Goal: Task Accomplishment & Management: Use online tool/utility

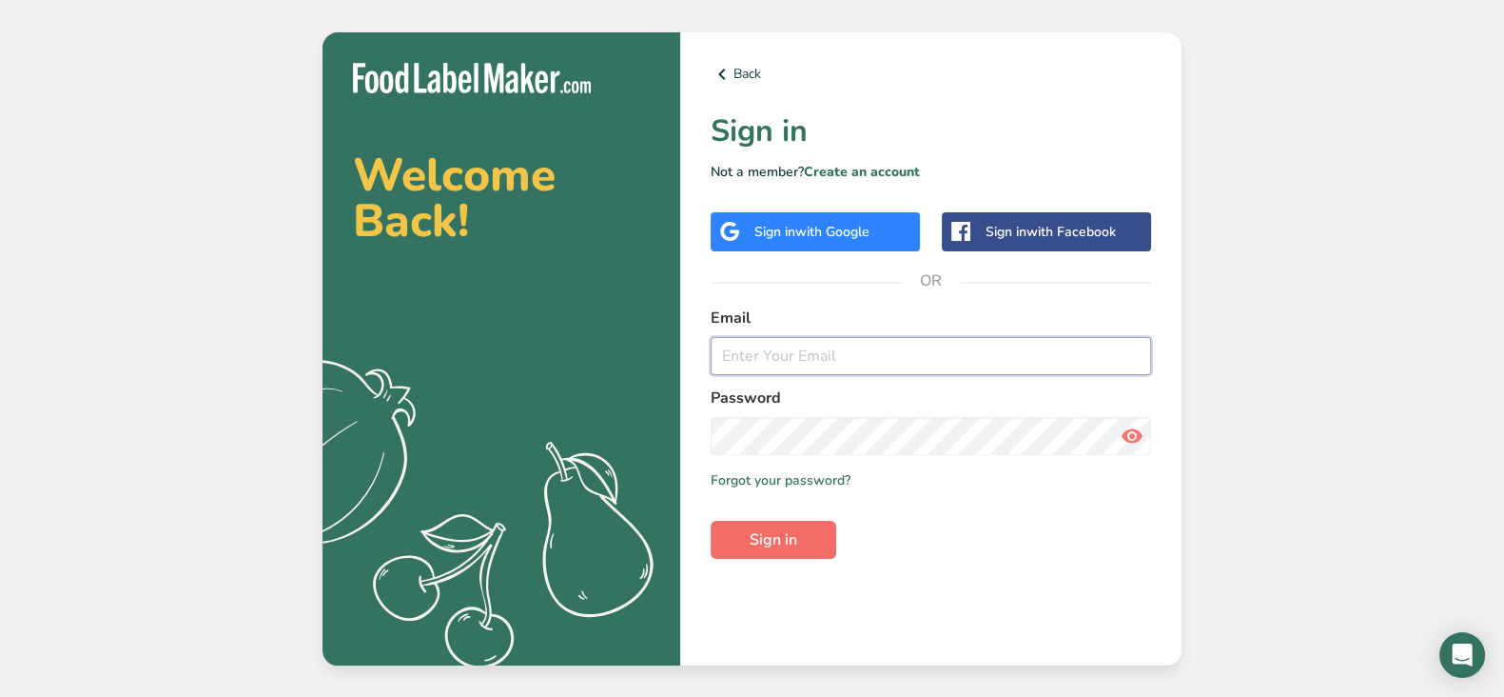
type input "[EMAIL_ADDRESS][DOMAIN_NAME]"
click at [793, 534] on span "Sign in" at bounding box center [774, 539] width 48 height 23
click at [795, 533] on span "Sign in" at bounding box center [774, 539] width 48 height 23
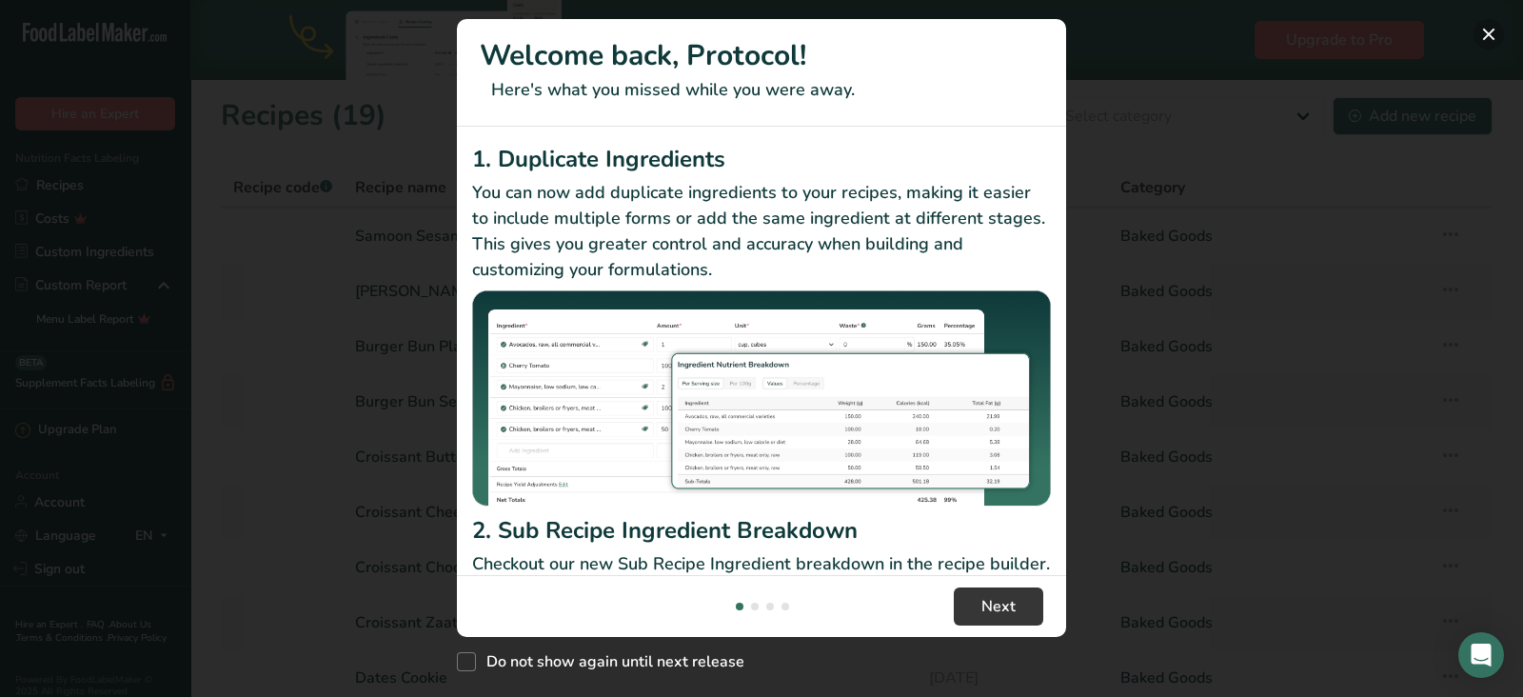
click at [1481, 32] on button "New Features" at bounding box center [1488, 34] width 30 height 30
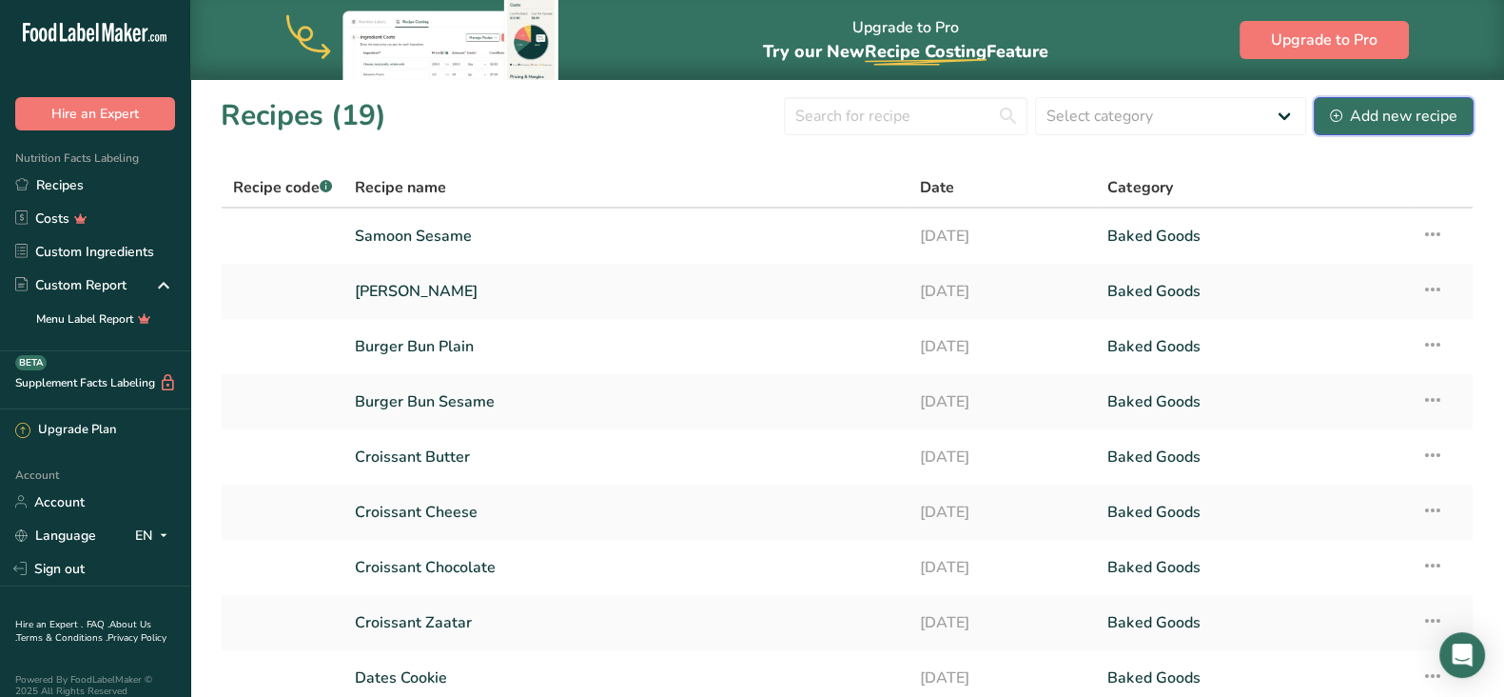
click at [1460, 112] on button "Add new recipe" at bounding box center [1394, 116] width 160 height 38
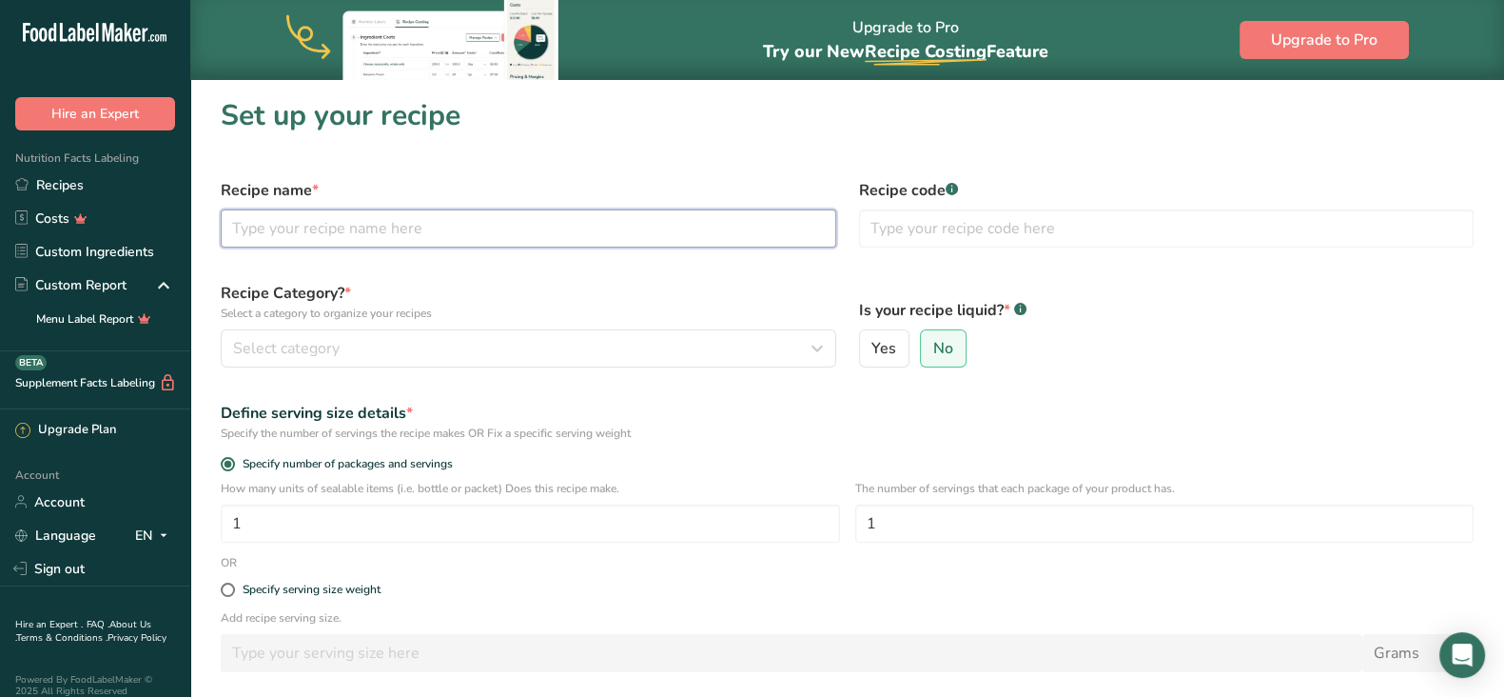
click at [447, 234] on input "text" at bounding box center [529, 228] width 616 height 38
type input "Hot Honey"
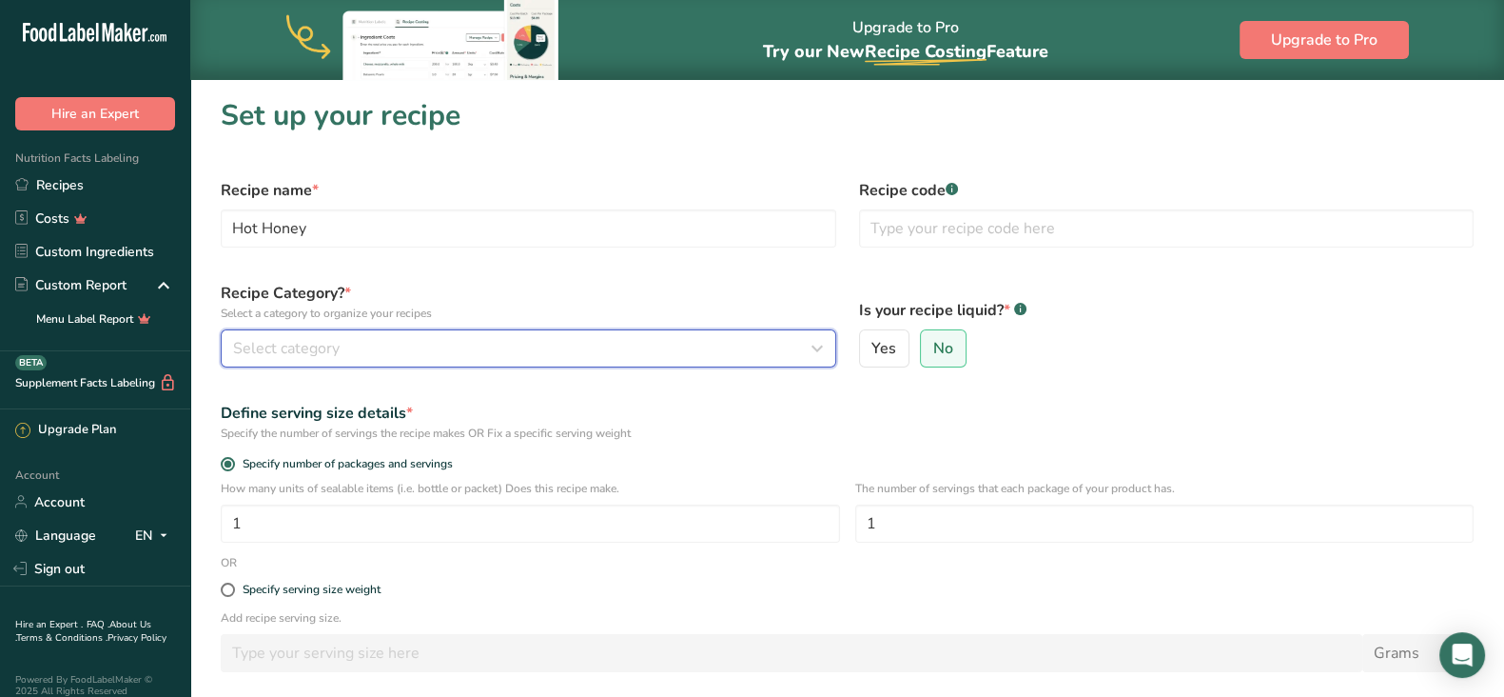
click at [505, 338] on div "Select category" at bounding box center [523, 348] width 580 height 23
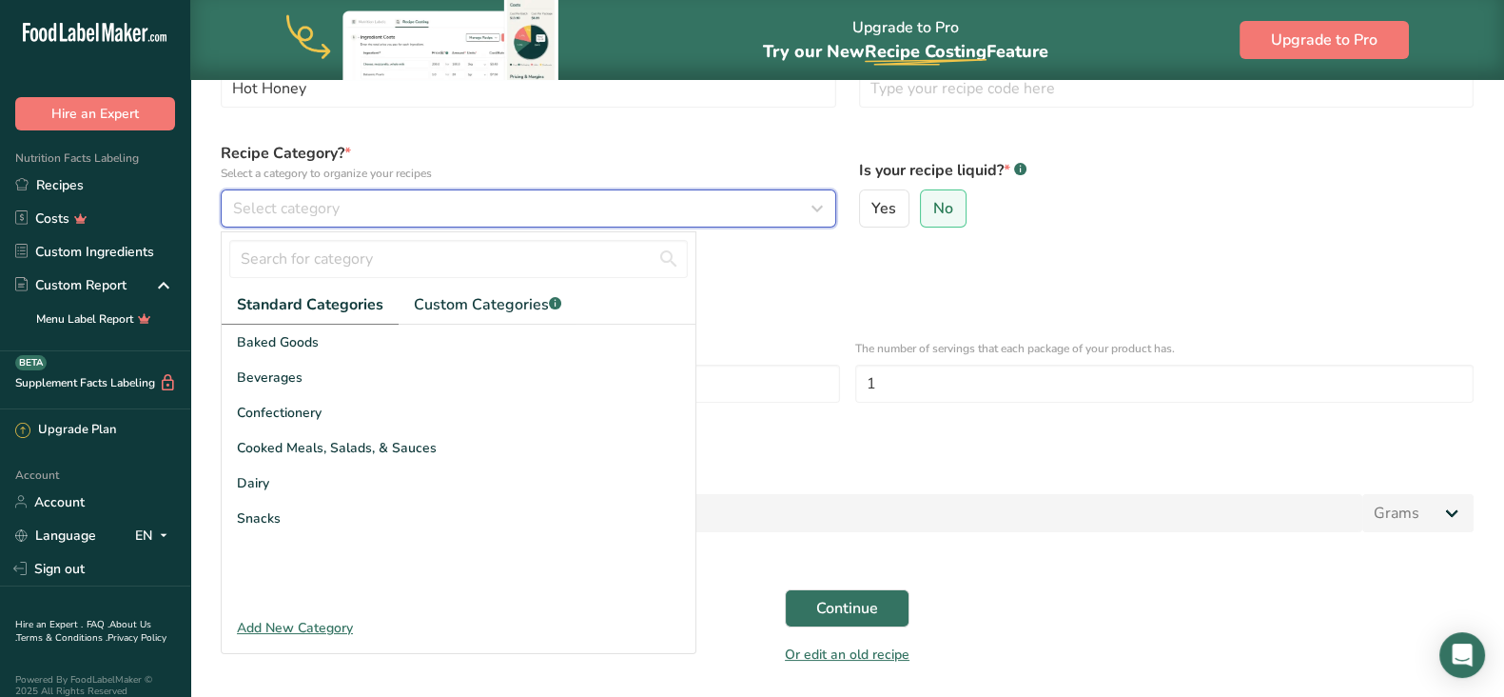
scroll to position [143, 0]
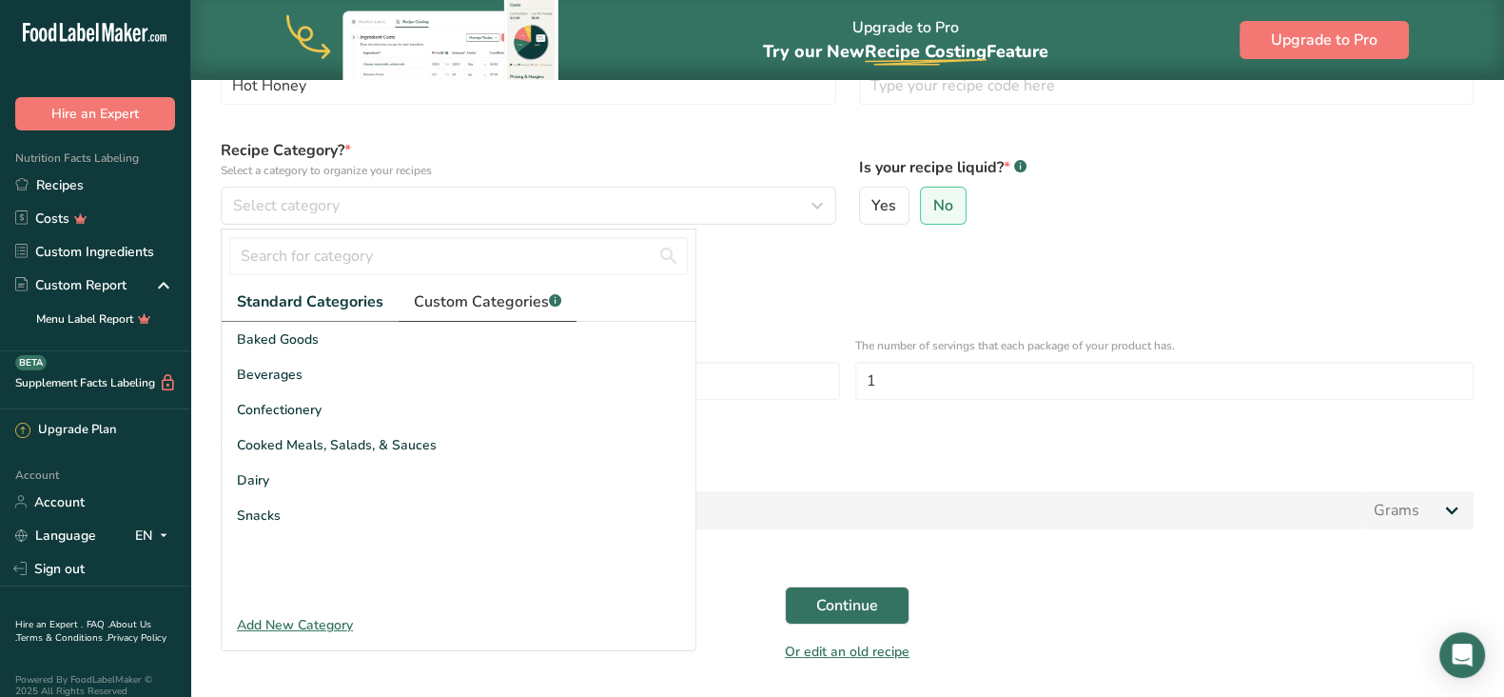
click at [516, 297] on span "Custom Categories .a-a{fill:#347362;}.b-a{fill:#fff;}" at bounding box center [487, 301] width 147 height 23
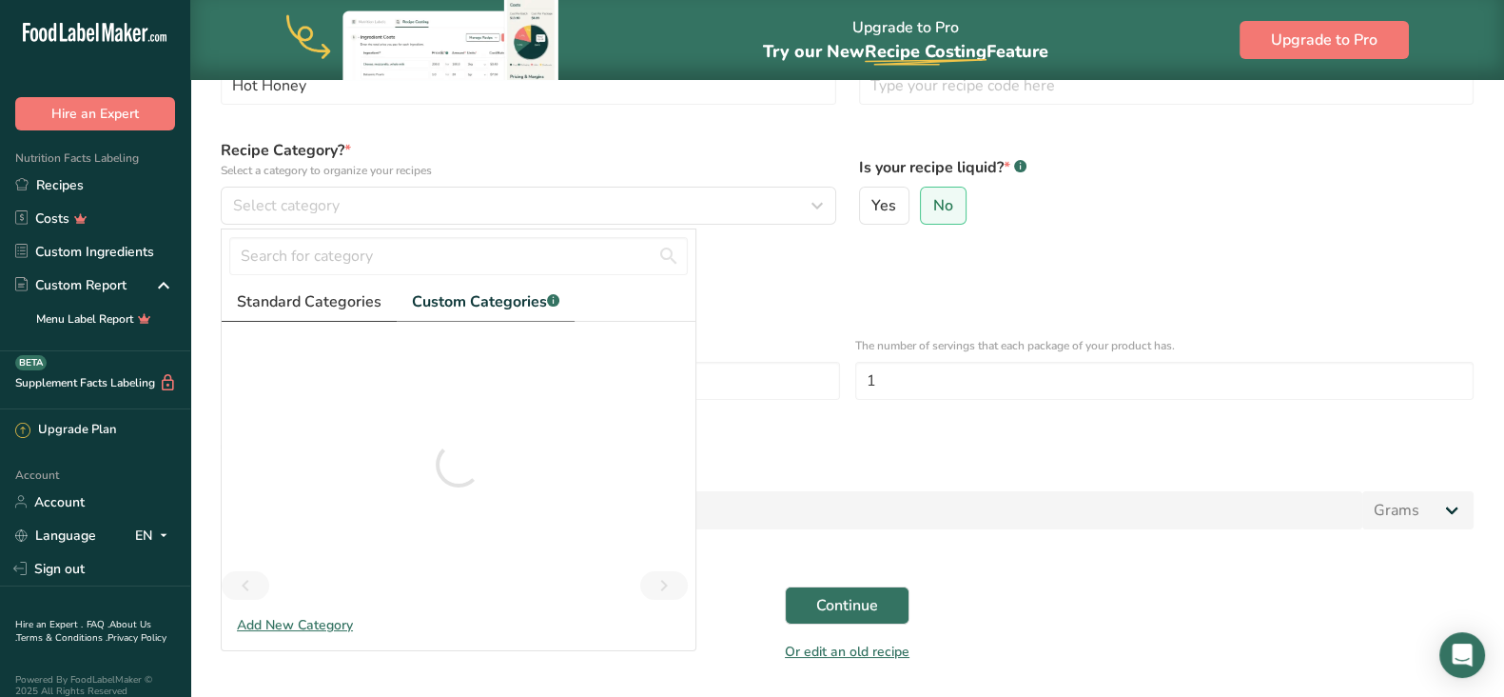
click at [334, 302] on span "Standard Categories" at bounding box center [309, 301] width 145 height 23
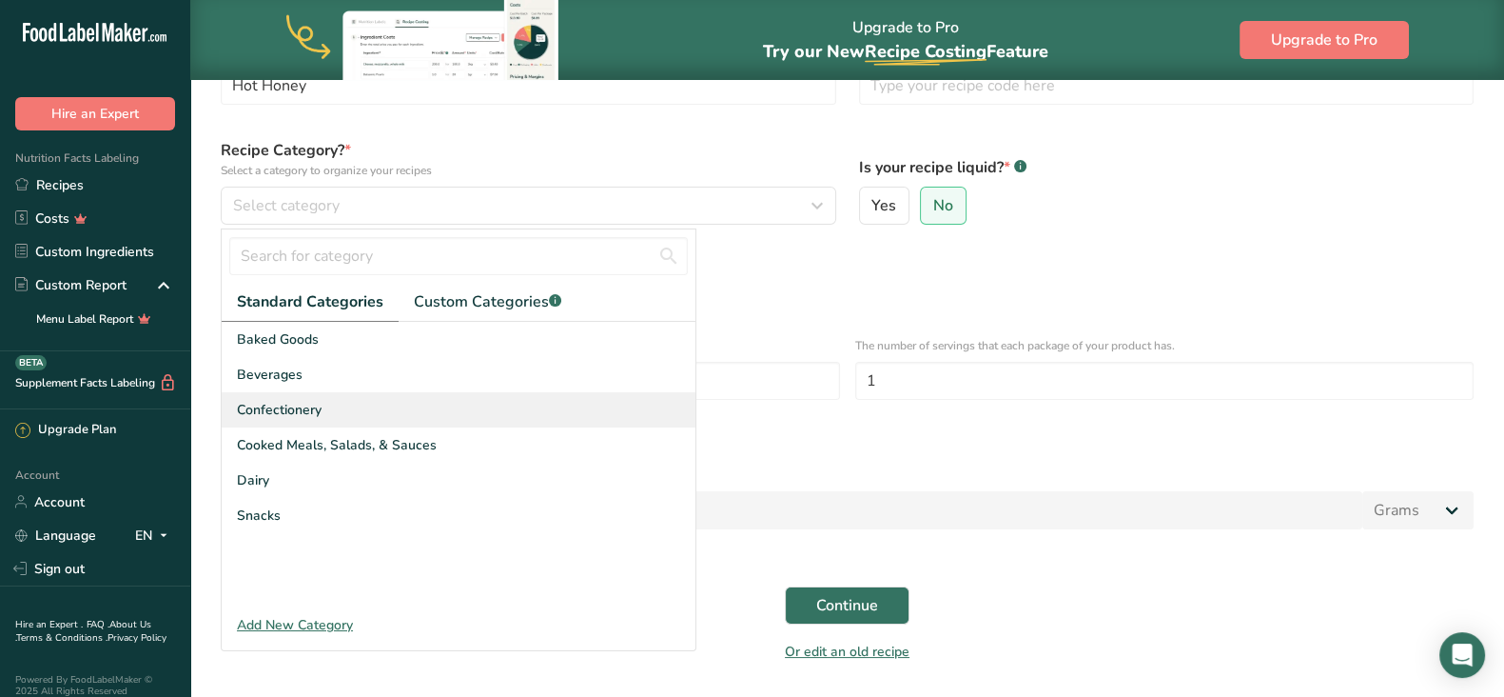
click at [352, 399] on div "Confectionery" at bounding box center [459, 409] width 474 height 35
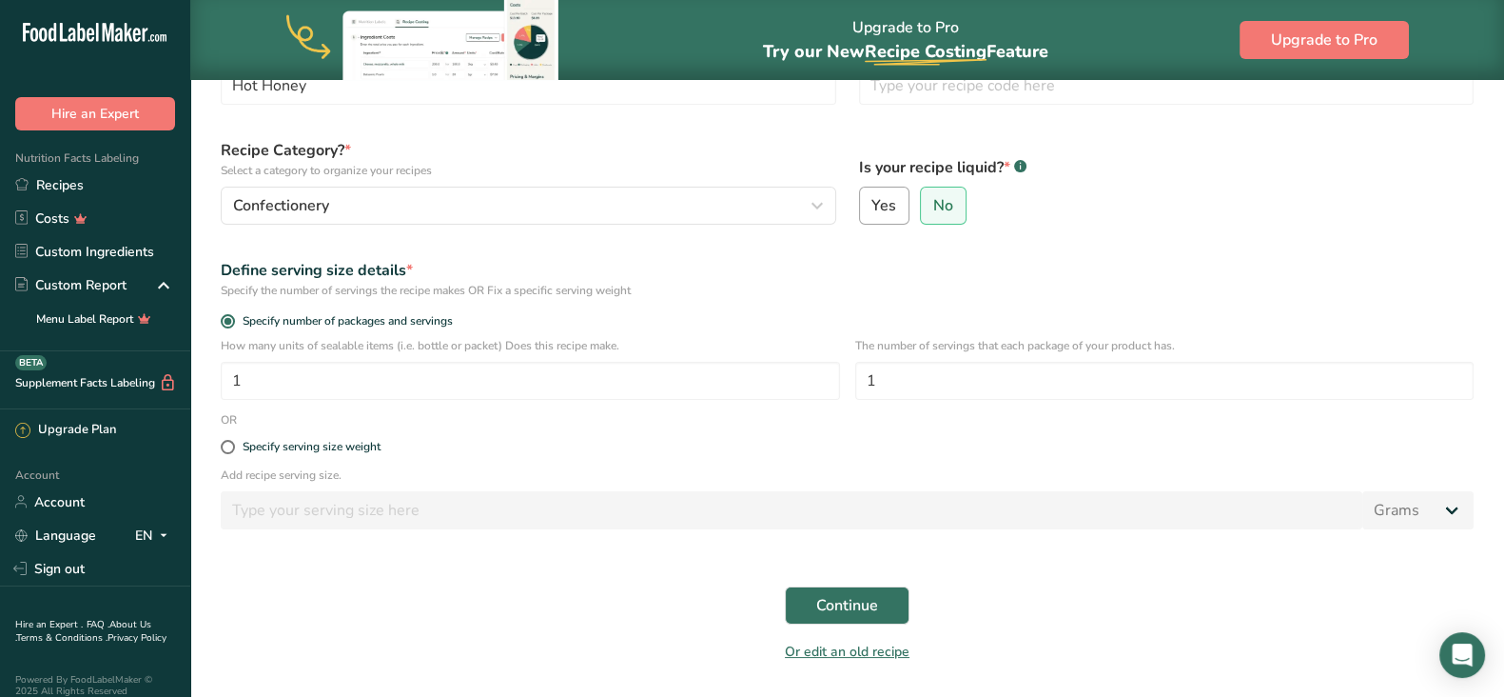
click at [878, 199] on span "Yes" at bounding box center [884, 205] width 25 height 19
click at [873, 200] on input "Yes" at bounding box center [866, 206] width 12 height 12
radio input "true"
radio input "false"
select select "22"
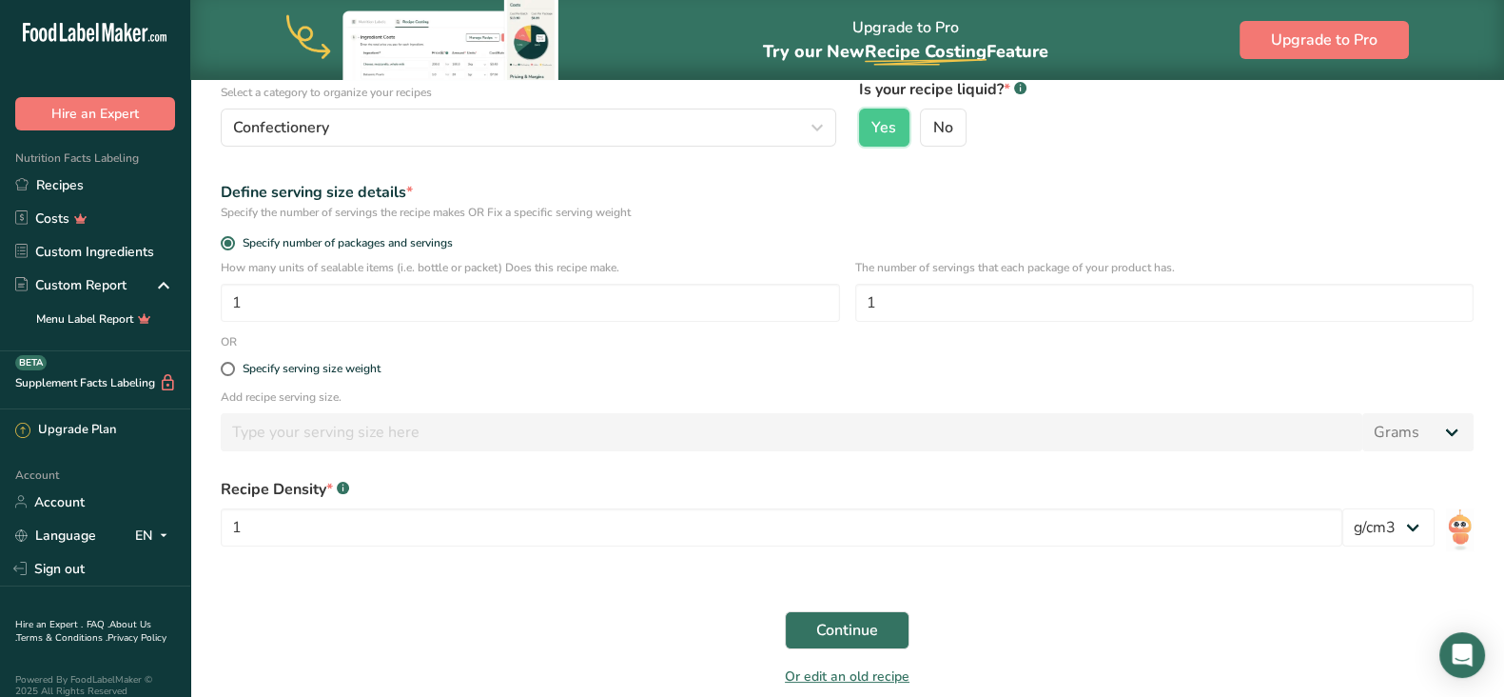
scroll to position [227, 0]
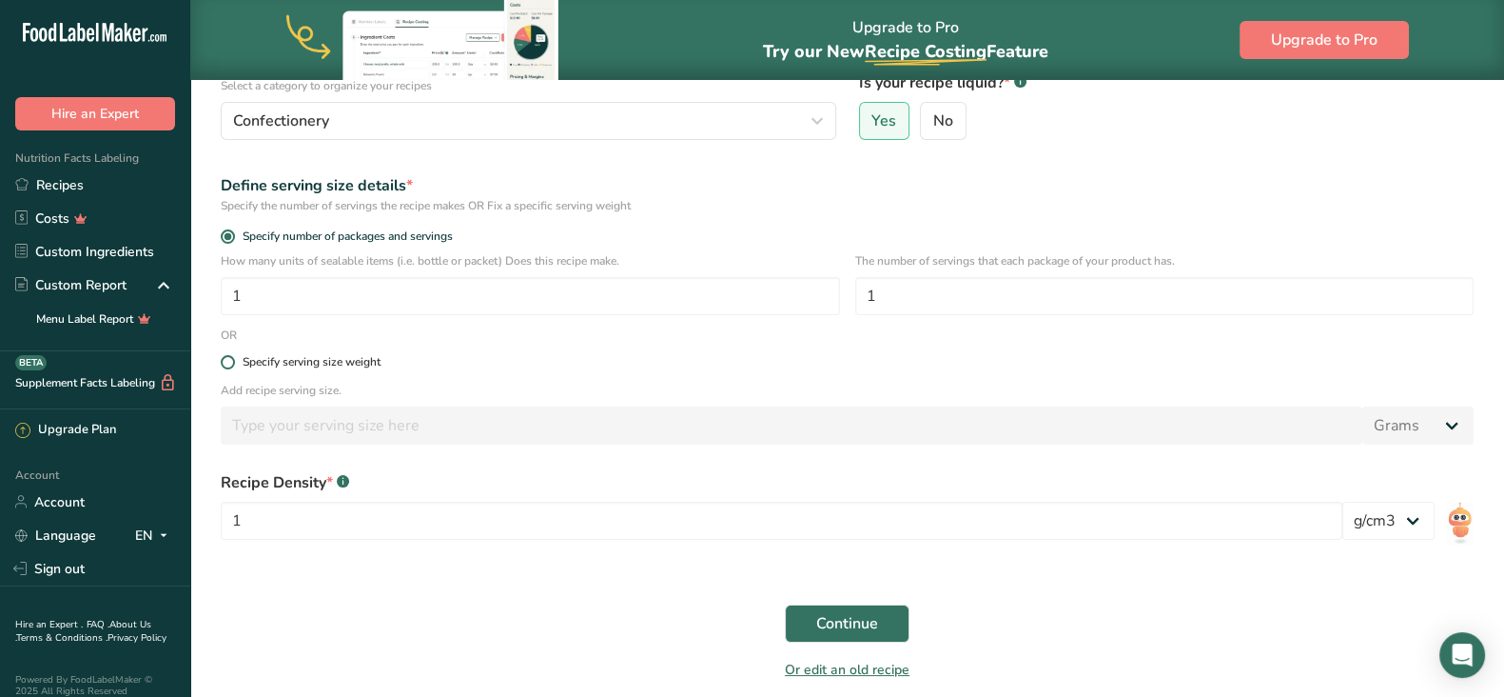
click at [358, 364] on div "Specify serving size weight" at bounding box center [312, 362] width 138 height 14
click at [233, 364] on input "Specify serving size weight" at bounding box center [227, 362] width 12 height 12
radio input "true"
radio input "false"
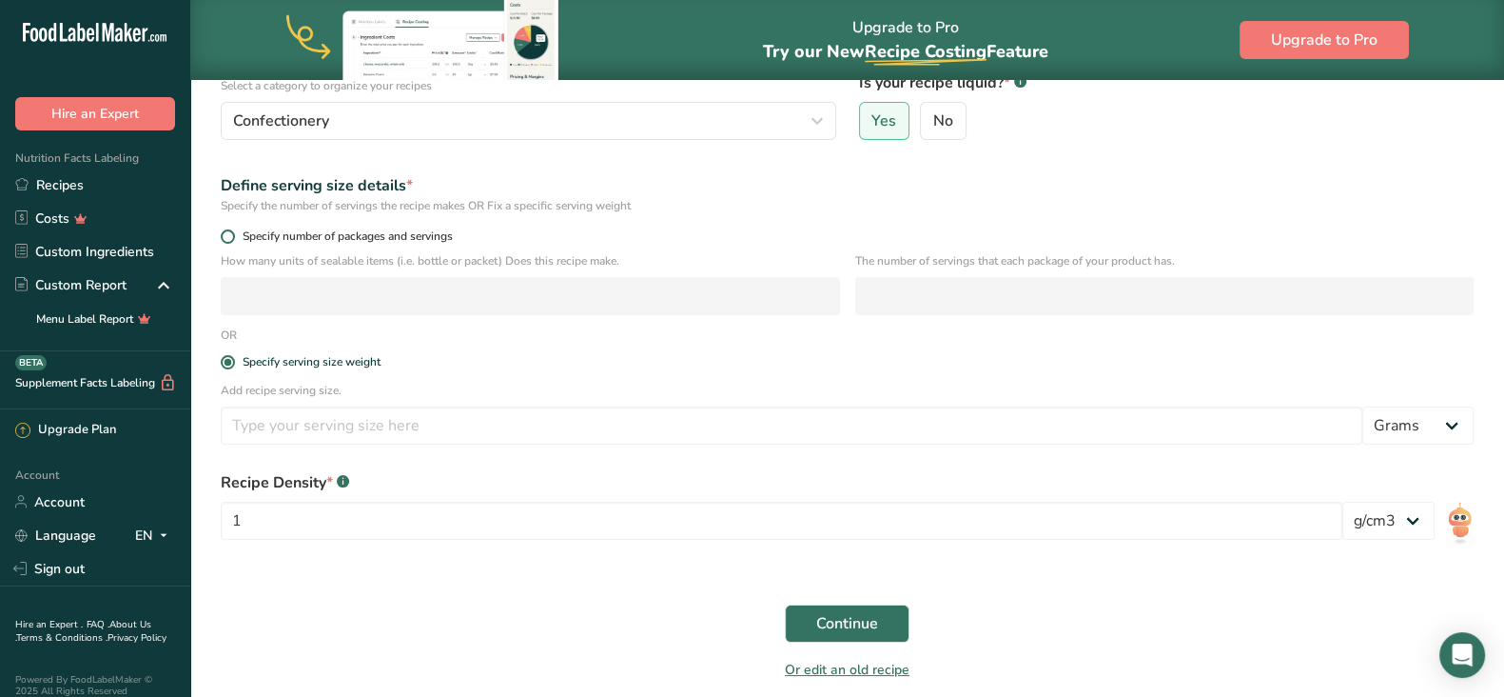
click at [324, 232] on span "Specify number of packages and servings" at bounding box center [344, 236] width 218 height 14
click at [233, 232] on input "Specify number of packages and servings" at bounding box center [227, 236] width 12 height 12
radio input "true"
radio input "false"
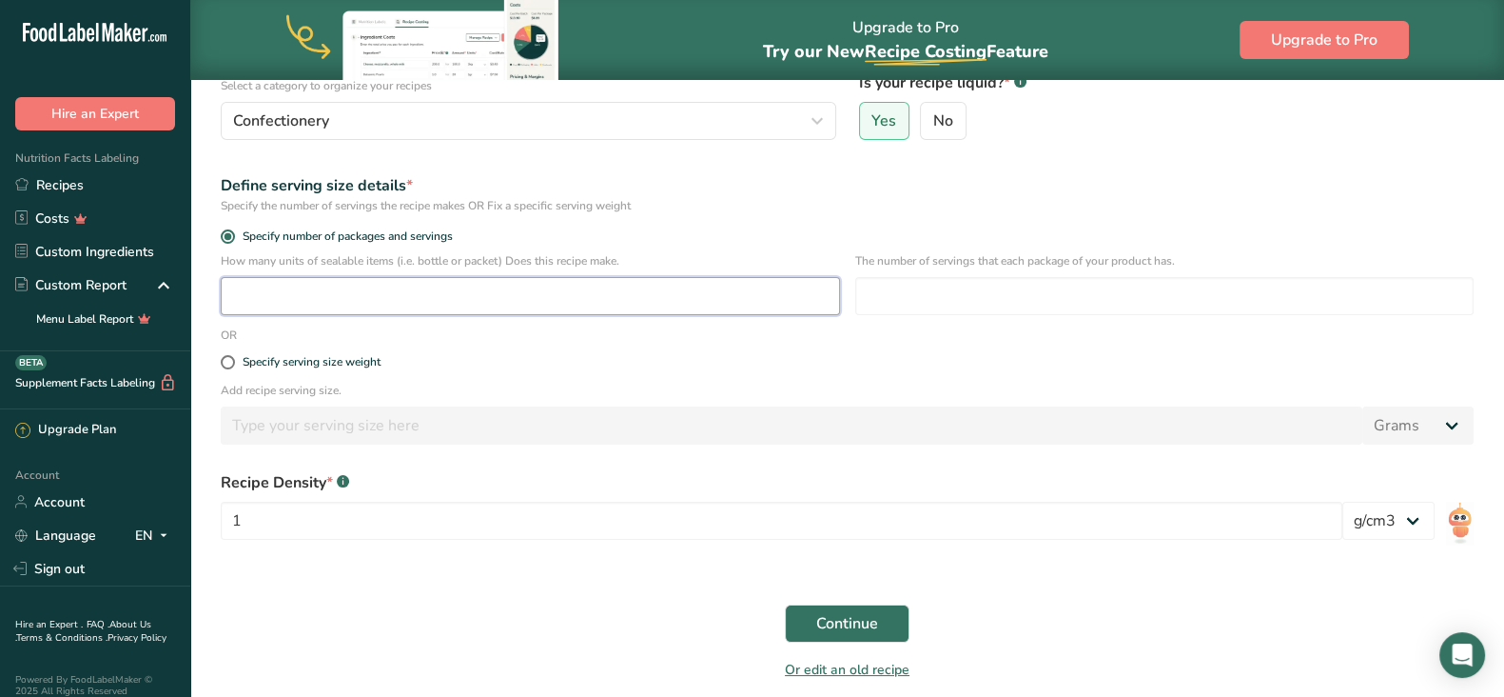
click at [425, 295] on input "number" at bounding box center [530, 296] width 619 height 38
type input "4"
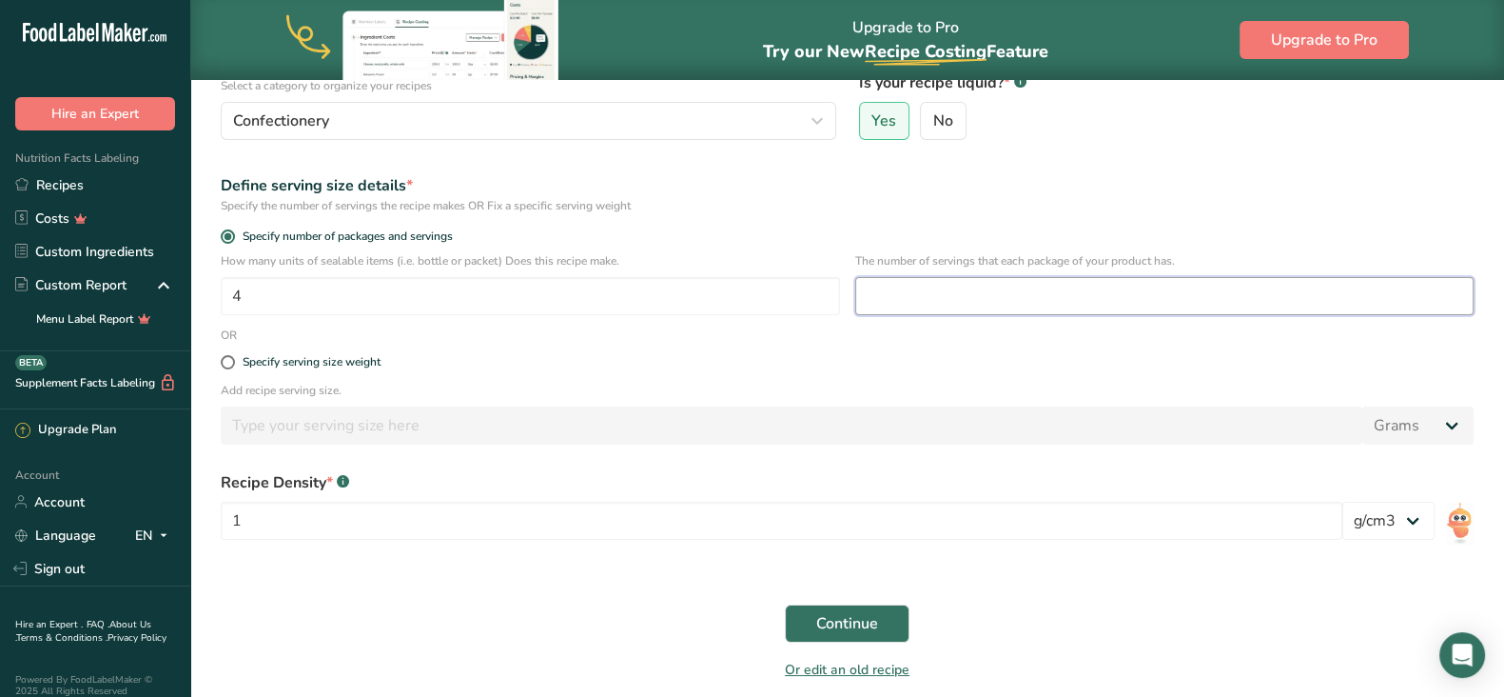
click at [922, 294] on input "number" at bounding box center [1164, 296] width 619 height 38
type input "1"
click at [824, 349] on div "Specify serving size weight" at bounding box center [847, 363] width 1276 height 38
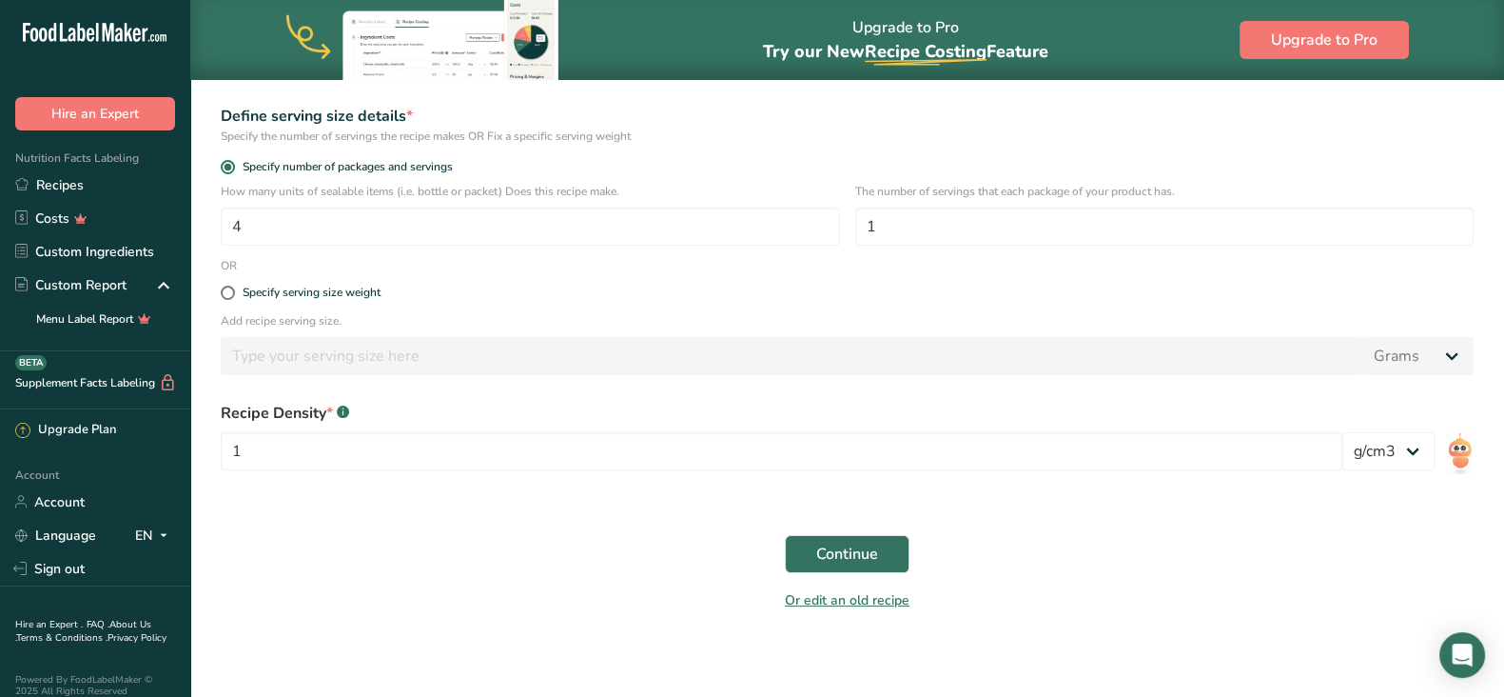
scroll to position [304, 0]
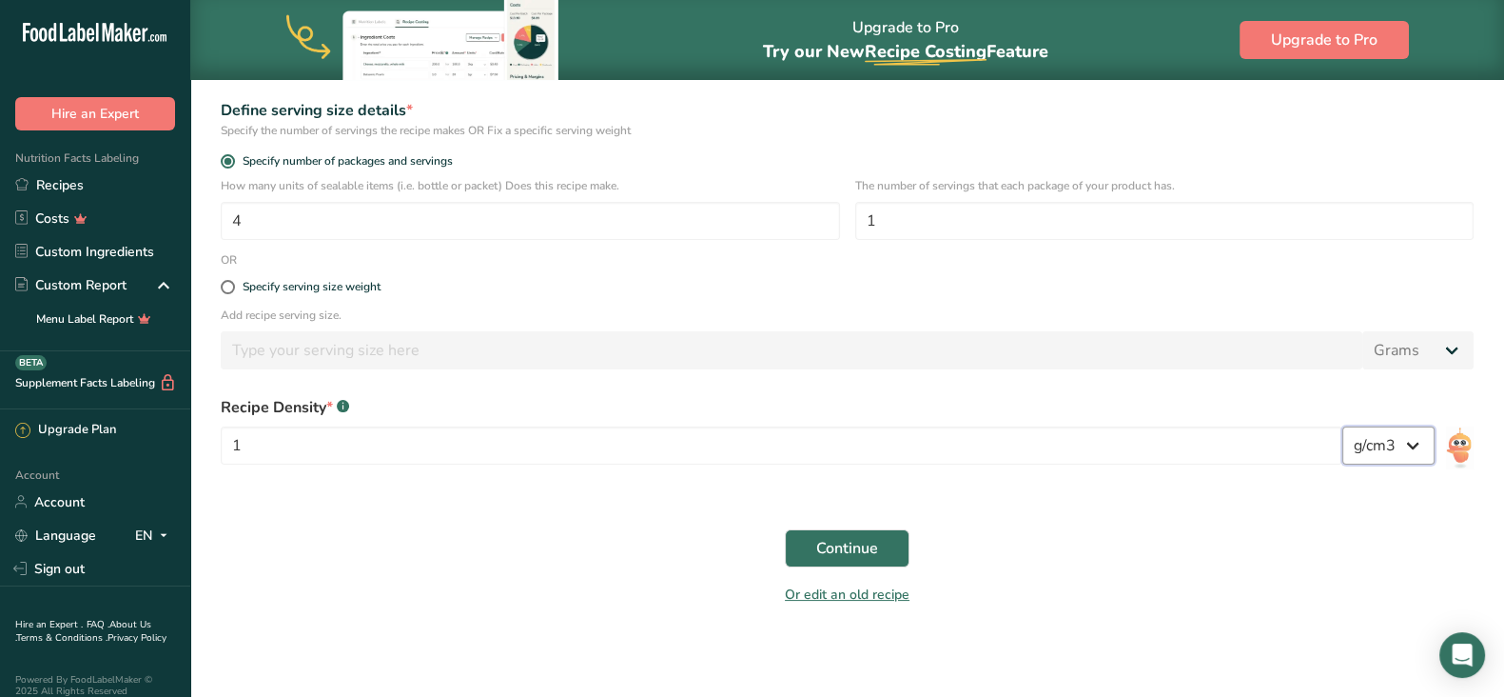
click at [1389, 444] on select "lb/ft3 g/cm3" at bounding box center [1389, 445] width 92 height 38
click at [938, 445] on input "1" at bounding box center [782, 445] width 1122 height 38
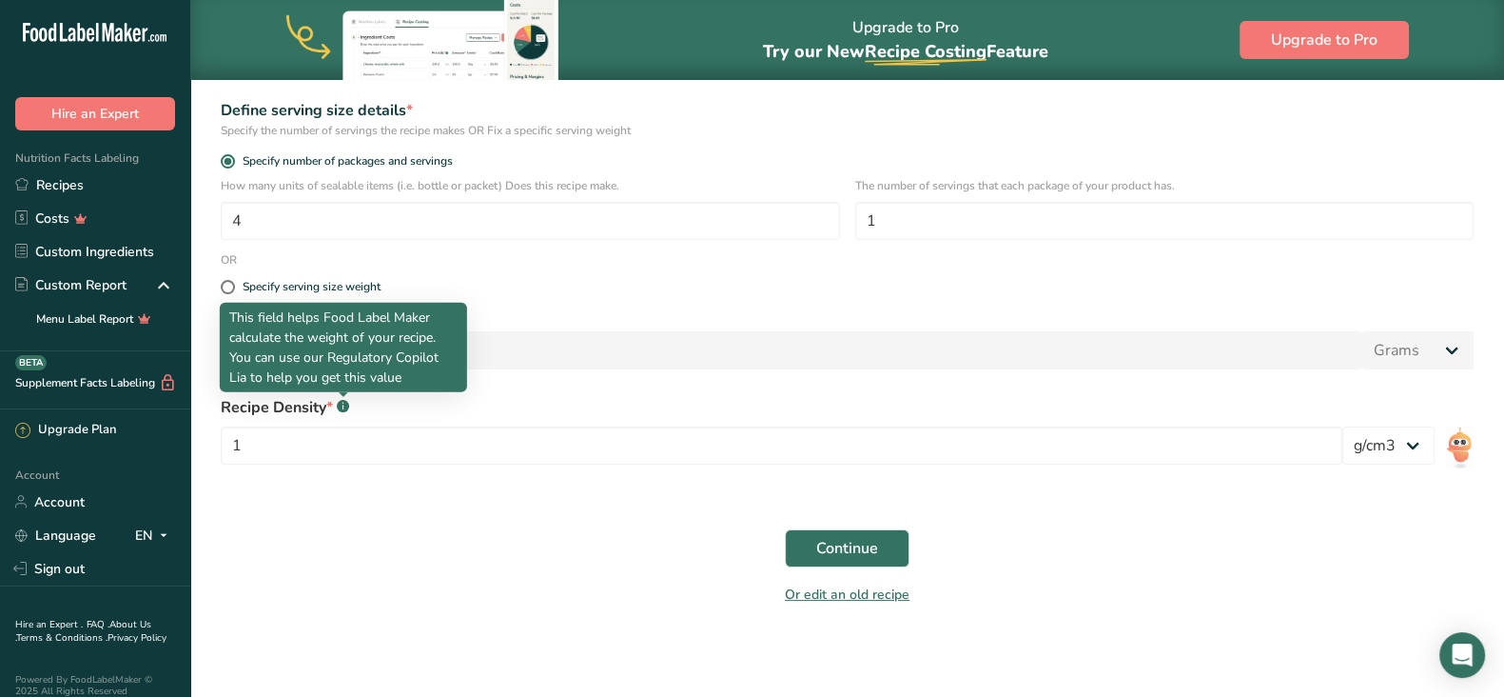
click at [339, 403] on rect at bounding box center [343, 406] width 12 height 12
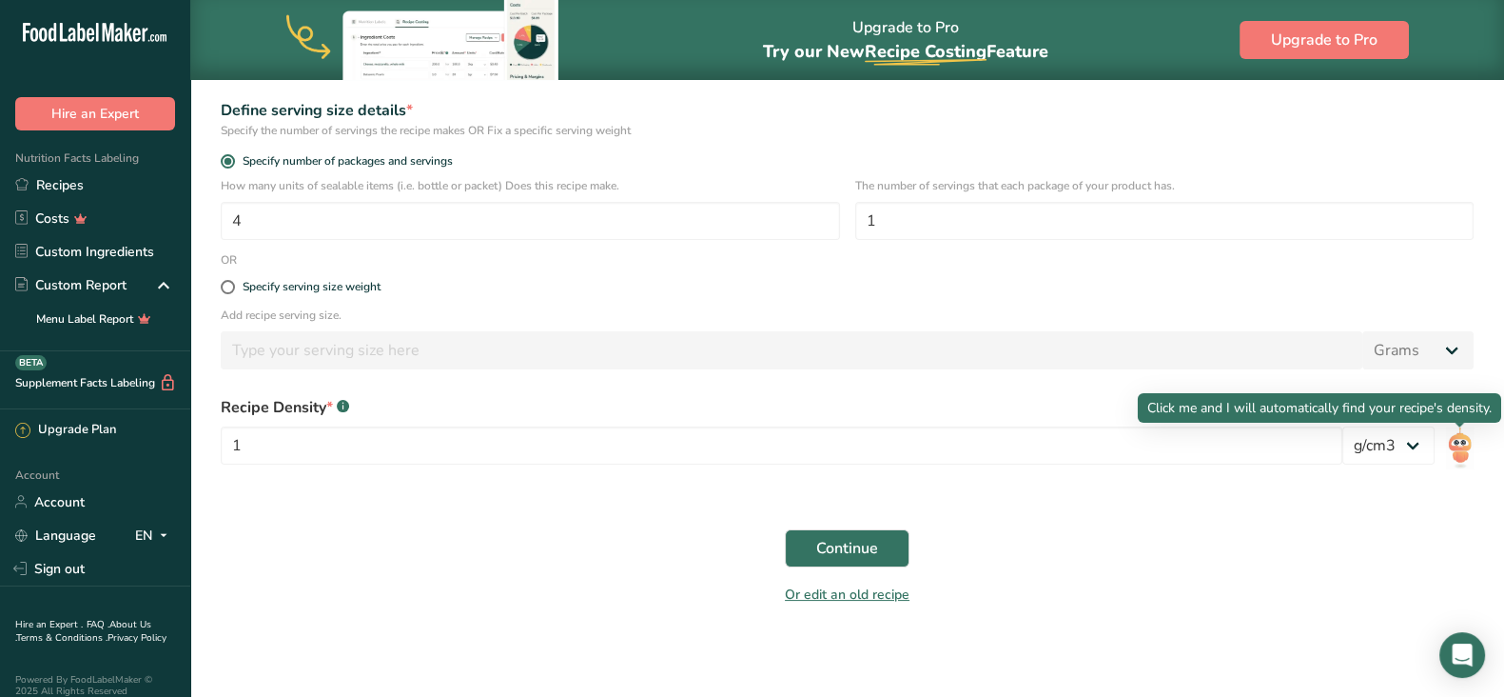
click at [1455, 443] on img at bounding box center [1460, 447] width 28 height 43
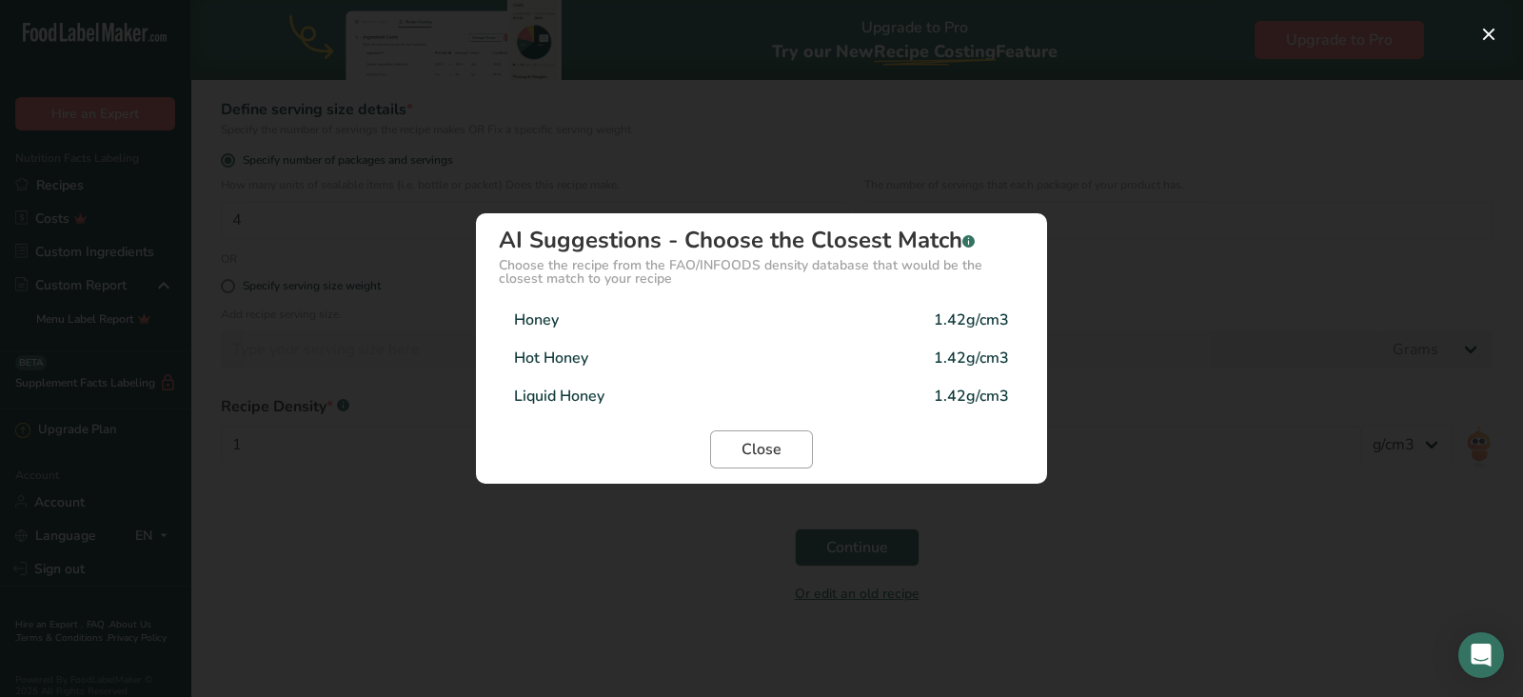
drag, startPoint x: 737, startPoint y: 370, endPoint x: 791, endPoint y: 450, distance: 96.1
click at [737, 369] on div "Hot Honey 1.42g/cm3" at bounding box center [761, 358] width 525 height 38
type input "1.42"
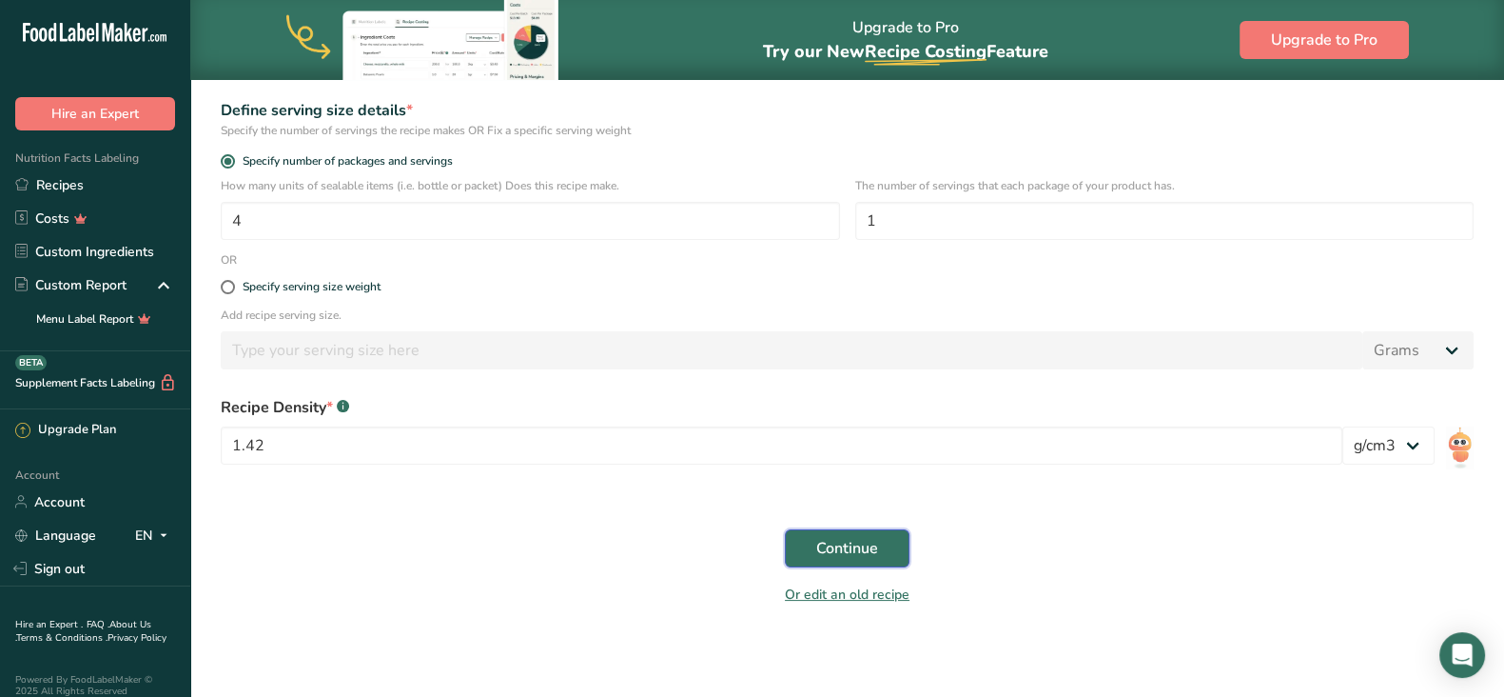
click at [853, 538] on span "Continue" at bounding box center [847, 548] width 62 height 23
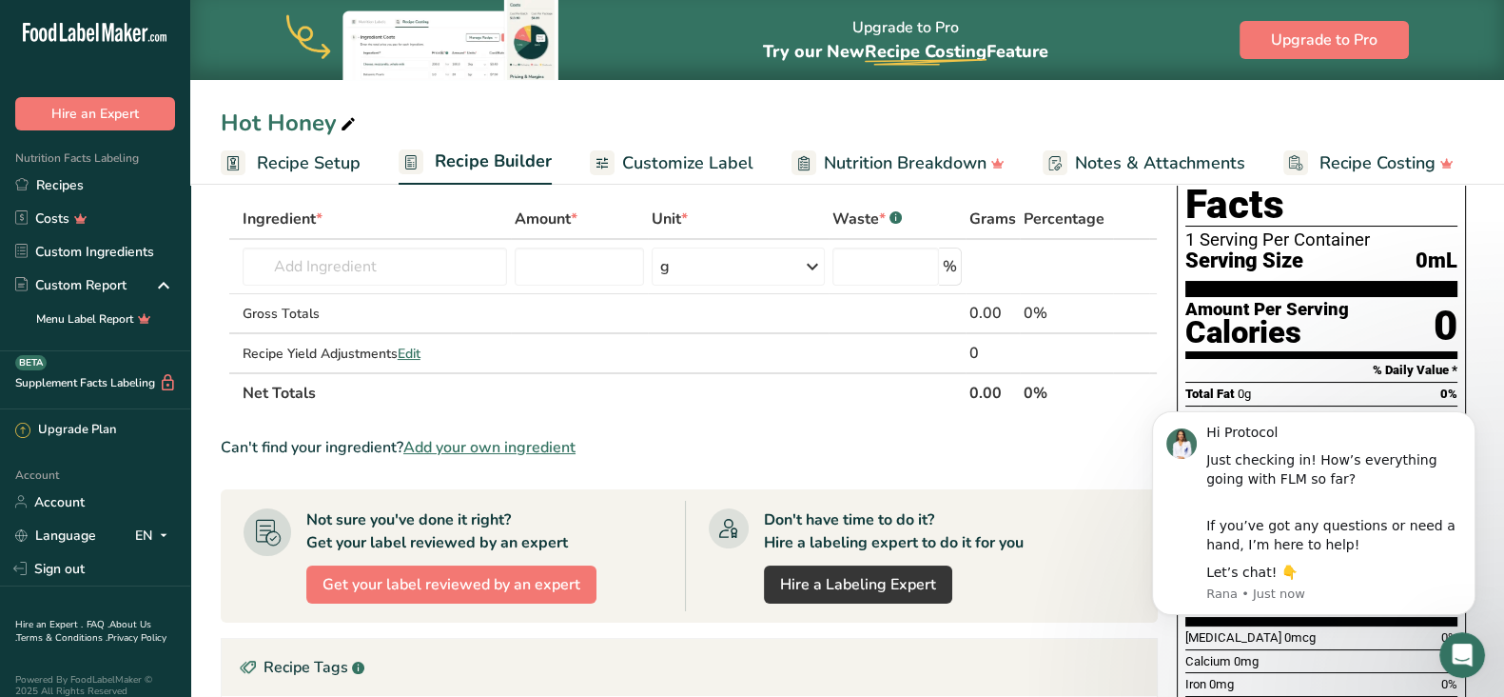
scroll to position [89, 0]
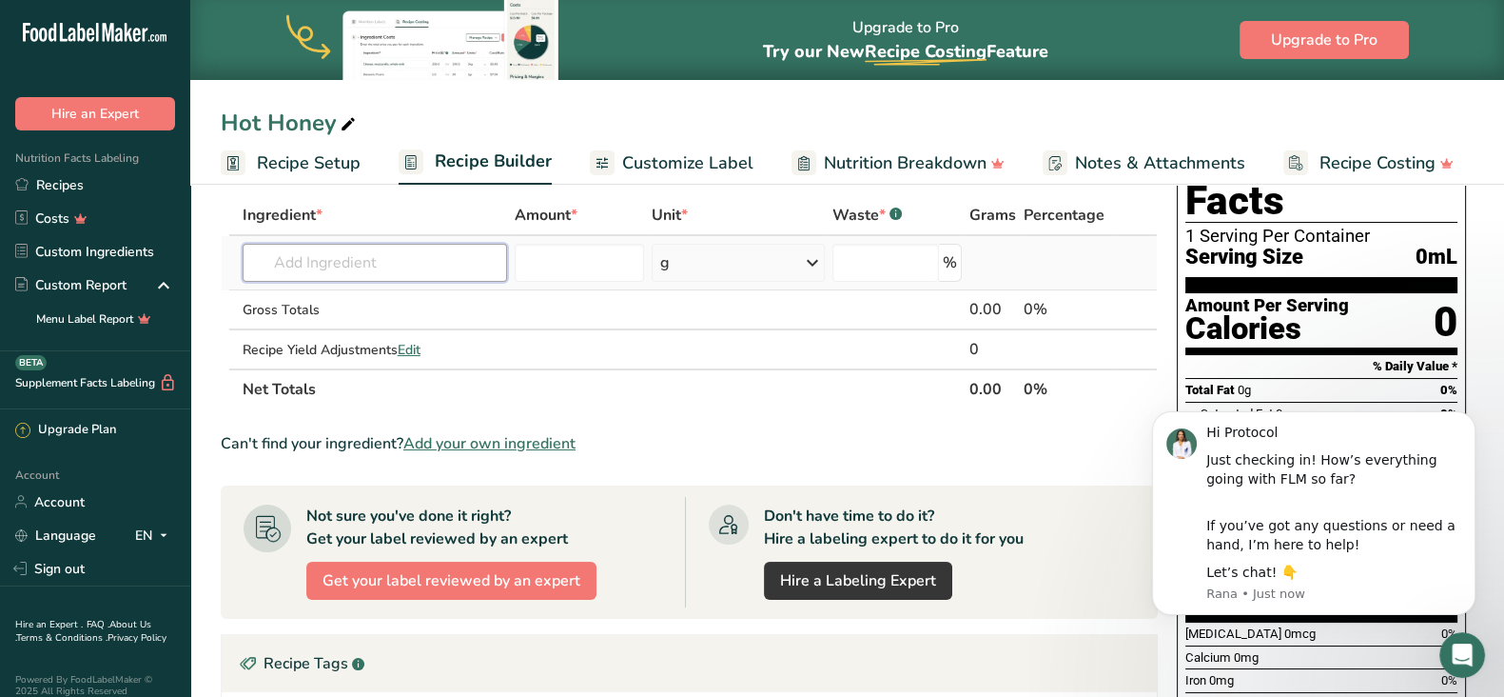
click at [416, 253] on input "text" at bounding box center [375, 263] width 265 height 38
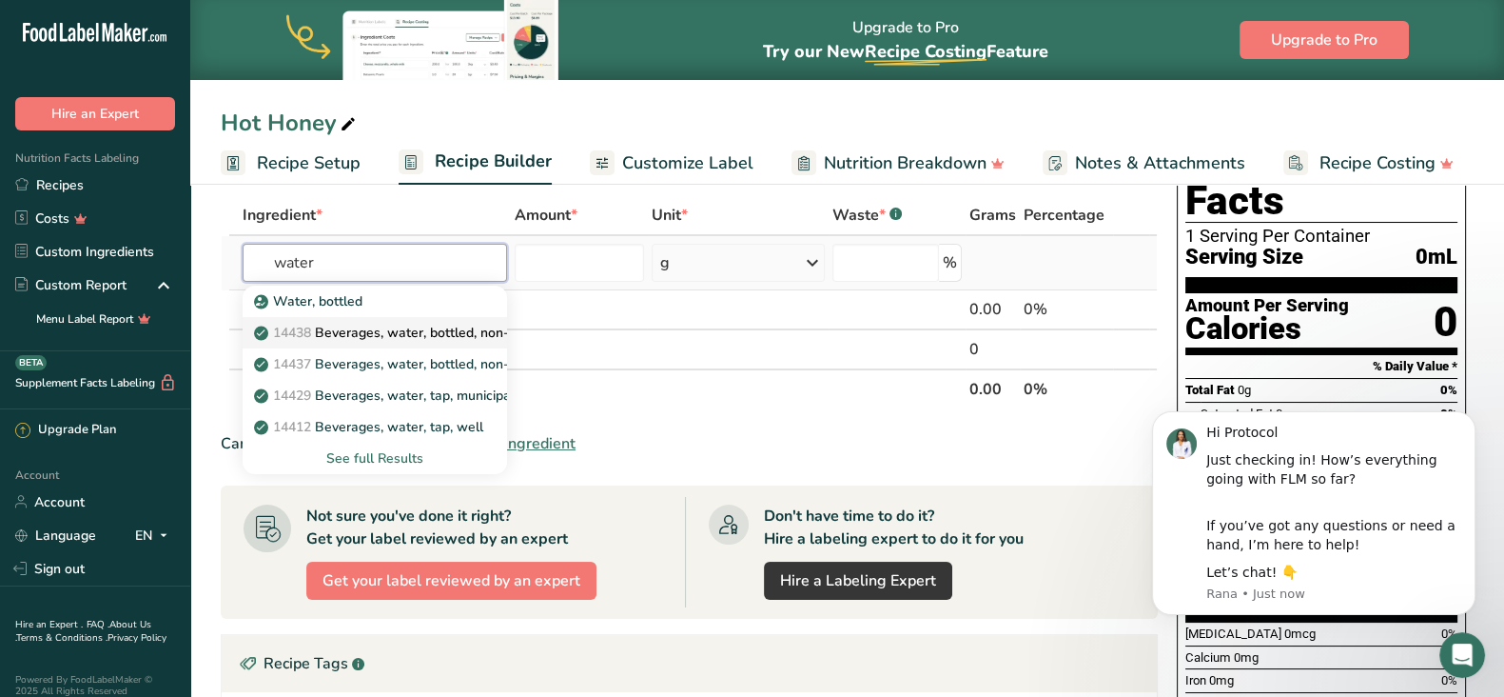
type input "water"
click at [431, 329] on p "14438 Beverages, water, bottled, non-carbonated, [PERSON_NAME]" at bounding box center [475, 333] width 435 height 20
type input "Beverages, water, bottled, non-carbonated, [PERSON_NAME]"
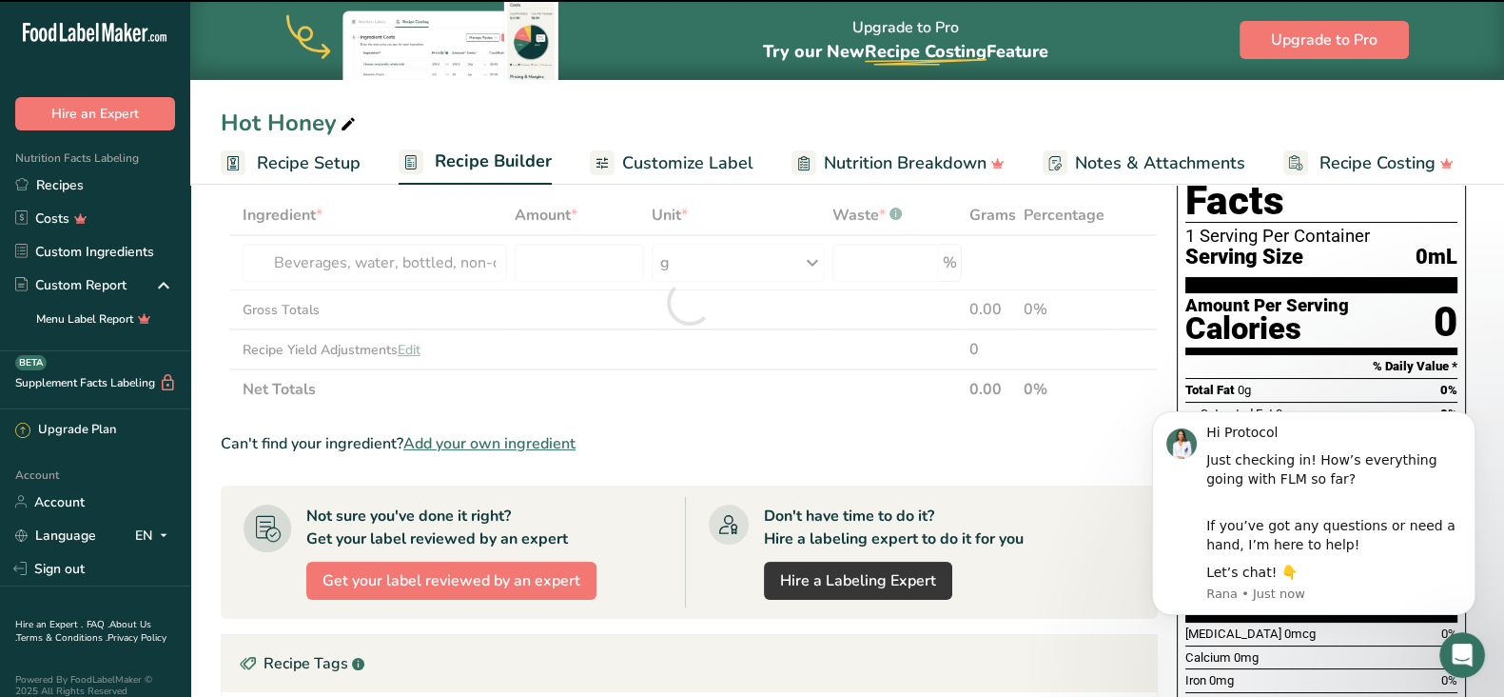
type input "0"
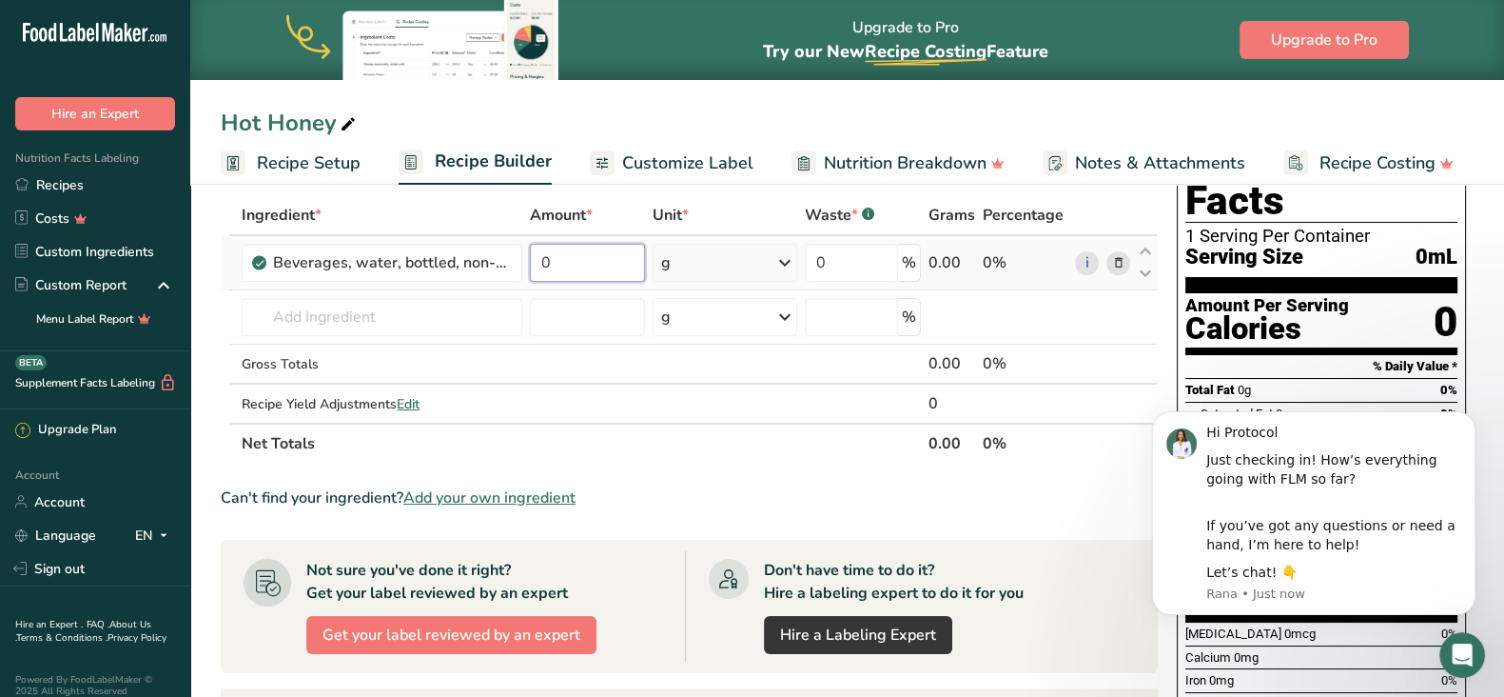
click at [620, 257] on input "0" at bounding box center [587, 263] width 115 height 38
type input "55"
click at [433, 313] on div "Ingredient * Amount * Unit * Waste * .a-a{fill:#347362;}.b-a{fill:#fff;} Grams …" at bounding box center [689, 329] width 937 height 268
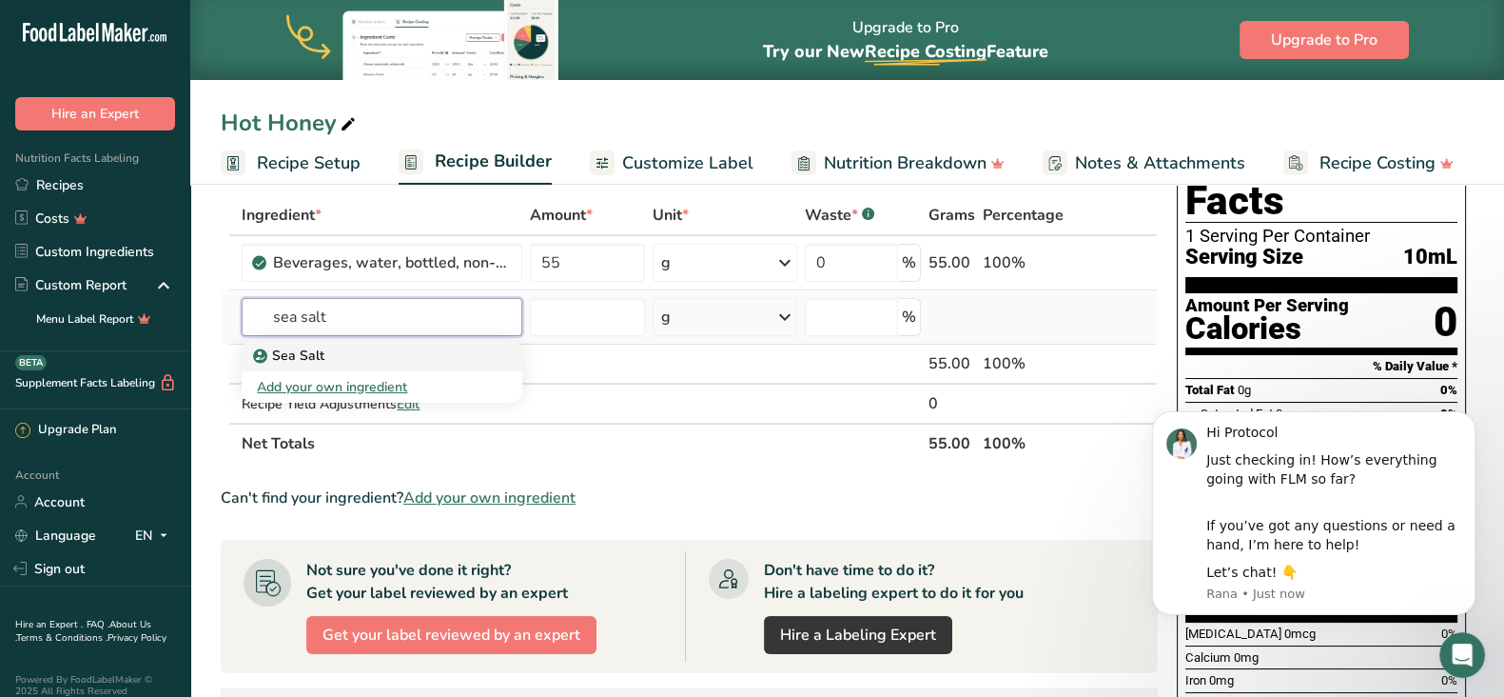
type input "sea salt"
click at [383, 351] on div "Sea Salt" at bounding box center [367, 355] width 220 height 20
type input "Sea Salt"
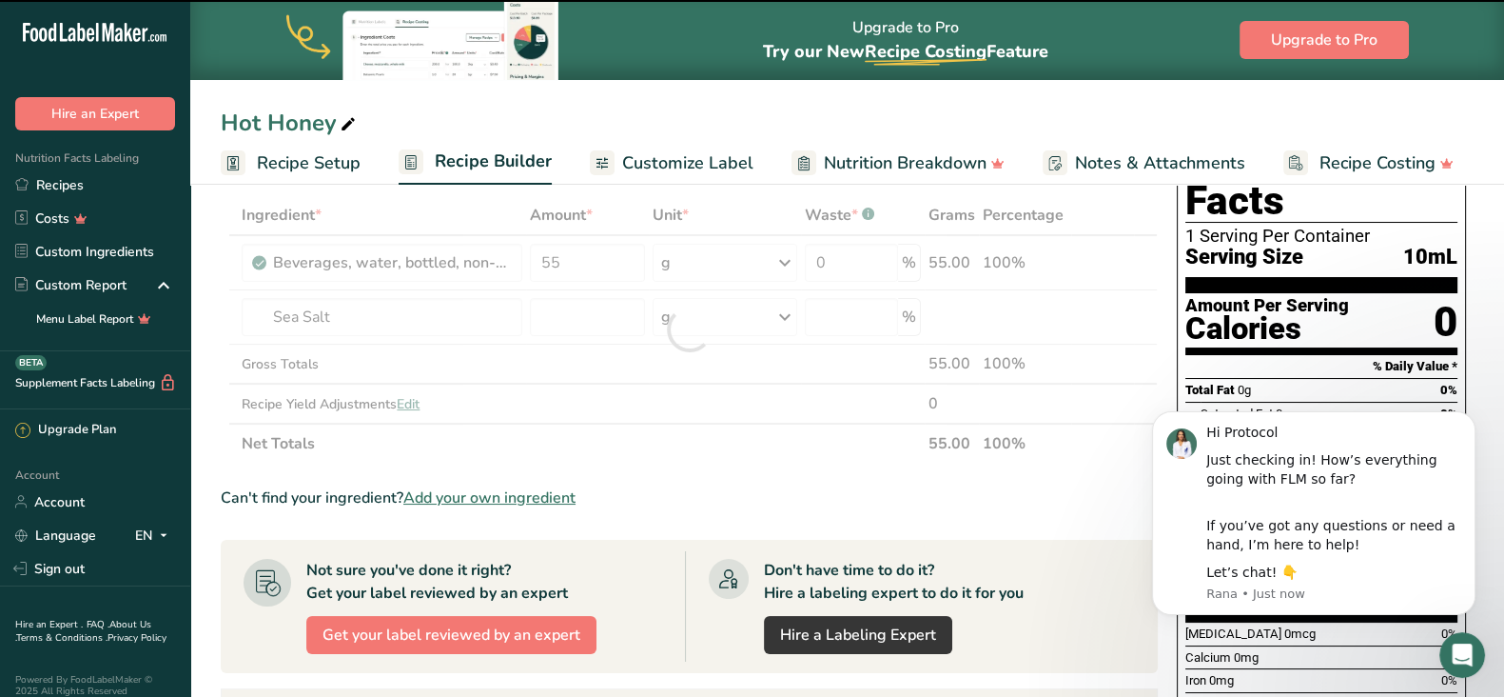
type input "0"
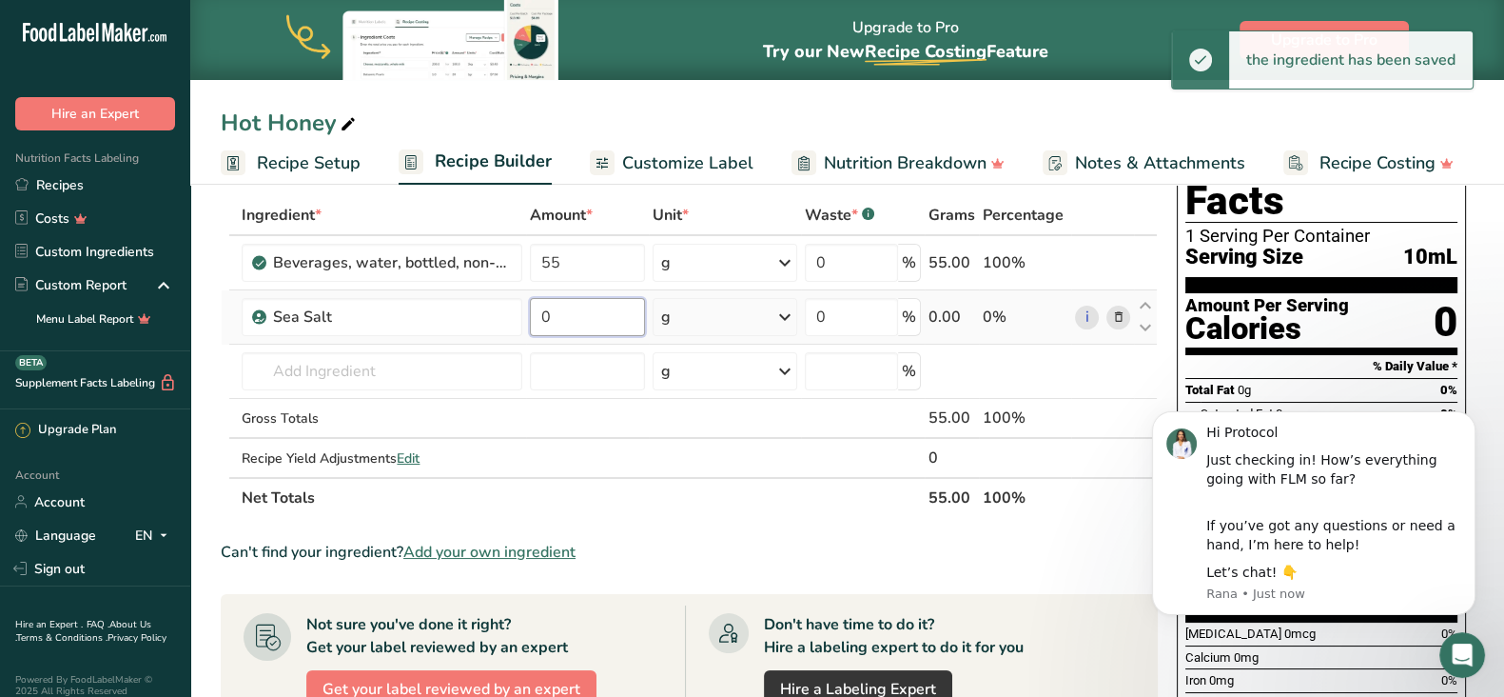
click at [612, 321] on input "0" at bounding box center [587, 317] width 115 height 38
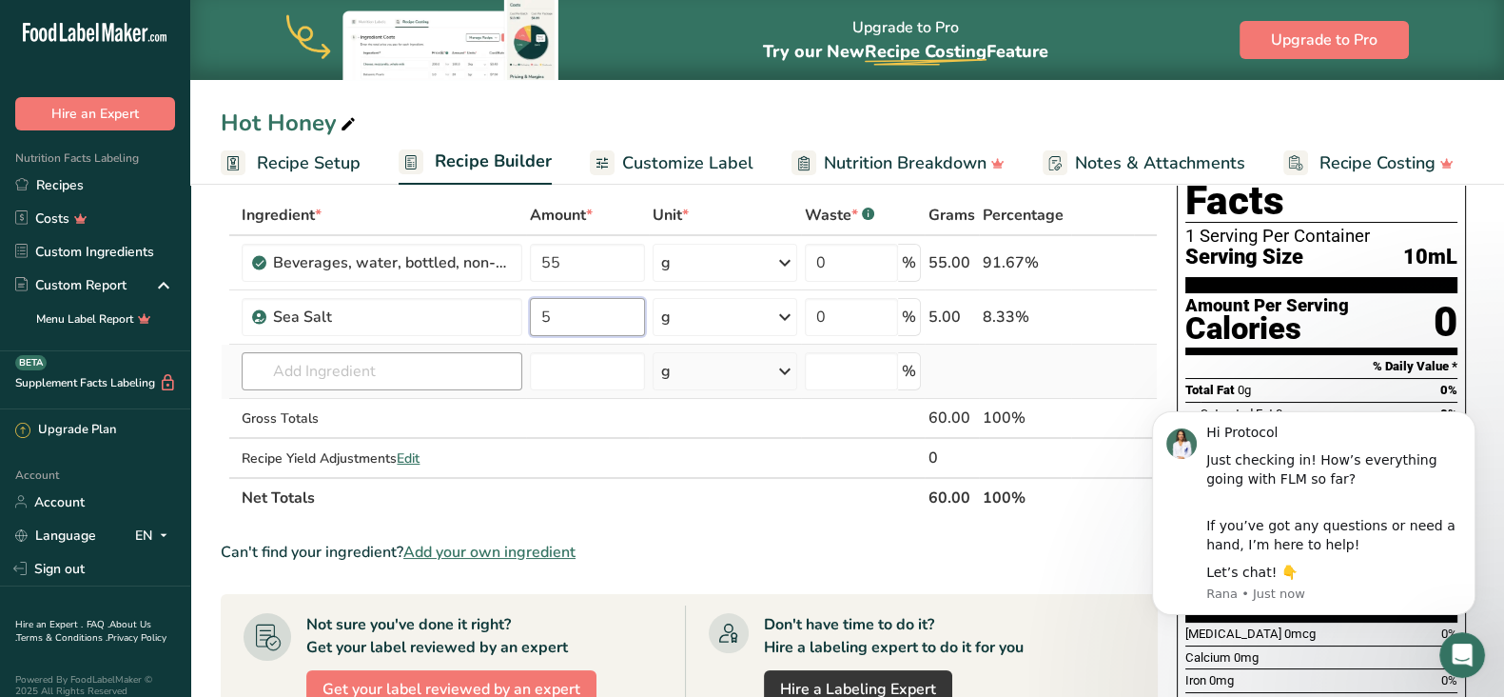
type input "5"
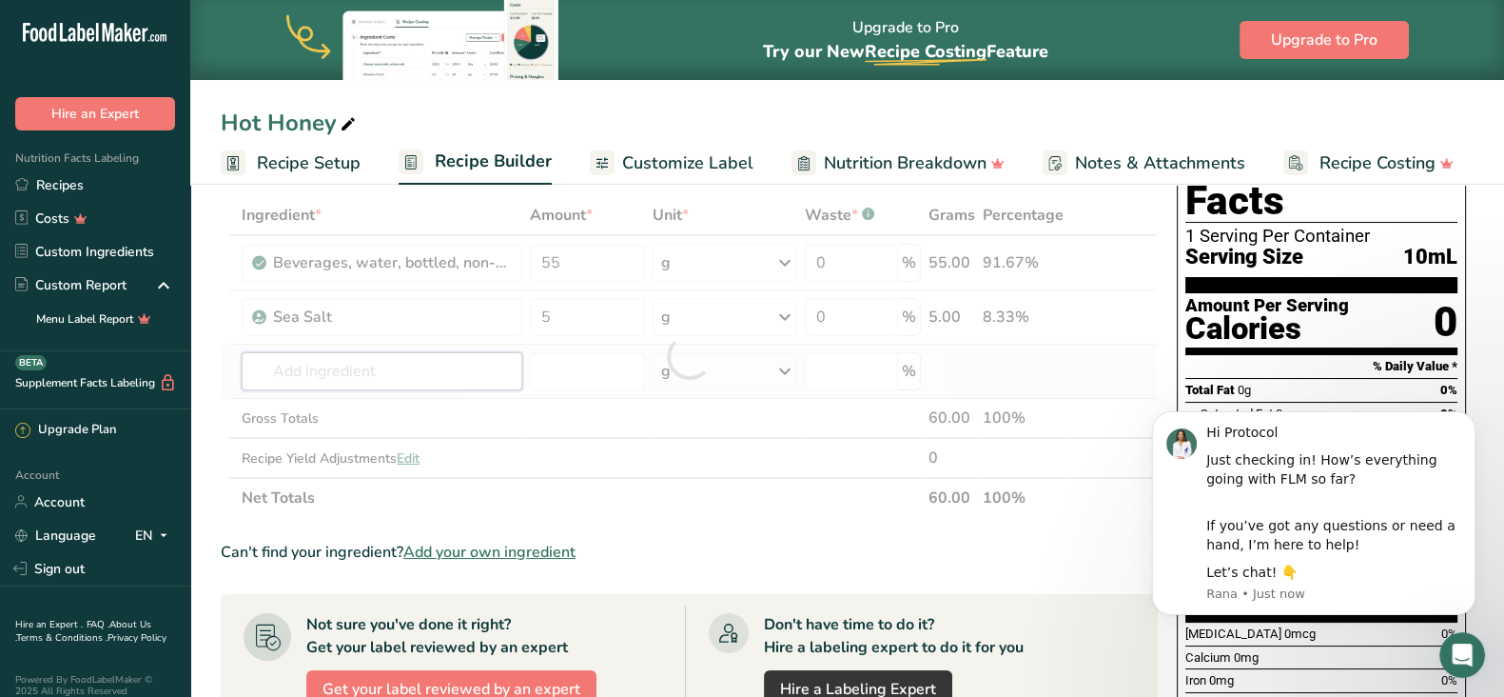
click at [423, 360] on div "Ingredient * Amount * Unit * Waste * .a-a{fill:#347362;}.b-a{fill:#fff;} Grams …" at bounding box center [689, 356] width 937 height 323
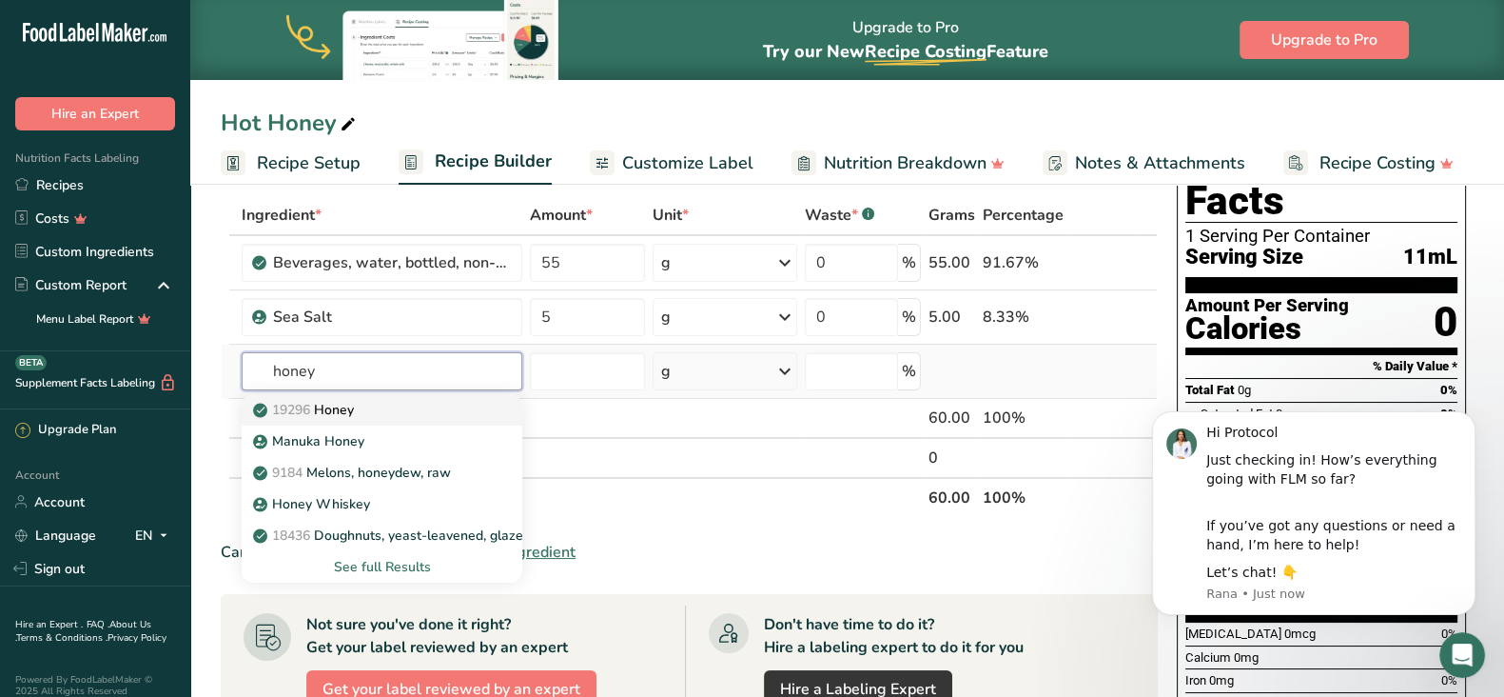
type input "honey"
click at [402, 403] on div "19296 Honey" at bounding box center [367, 410] width 220 height 20
type input "Honey"
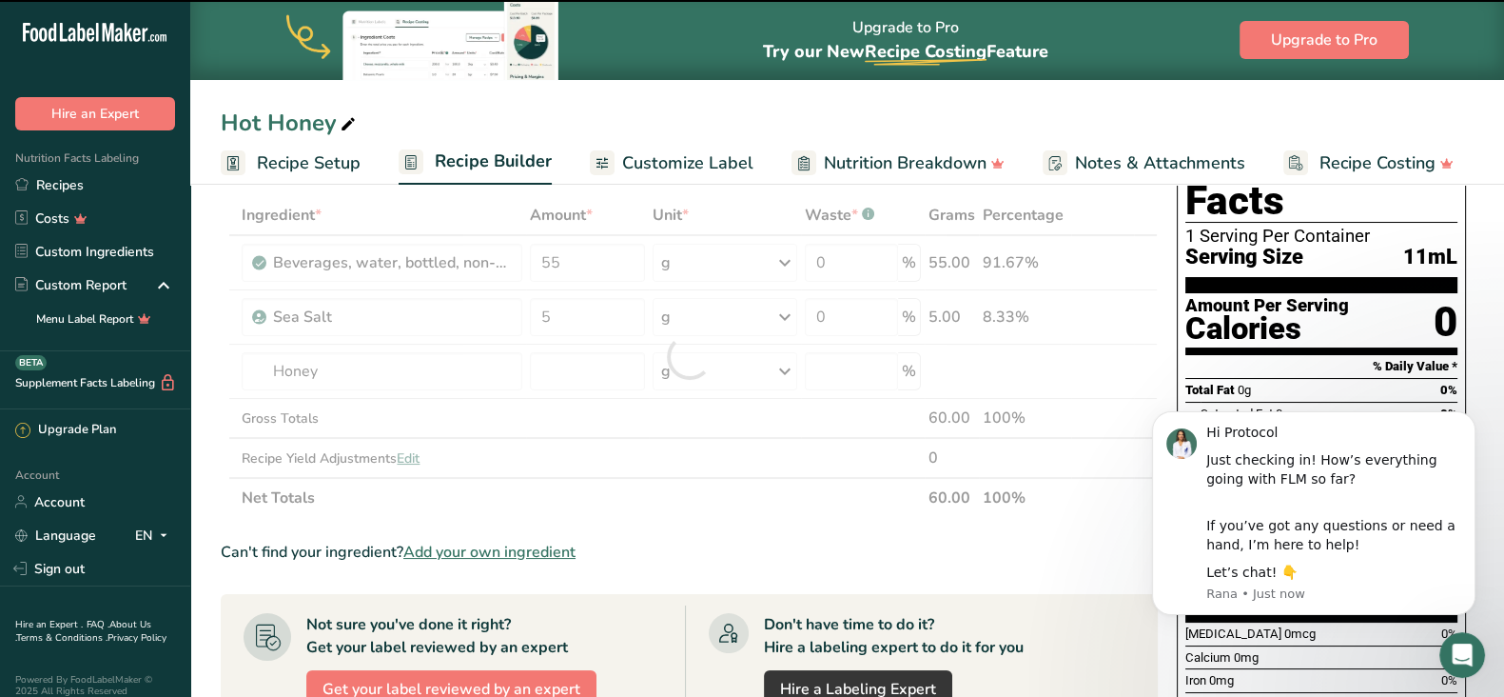
type input "0"
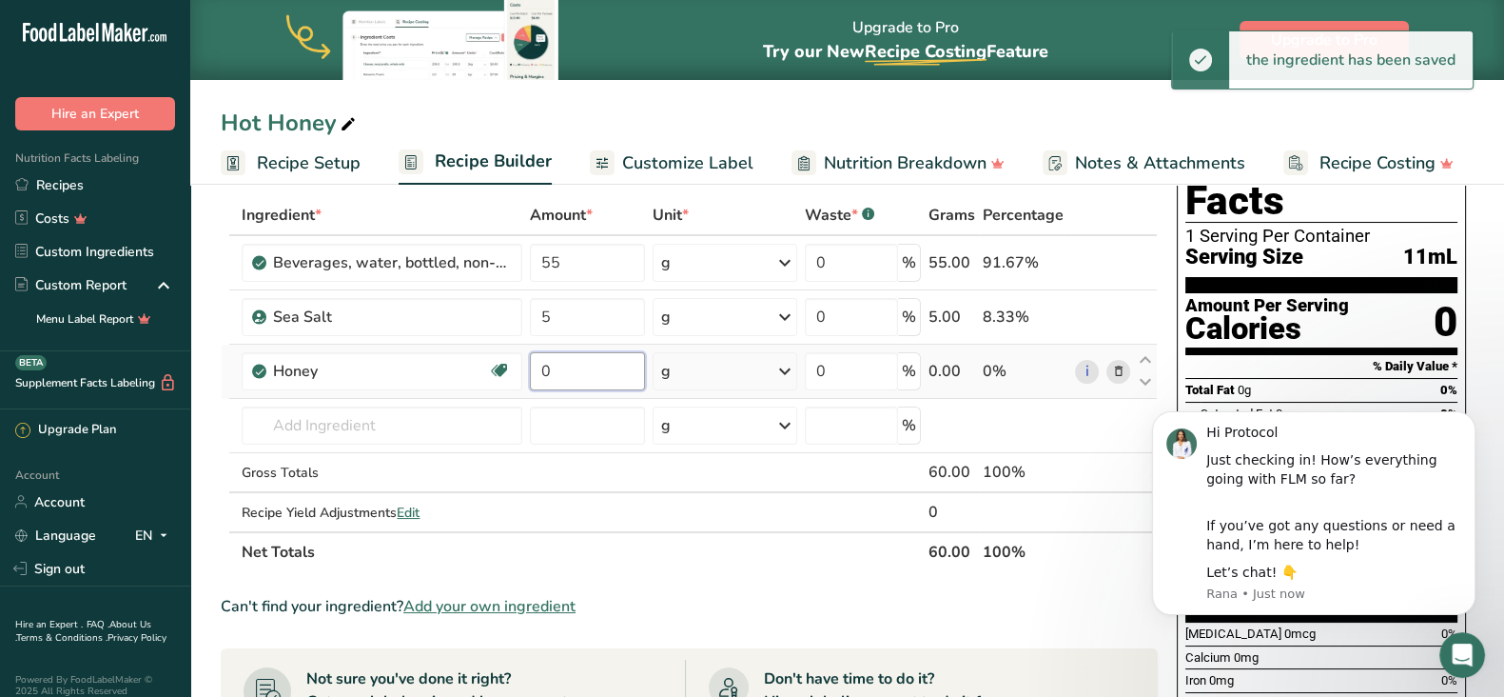
click at [600, 376] on input "0" at bounding box center [587, 371] width 115 height 38
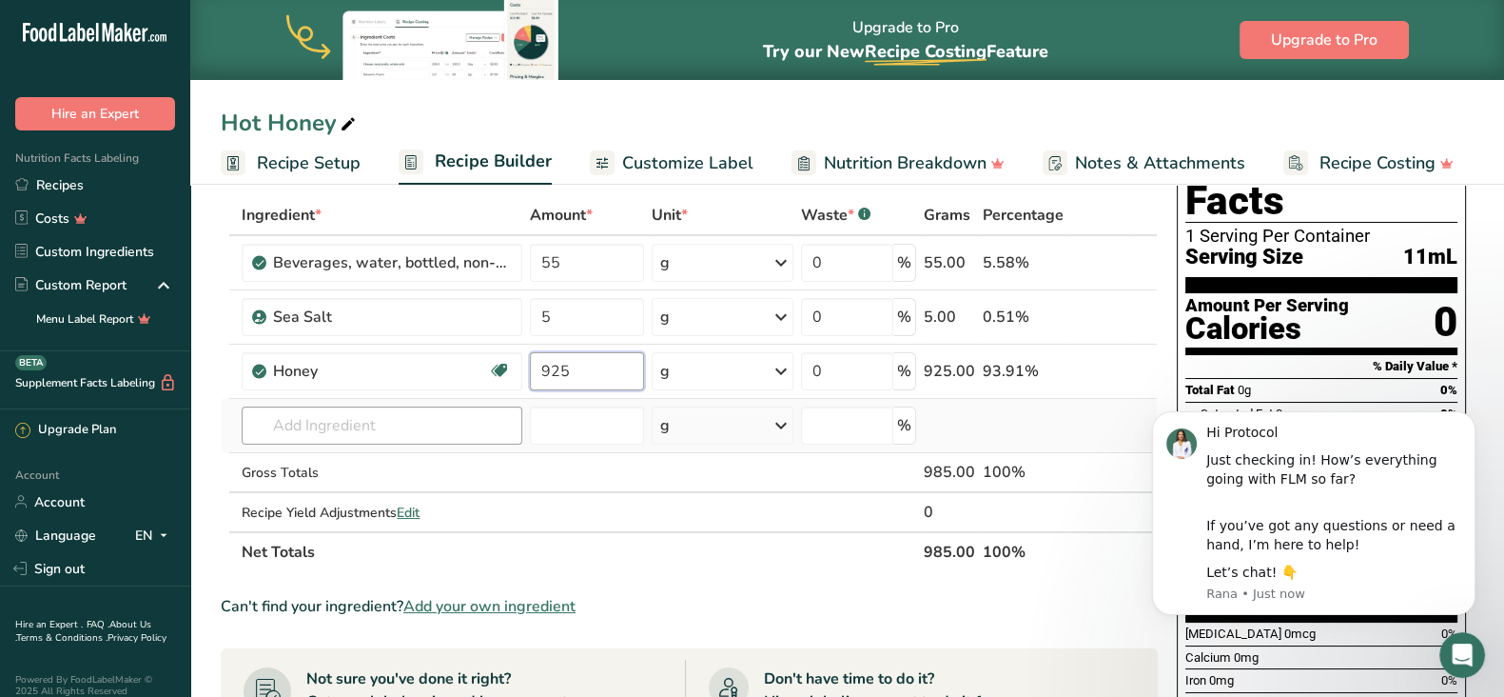
type input "925"
click at [470, 423] on div "Ingredient * Amount * Unit * Waste * .a-a{fill:#347362;}.b-a{fill:#fff;} Grams …" at bounding box center [689, 383] width 937 height 377
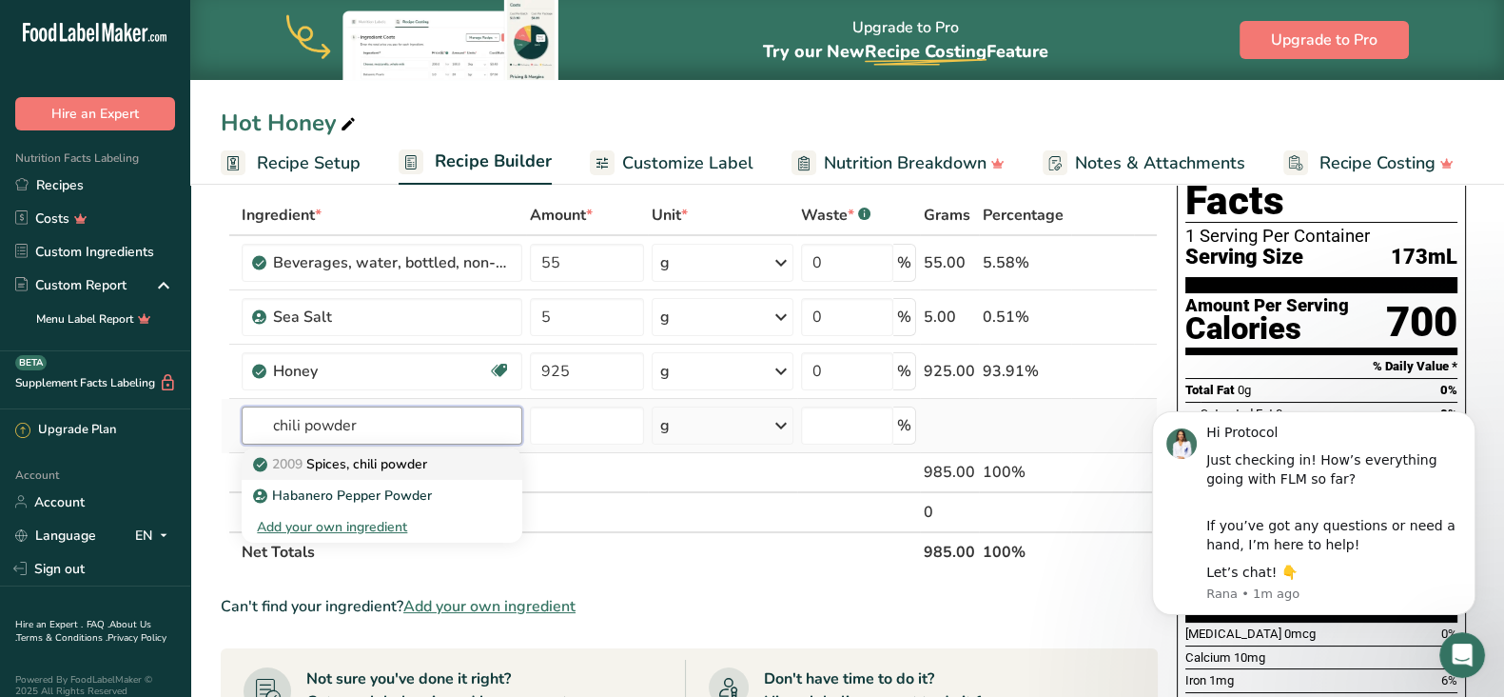
type input "chili powder"
click at [444, 458] on div "2009 Spices, chili powder" at bounding box center [367, 464] width 220 height 20
type input "Spices, chili powder"
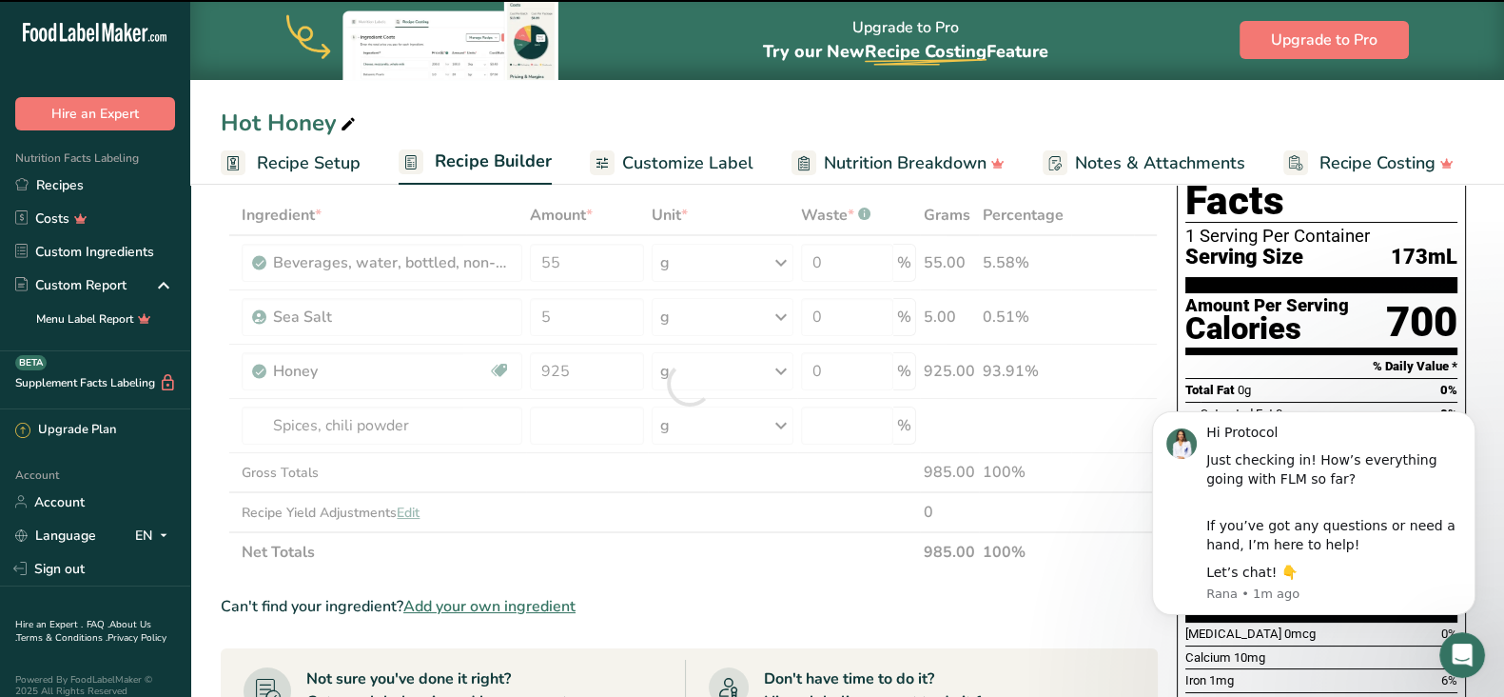
type input "0"
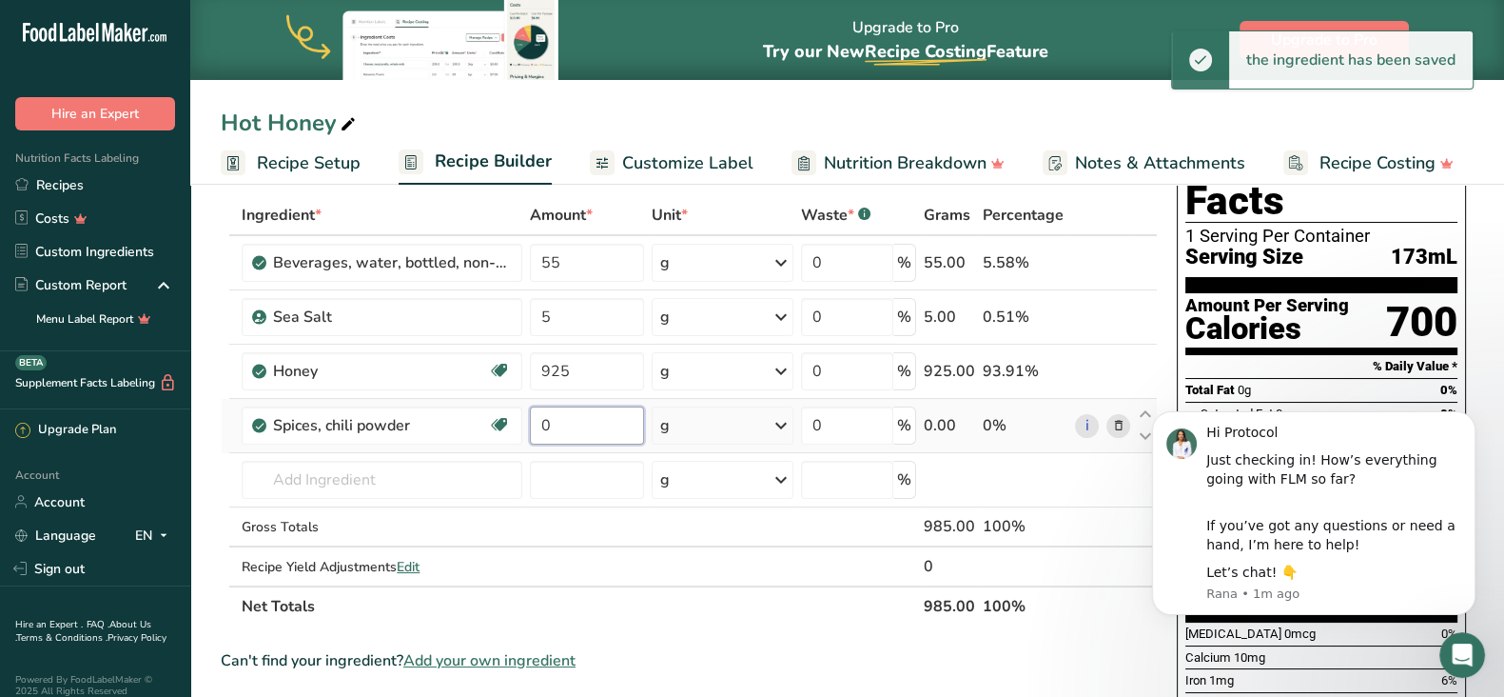
click at [579, 426] on input "0" at bounding box center [586, 425] width 113 height 38
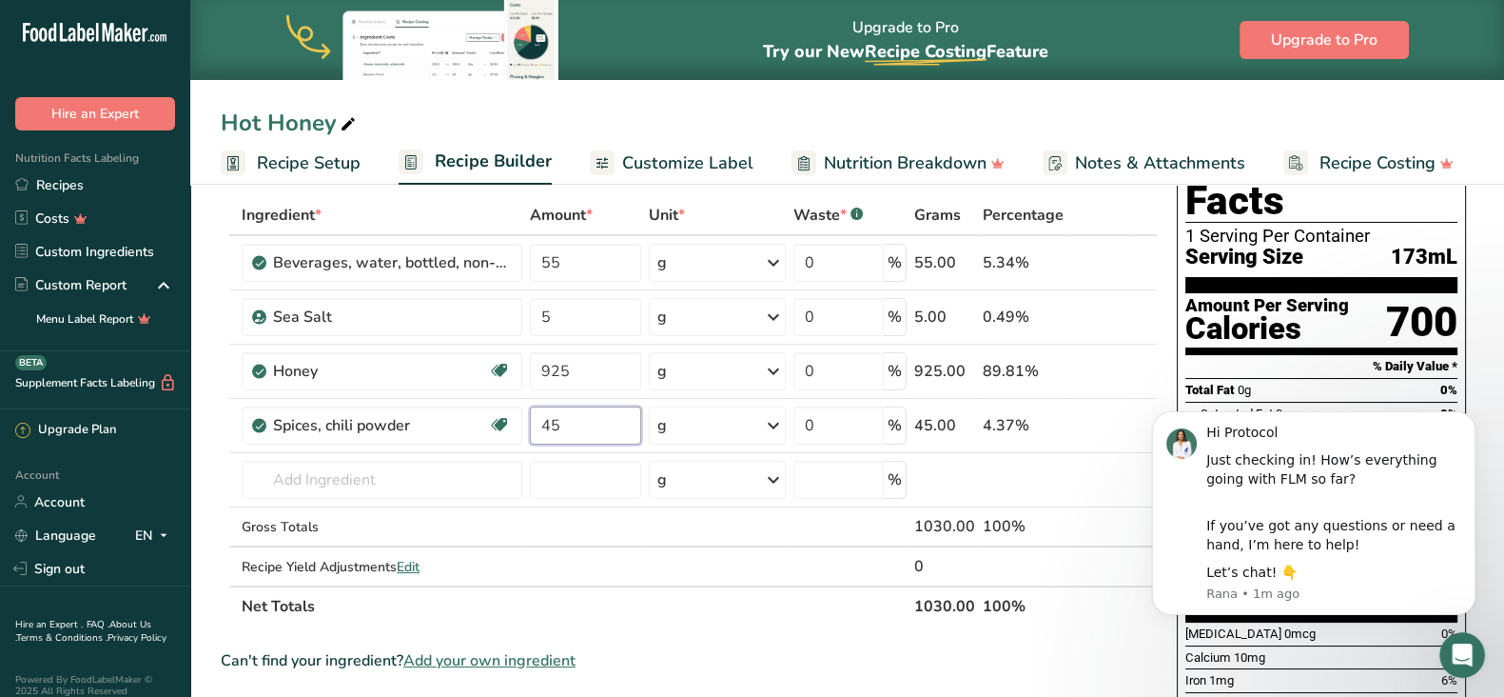
type input "45"
click at [206, 440] on section "Add Ingredients Manage Recipe Delete Recipe Duplicate Recipe Scale Recipe Save …" at bounding box center [847, 674] width 1314 height 1173
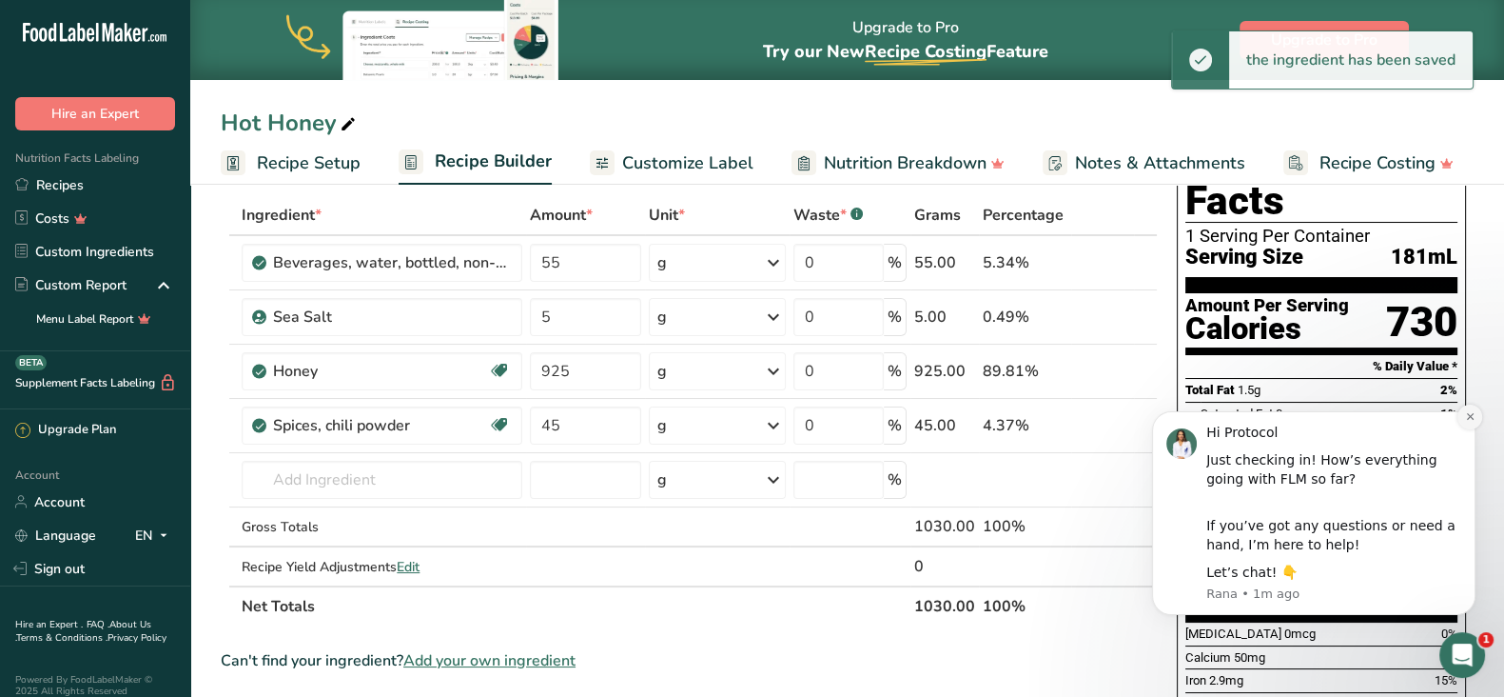
drag, startPoint x: 1467, startPoint y: 413, endPoint x: 2396, endPoint y: 857, distance: 1029.6
click at [1467, 413] on icon "Dismiss notification" at bounding box center [1469, 416] width 7 height 7
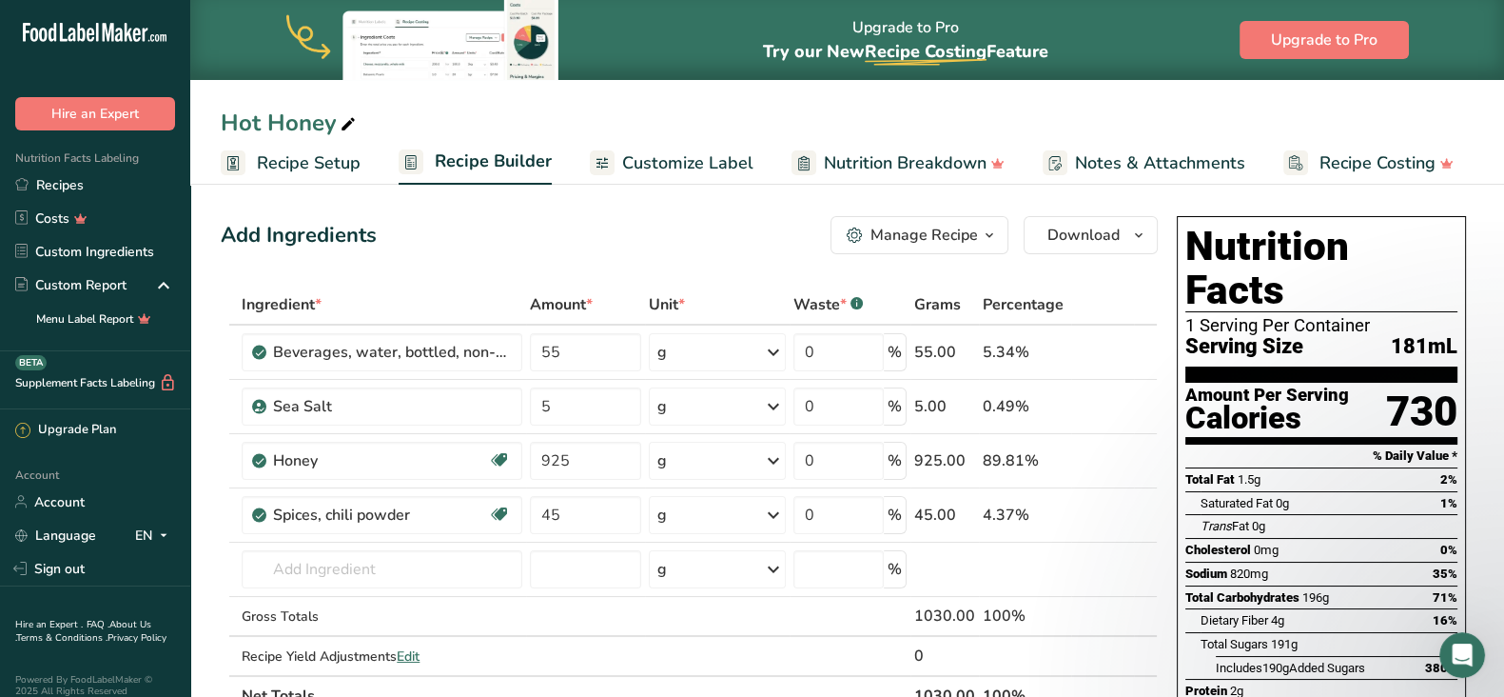
scroll to position [1, 0]
click at [320, 167] on span "Recipe Setup" at bounding box center [309, 163] width 104 height 26
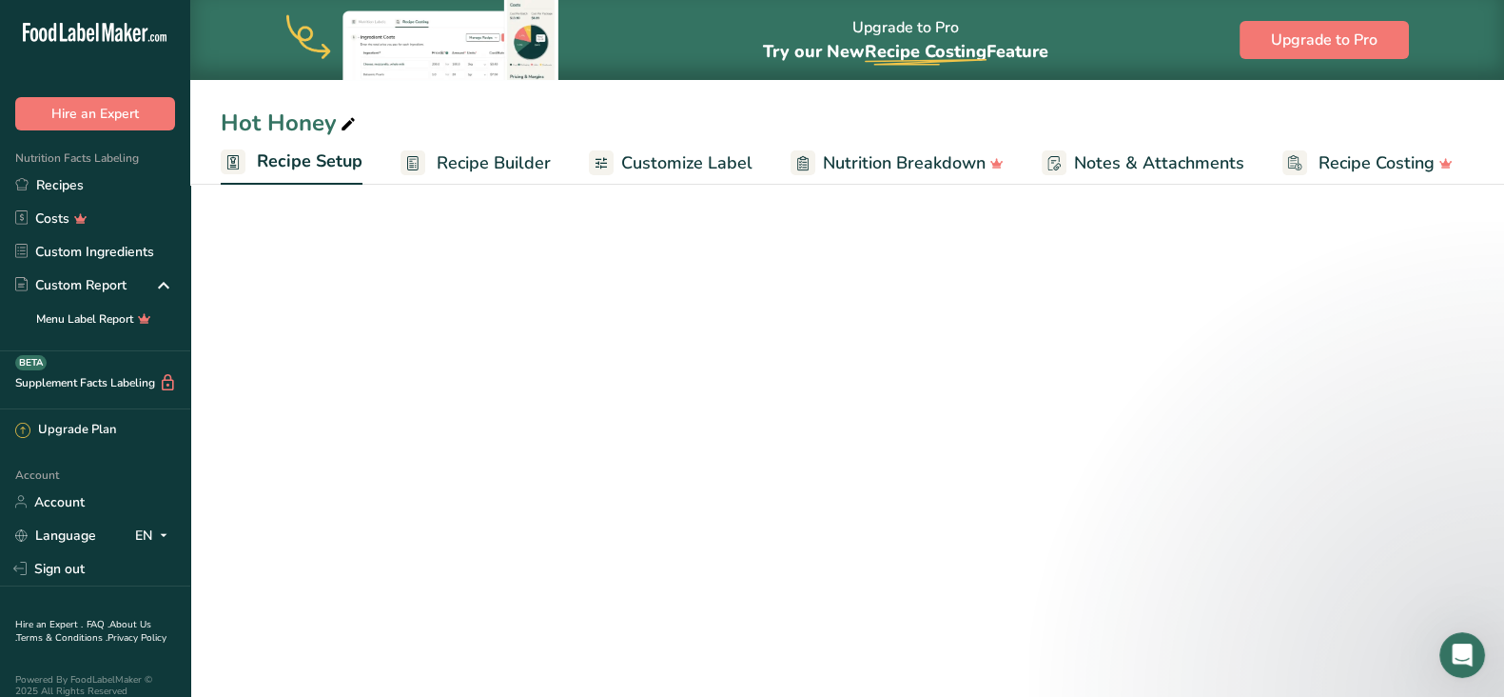
select select "22"
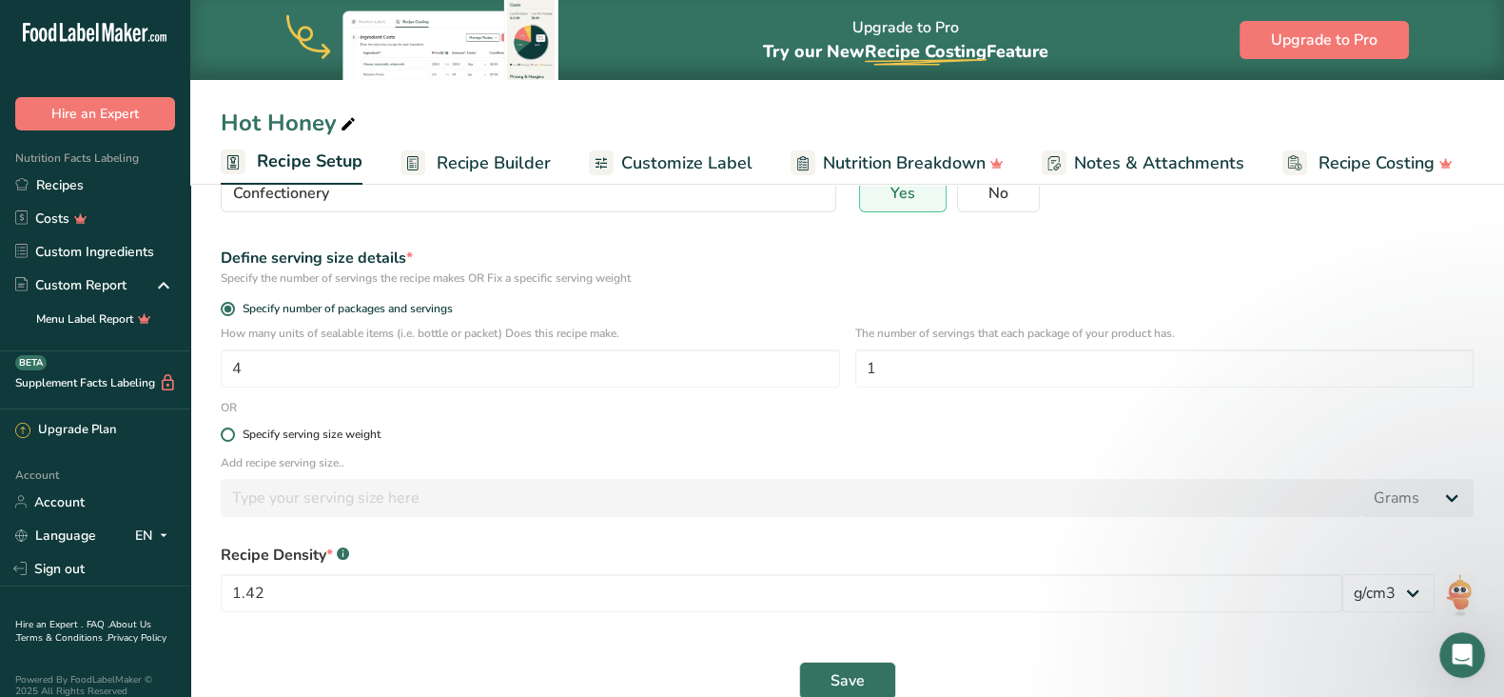
scroll to position [206, 0]
click at [366, 430] on div "Specify serving size weight" at bounding box center [312, 432] width 138 height 14
click at [233, 430] on input "Specify serving size weight" at bounding box center [227, 432] width 12 height 12
radio input "true"
radio input "false"
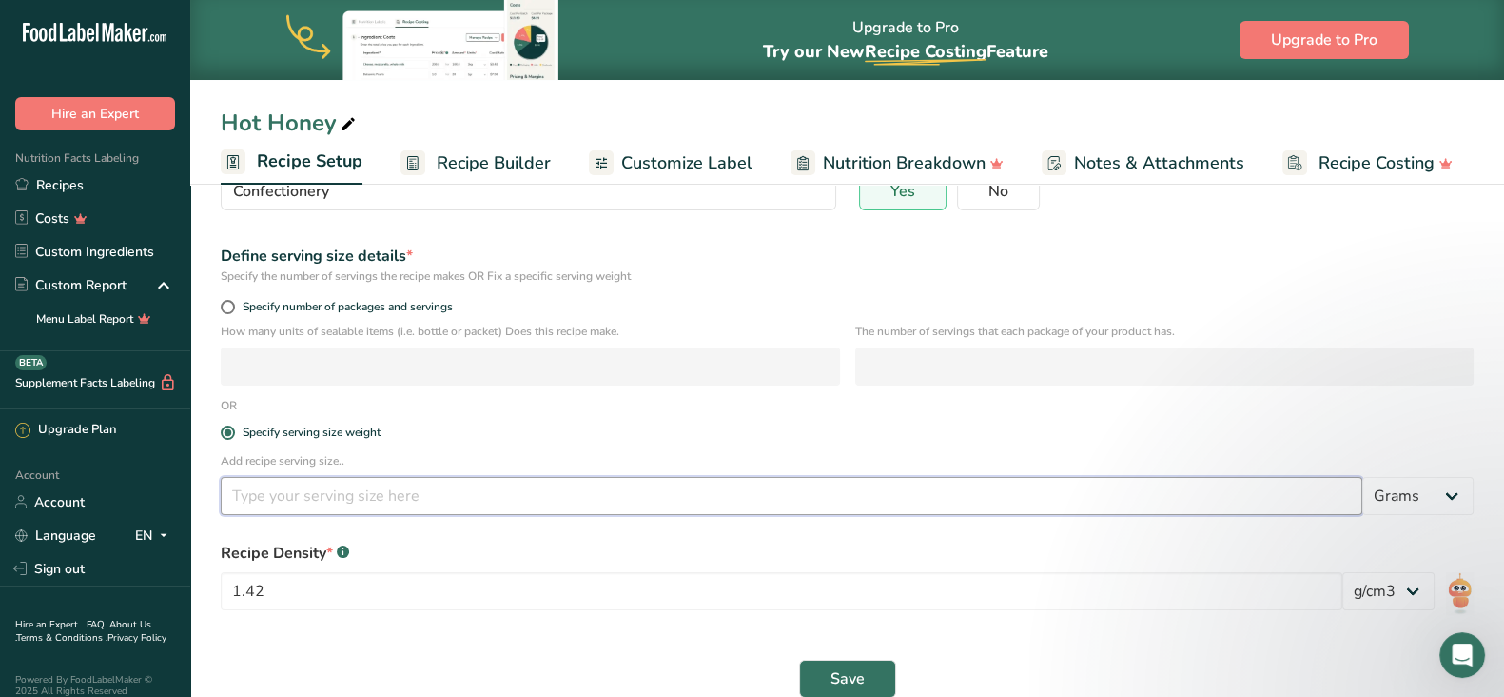
click at [384, 495] on input "number" at bounding box center [792, 496] width 1142 height 38
type input "250"
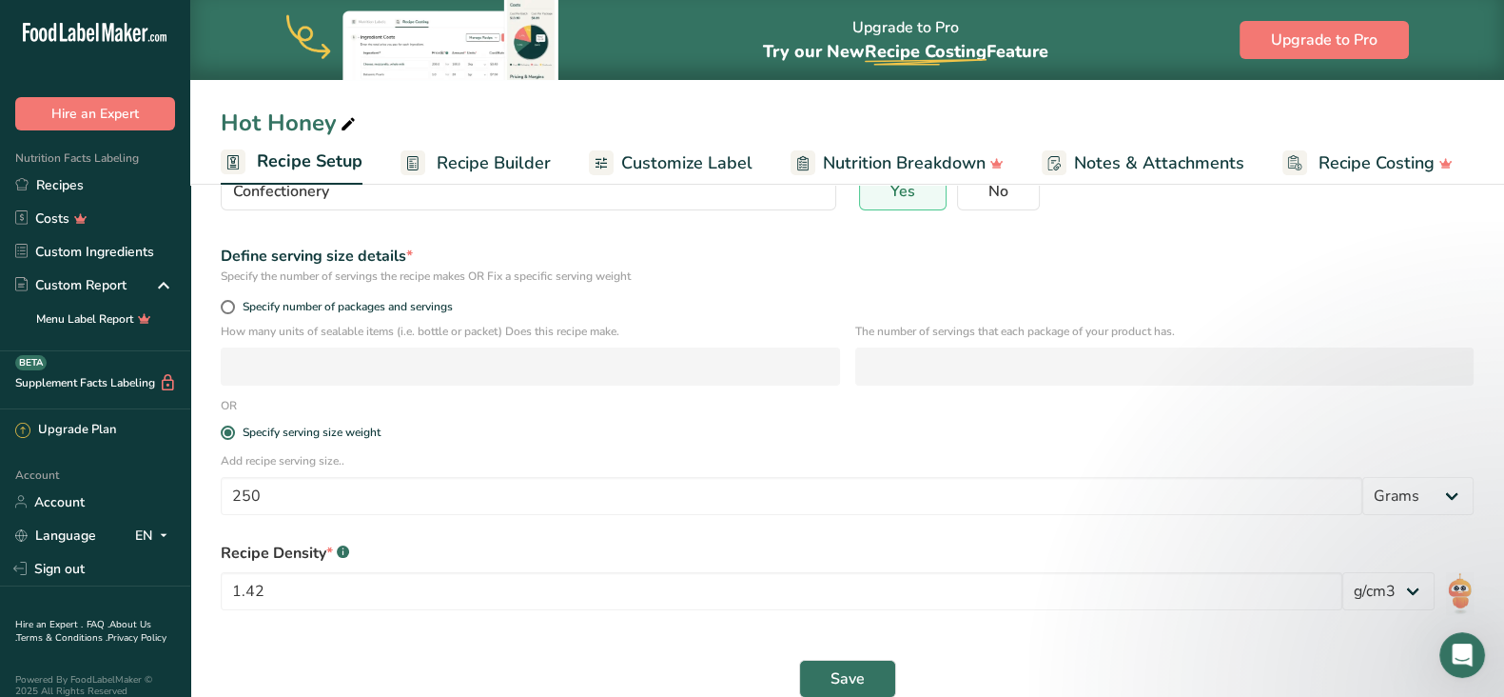
click at [519, 406] on form "Recipe name * Hot Honey Recipe code .a-a{fill:#347362;}.b-a{fill:#fff;} Recipe …" at bounding box center [847, 359] width 1276 height 698
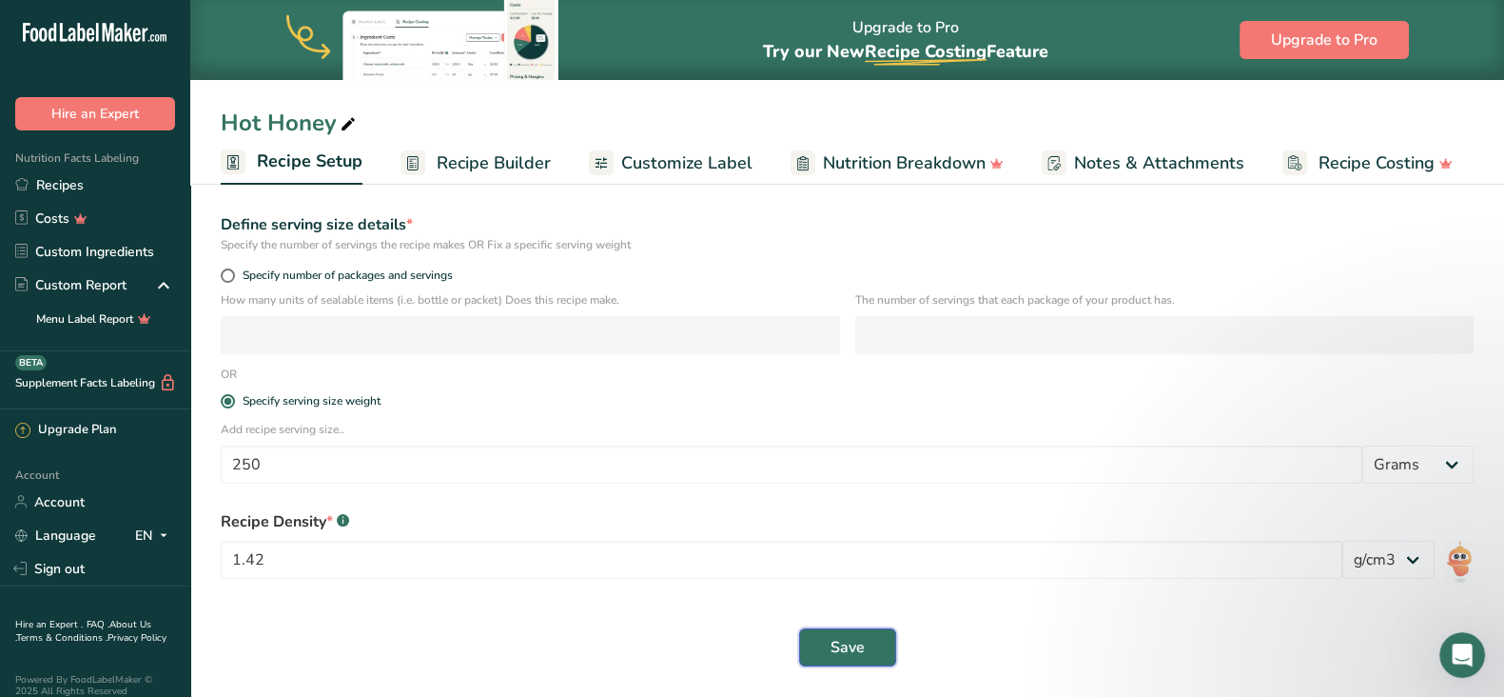
click at [858, 644] on span "Save" at bounding box center [848, 647] width 34 height 23
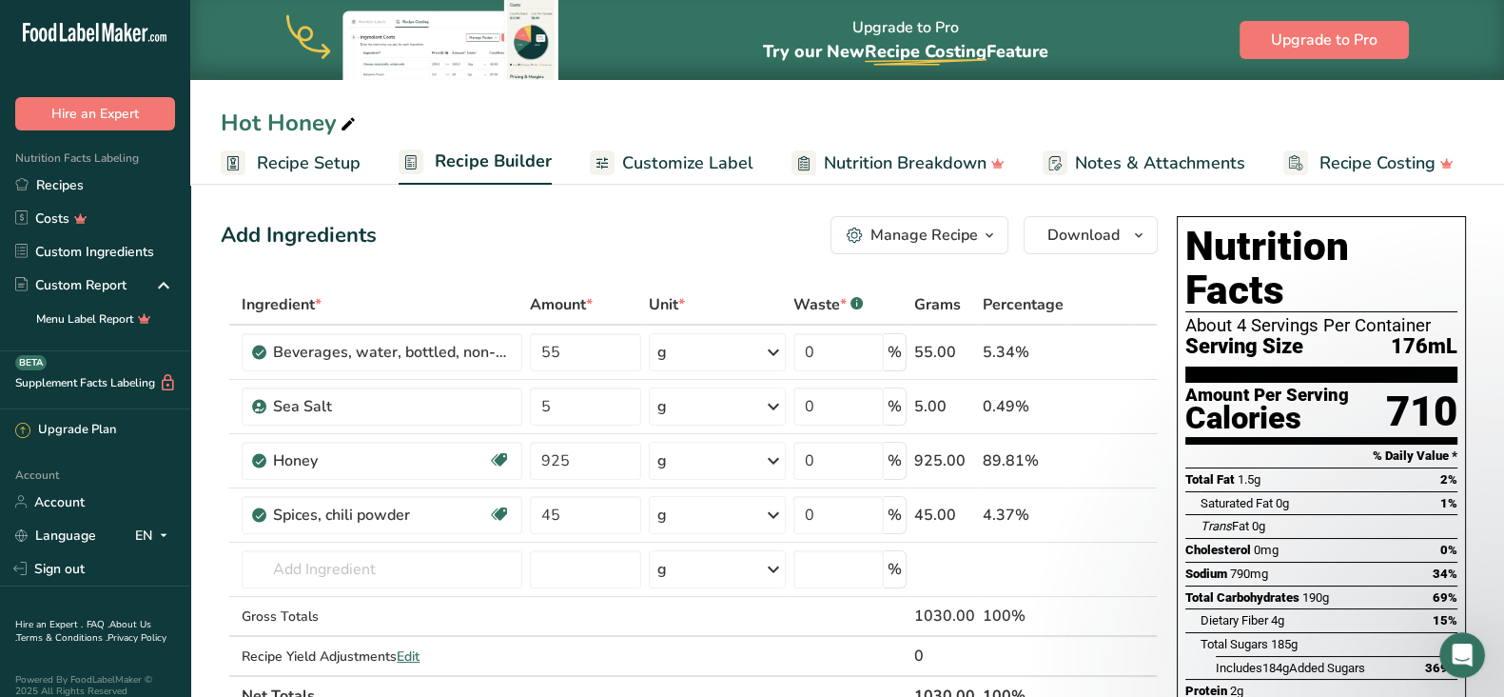
click at [287, 165] on span "Recipe Setup" at bounding box center [309, 163] width 104 height 26
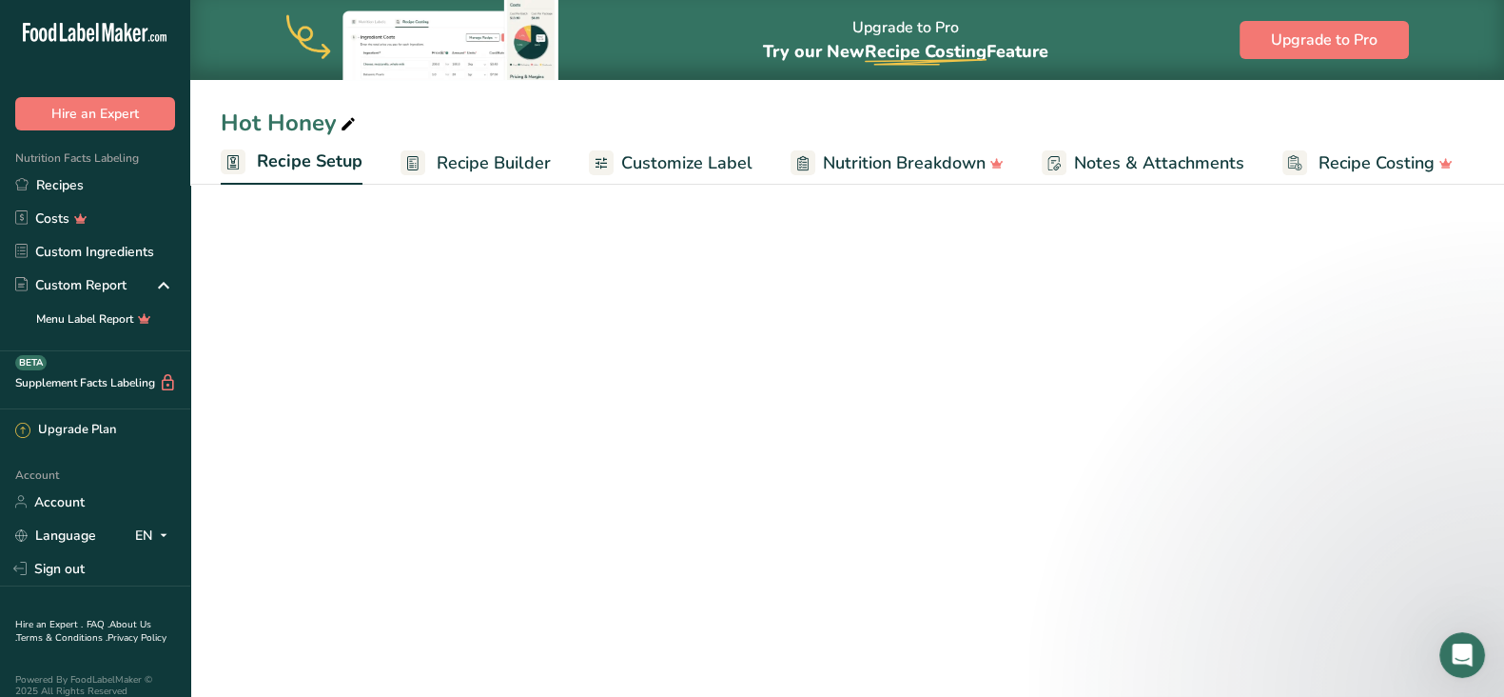
select select "22"
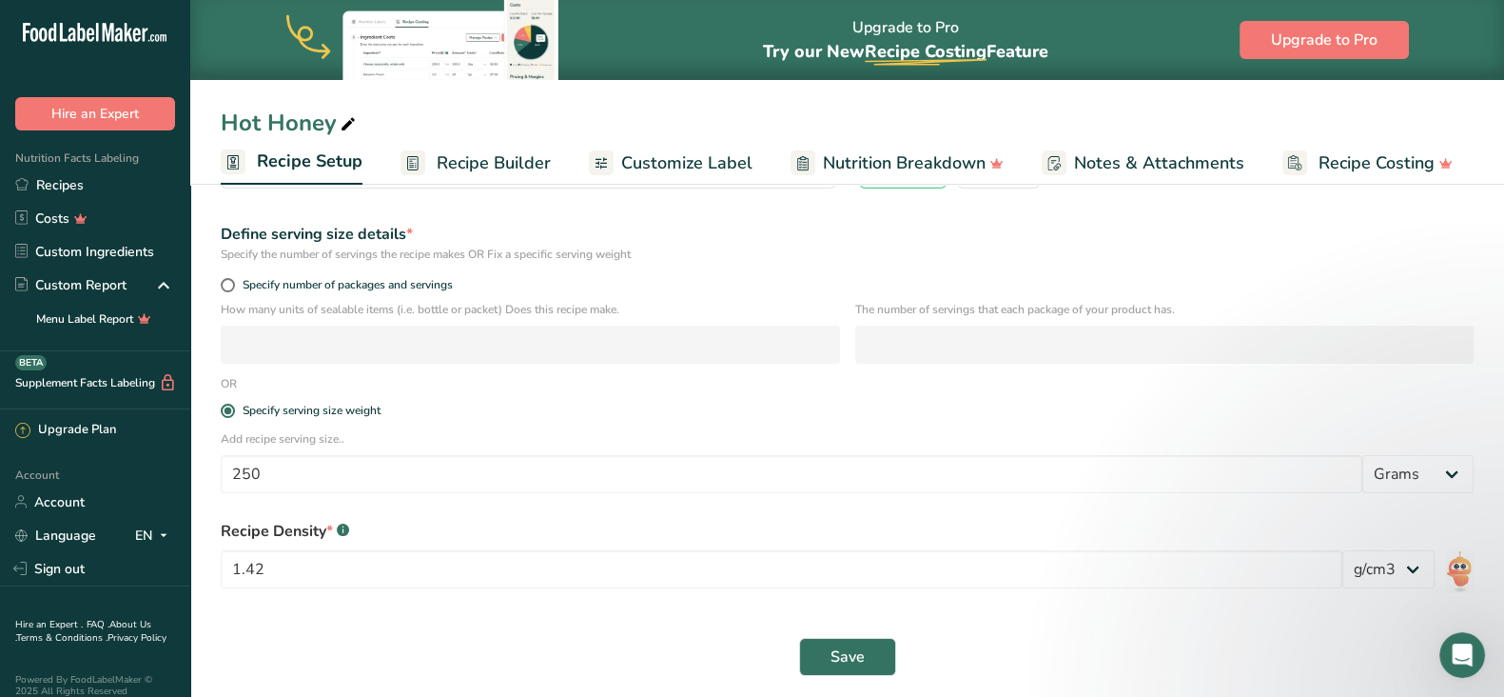
scroll to position [238, 0]
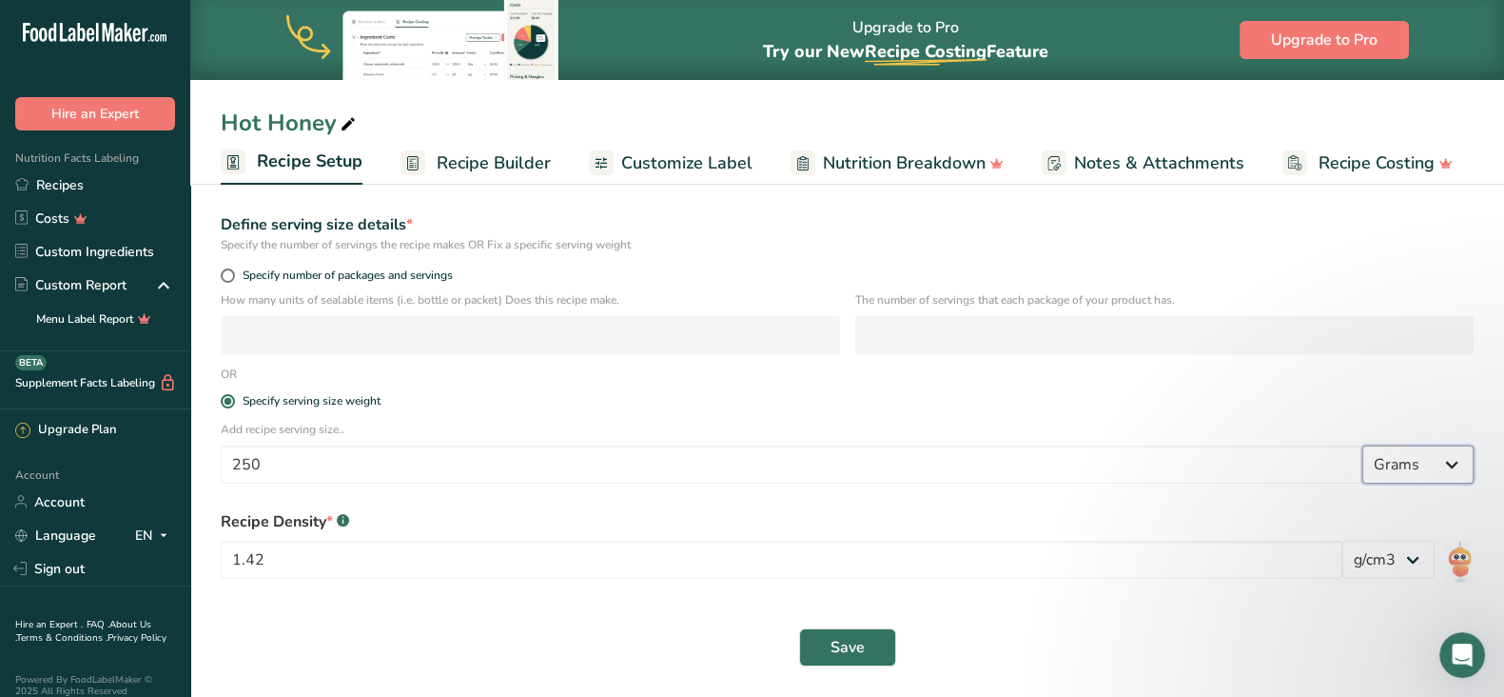
click at [1420, 463] on select "Grams kg mg mcg lb oz l mL fl oz tbsp tsp cup qt gallon" at bounding box center [1418, 464] width 111 height 38
select select "17"
click at [1363, 445] on select "Grams kg mg mcg lb oz l mL fl oz tbsp tsp cup qt gallon" at bounding box center [1418, 464] width 111 height 38
click at [869, 648] on button "Save" at bounding box center [847, 647] width 97 height 38
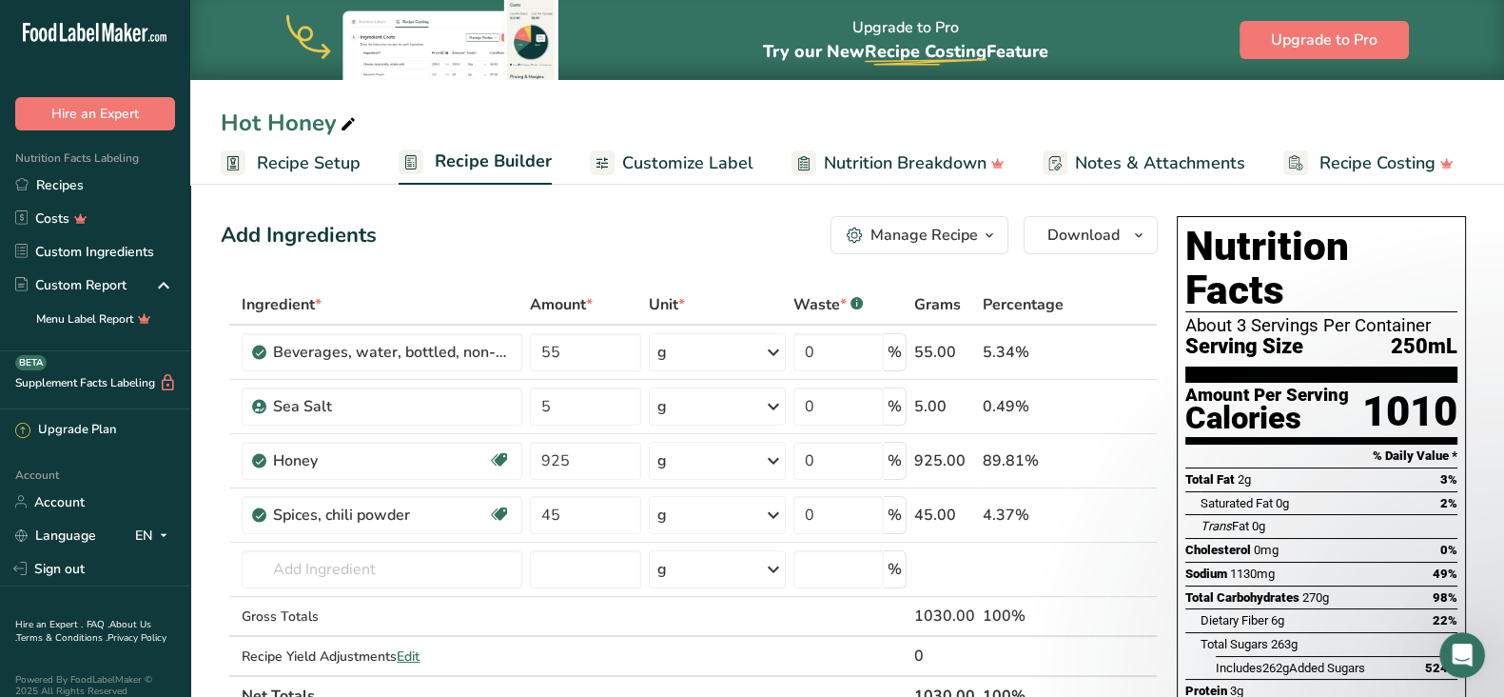
click at [919, 235] on div "Manage Recipe" at bounding box center [925, 235] width 108 height 23
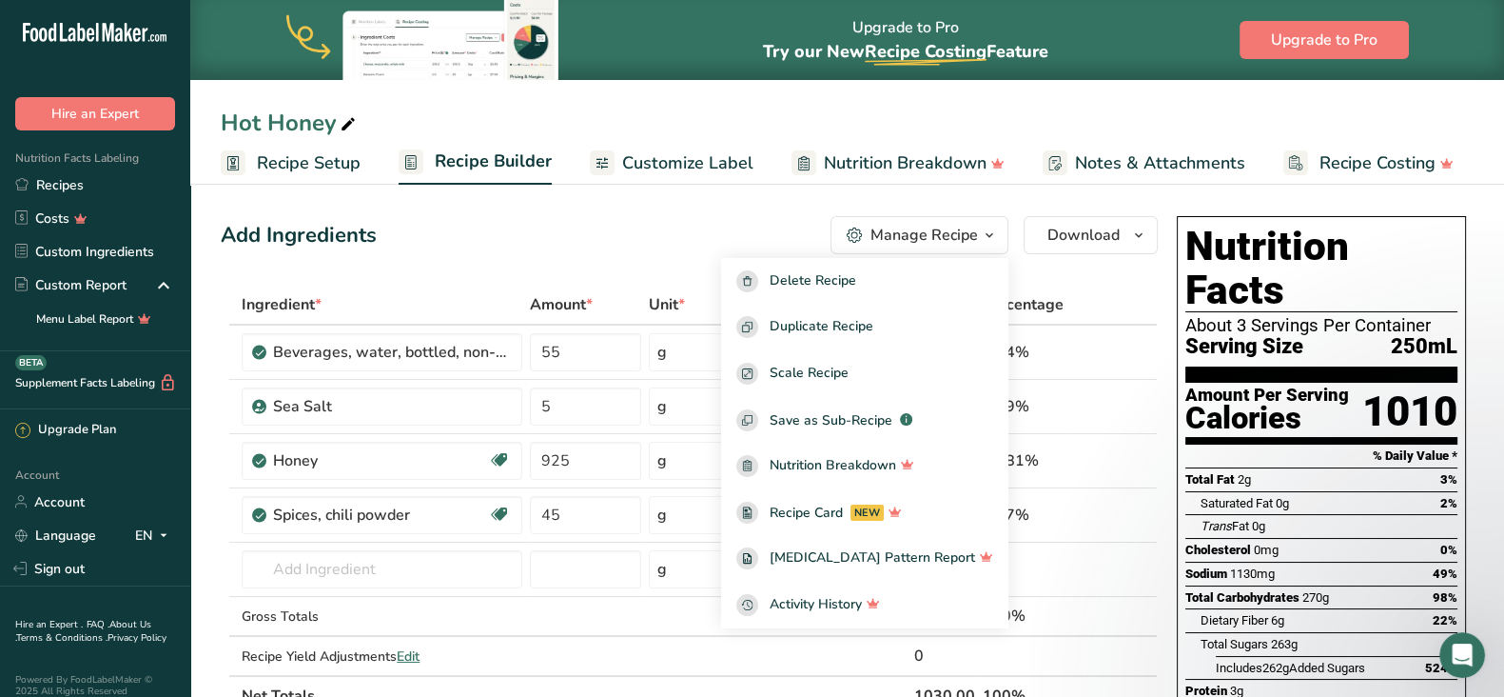
click at [689, 164] on span "Customize Label" at bounding box center [687, 163] width 131 height 26
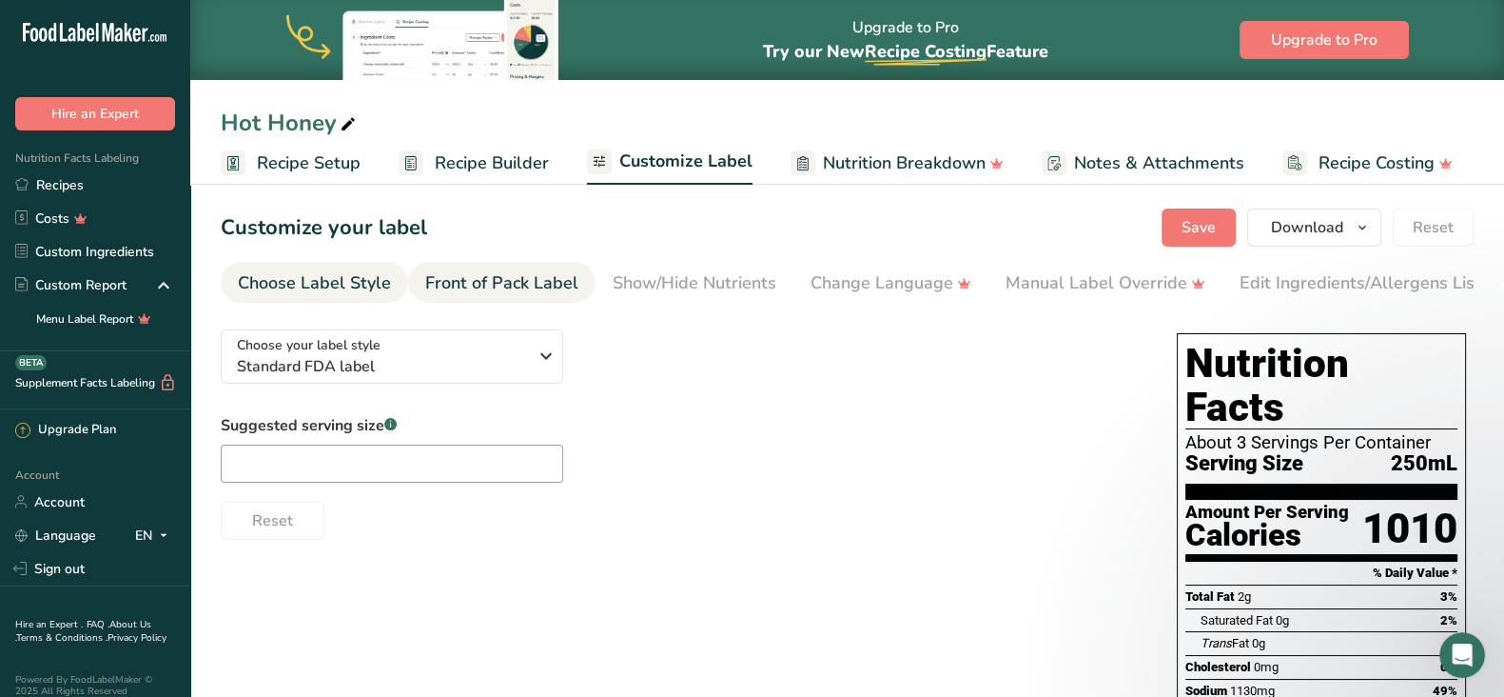
click at [513, 285] on div "Front of Pack Label" at bounding box center [501, 283] width 153 height 26
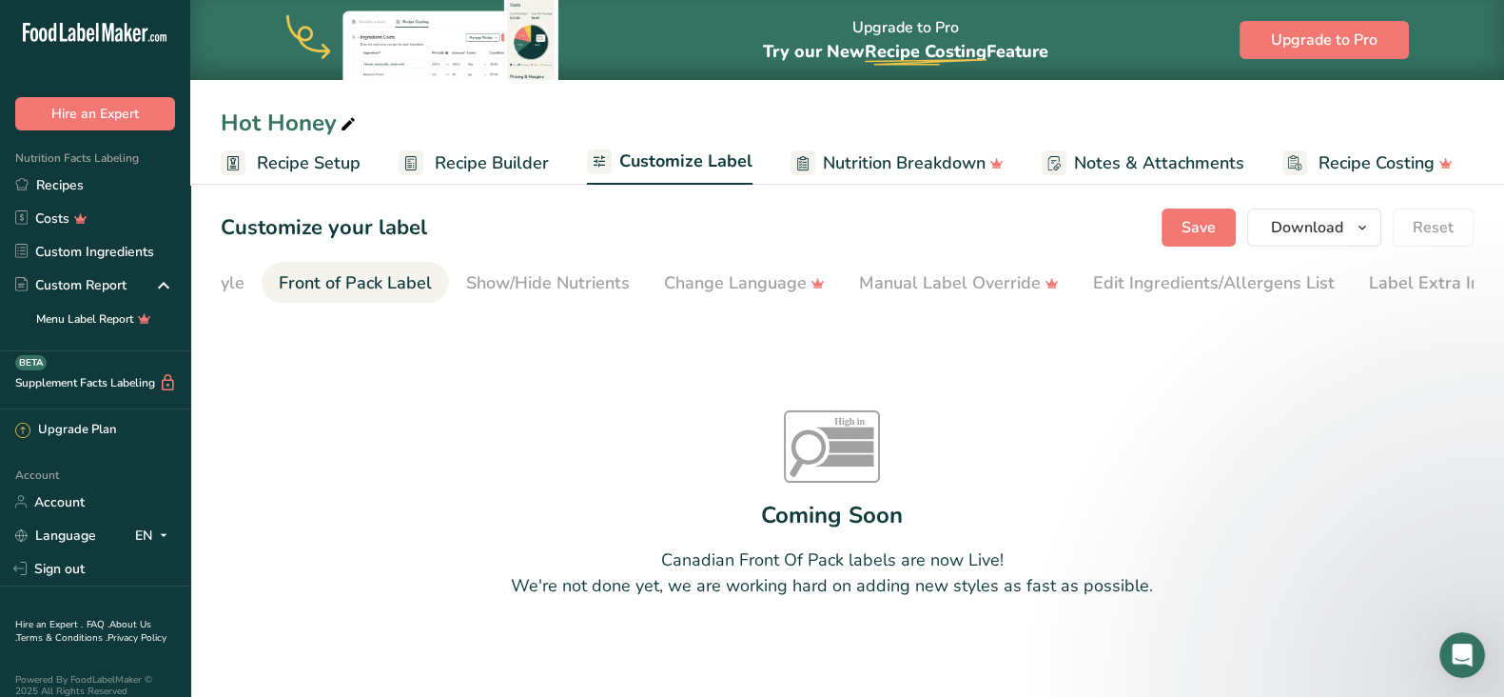
scroll to position [0, 174]
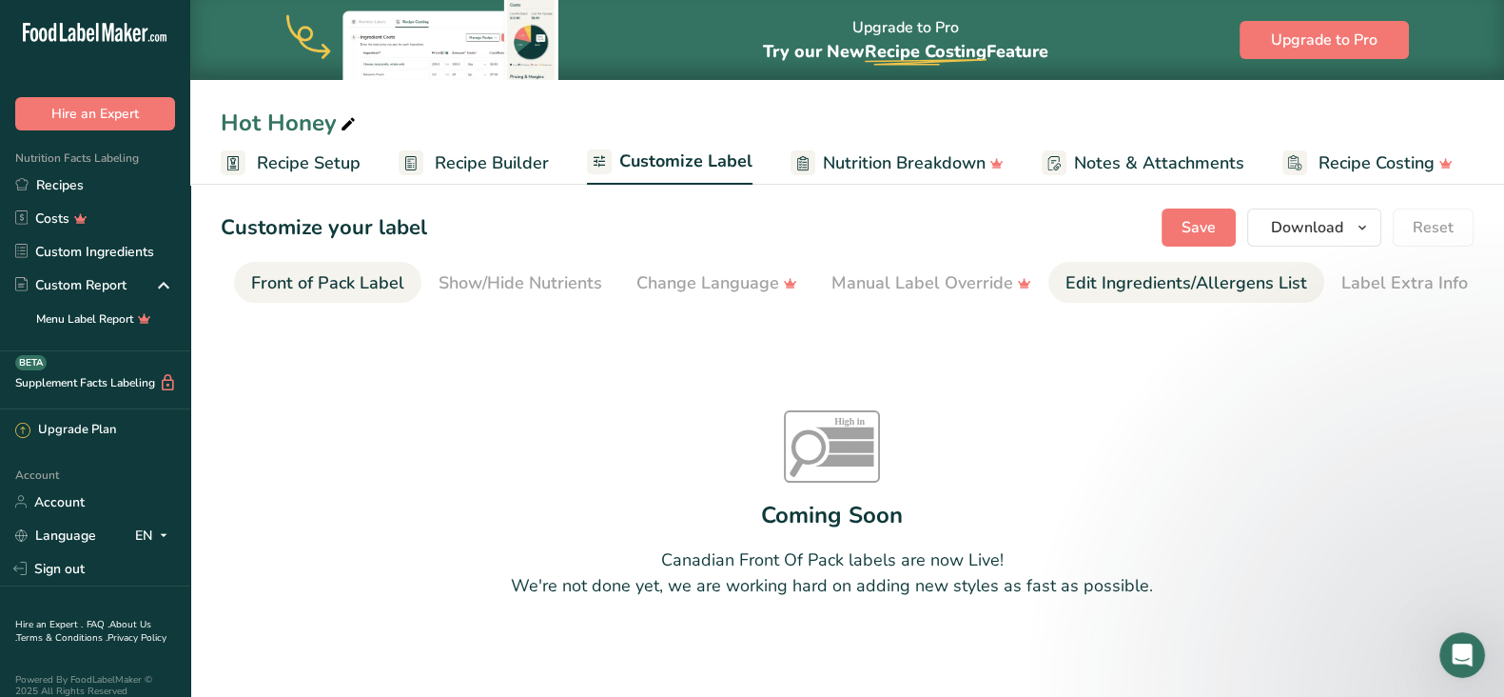
click at [1179, 287] on div "Edit Ingredients/Allergens List" at bounding box center [1187, 283] width 242 height 26
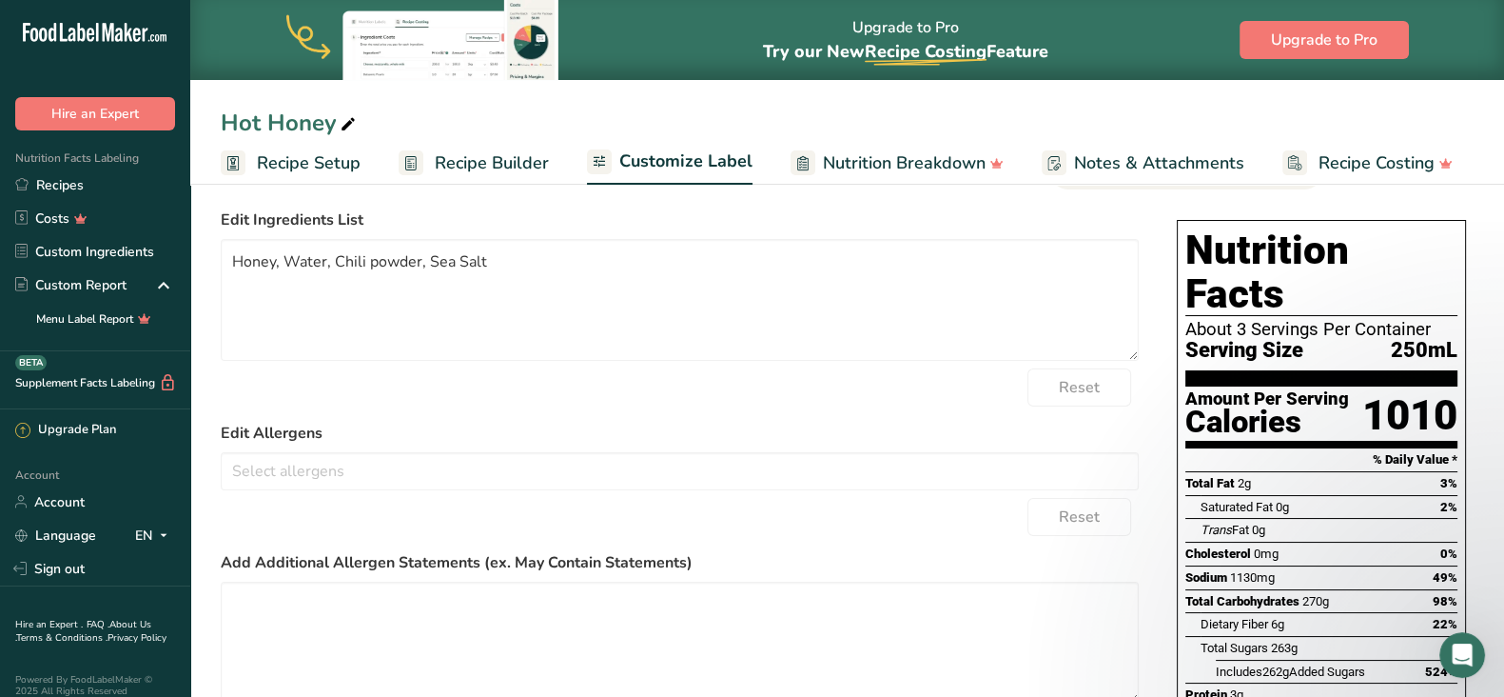
scroll to position [0, 0]
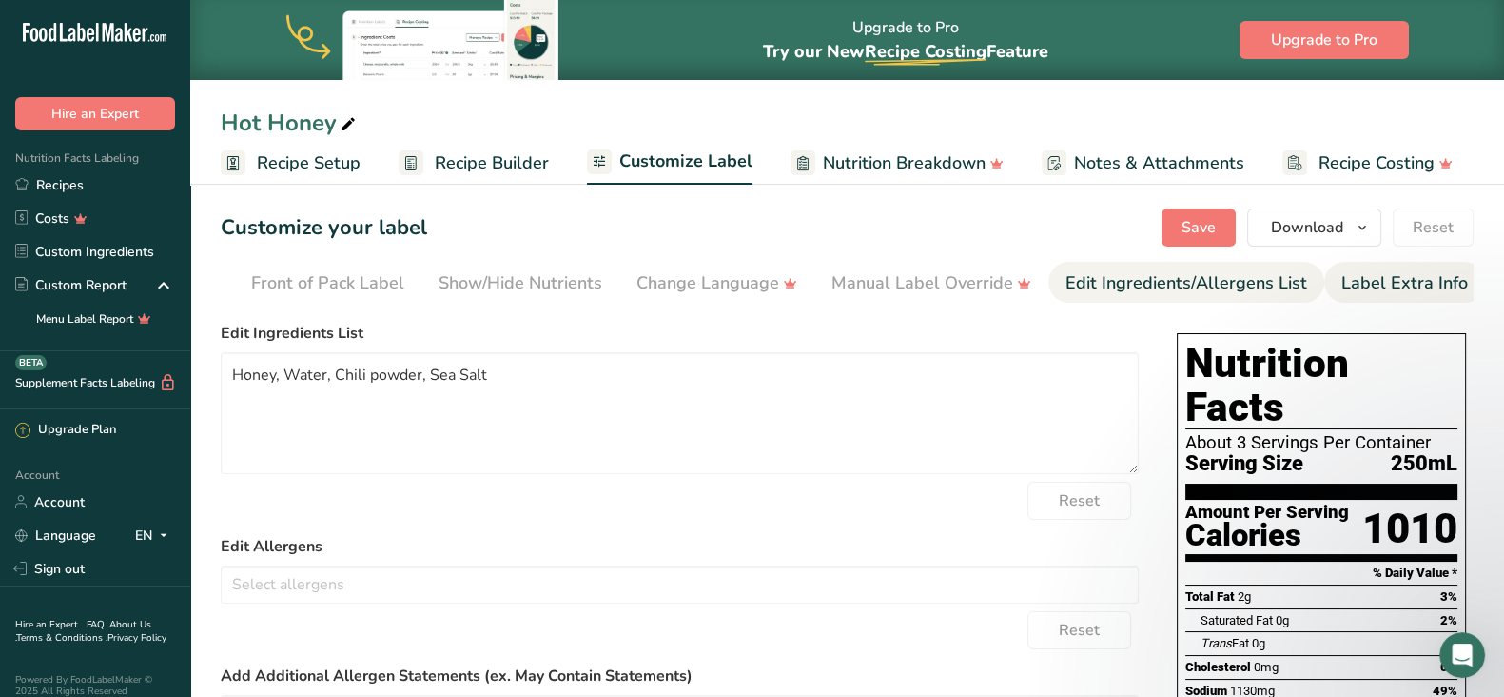
click at [1413, 287] on div "Label Extra Info" at bounding box center [1405, 283] width 127 height 26
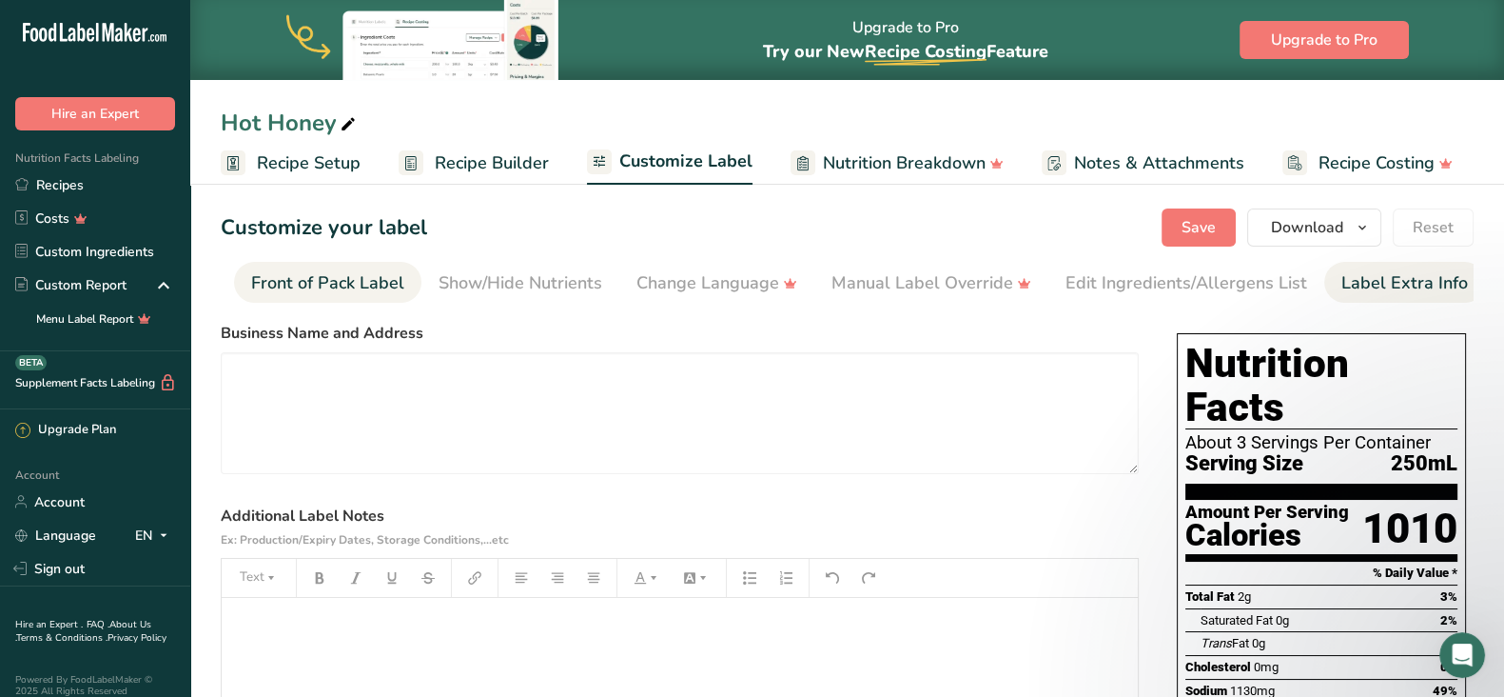
click at [290, 280] on div "Front of Pack Label" at bounding box center [327, 283] width 153 height 26
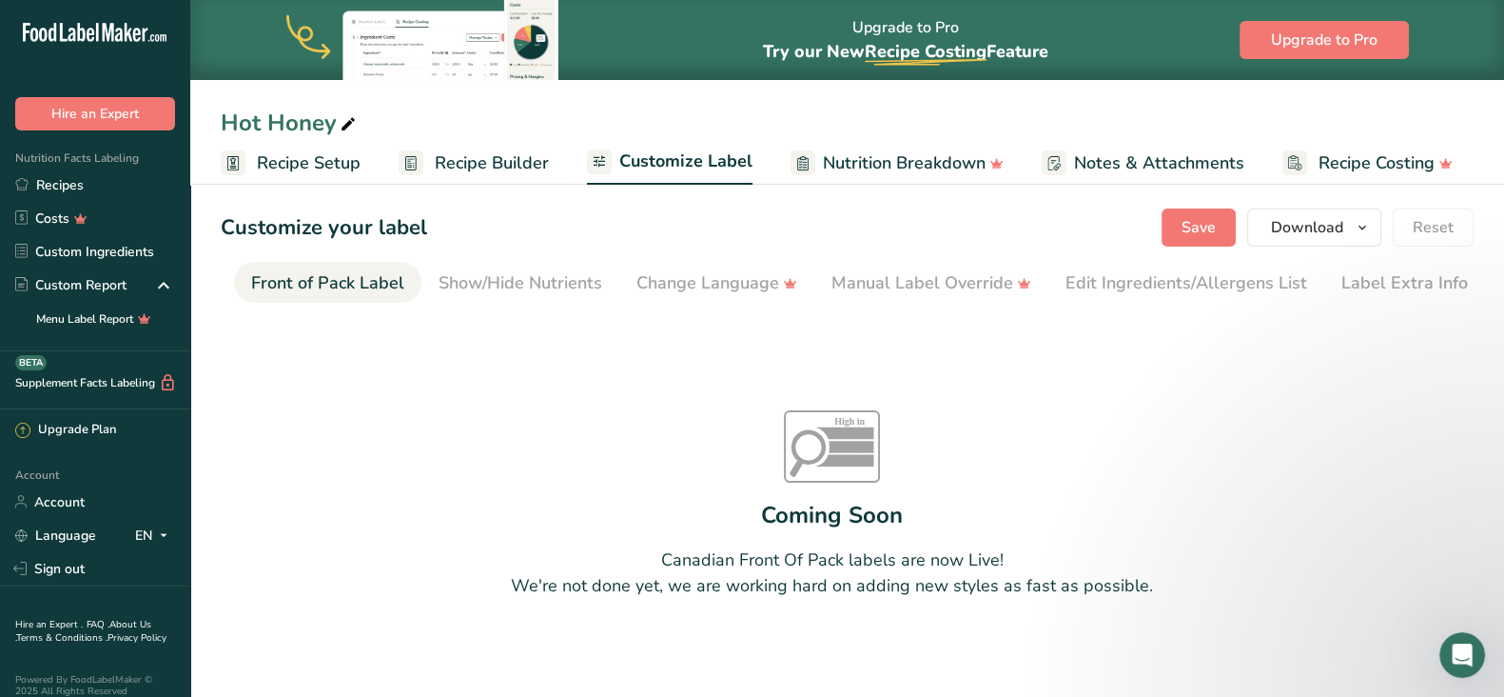
drag, startPoint x: 390, startPoint y: 307, endPoint x: 272, endPoint y: 307, distance: 118.0
click at [272, 307] on section "Customize your label Save Download Choose what to show on your downloaded label…" at bounding box center [847, 451] width 1314 height 547
click at [534, 286] on div "Show/Hide Nutrients" at bounding box center [521, 283] width 164 height 26
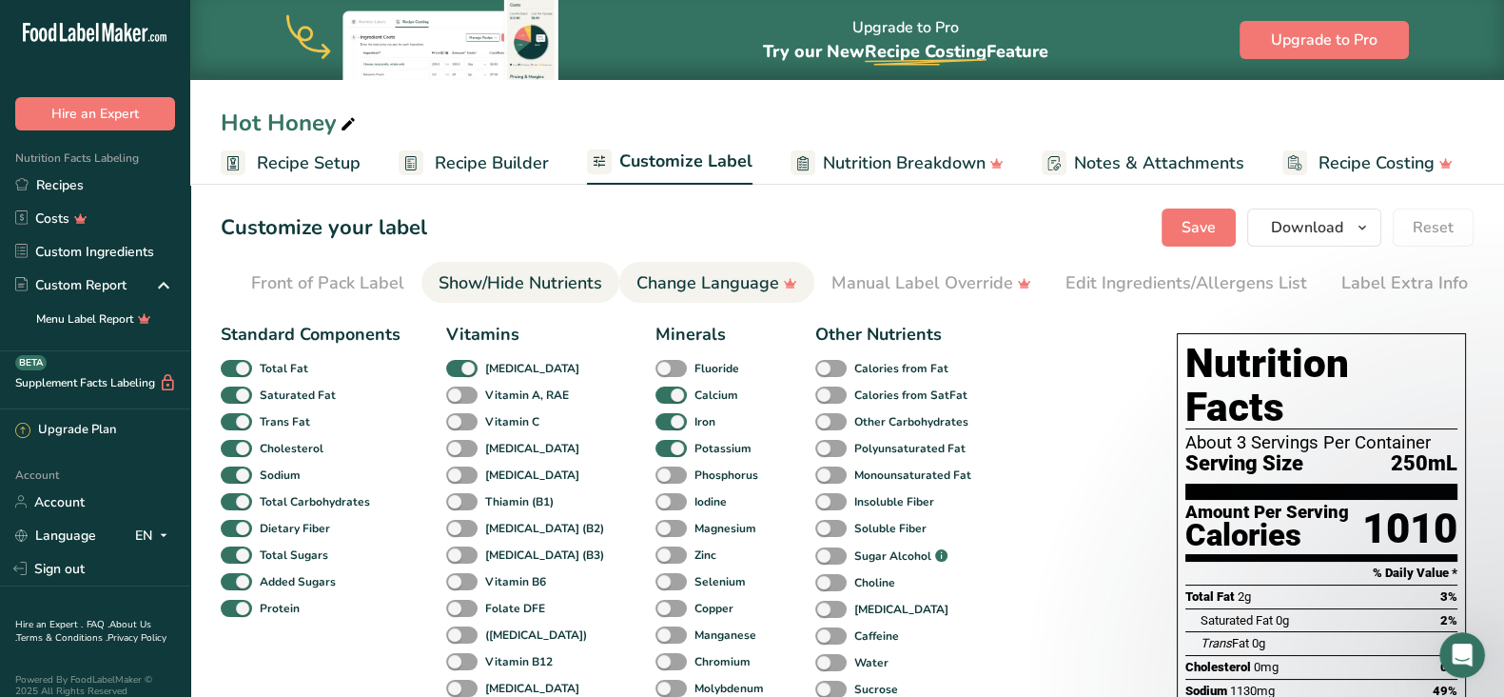
click at [705, 285] on div "Change Language" at bounding box center [717, 283] width 161 height 26
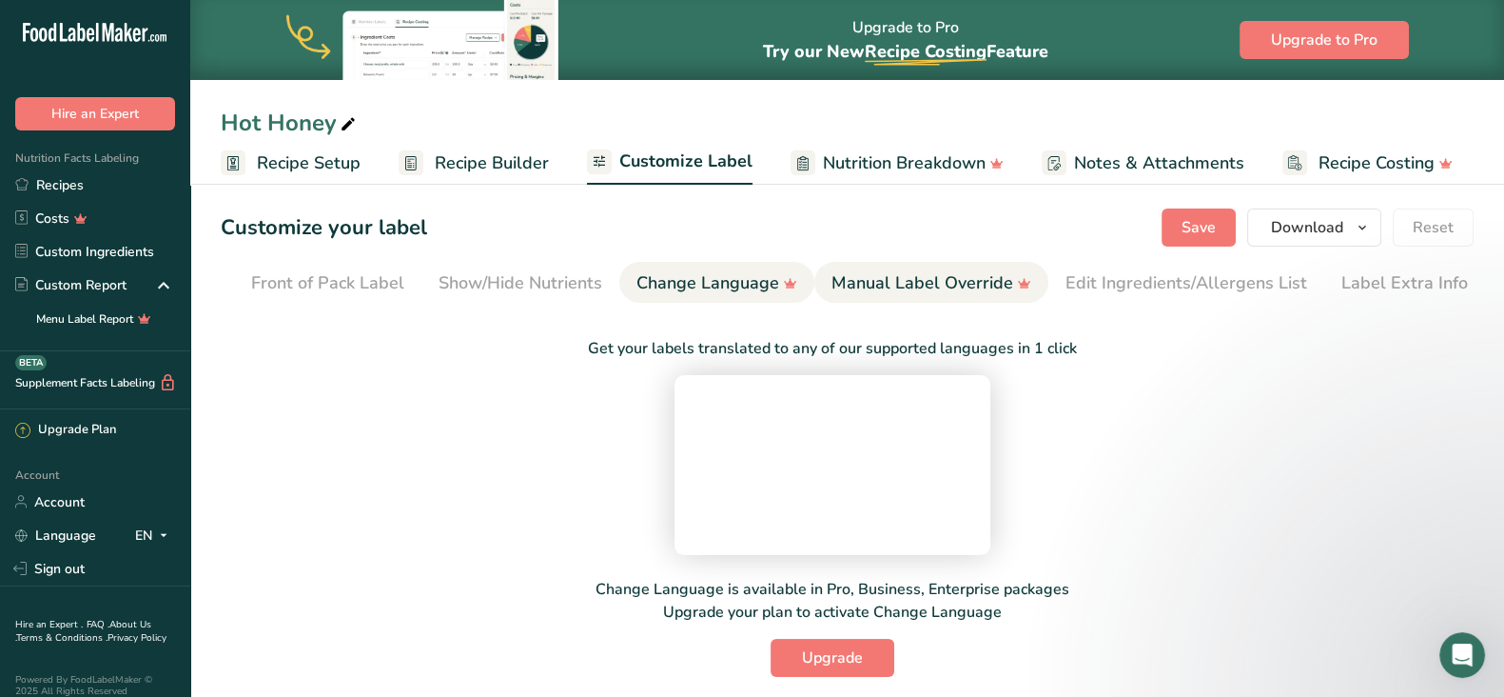
click at [942, 279] on div "Manual Label Override" at bounding box center [932, 283] width 200 height 26
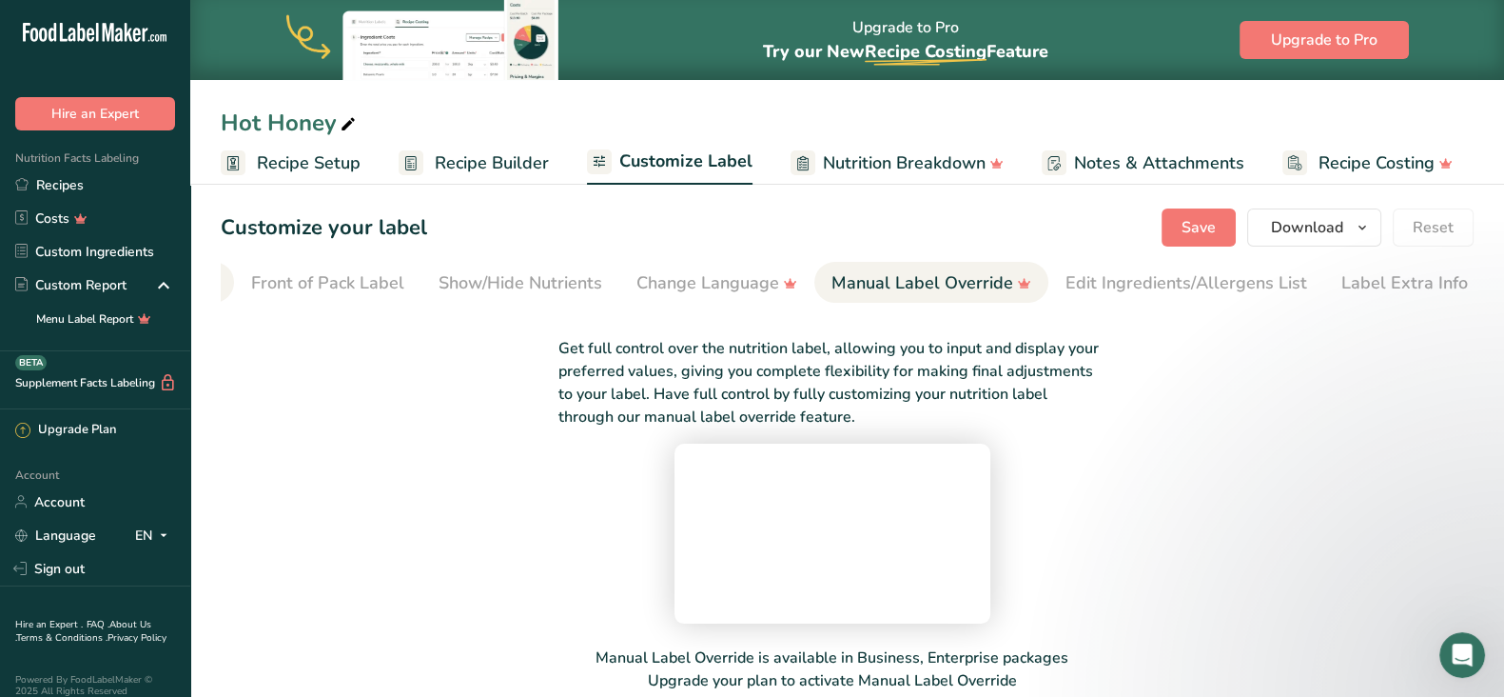
click at [226, 278] on li "Choose Label Style" at bounding box center [140, 282] width 187 height 41
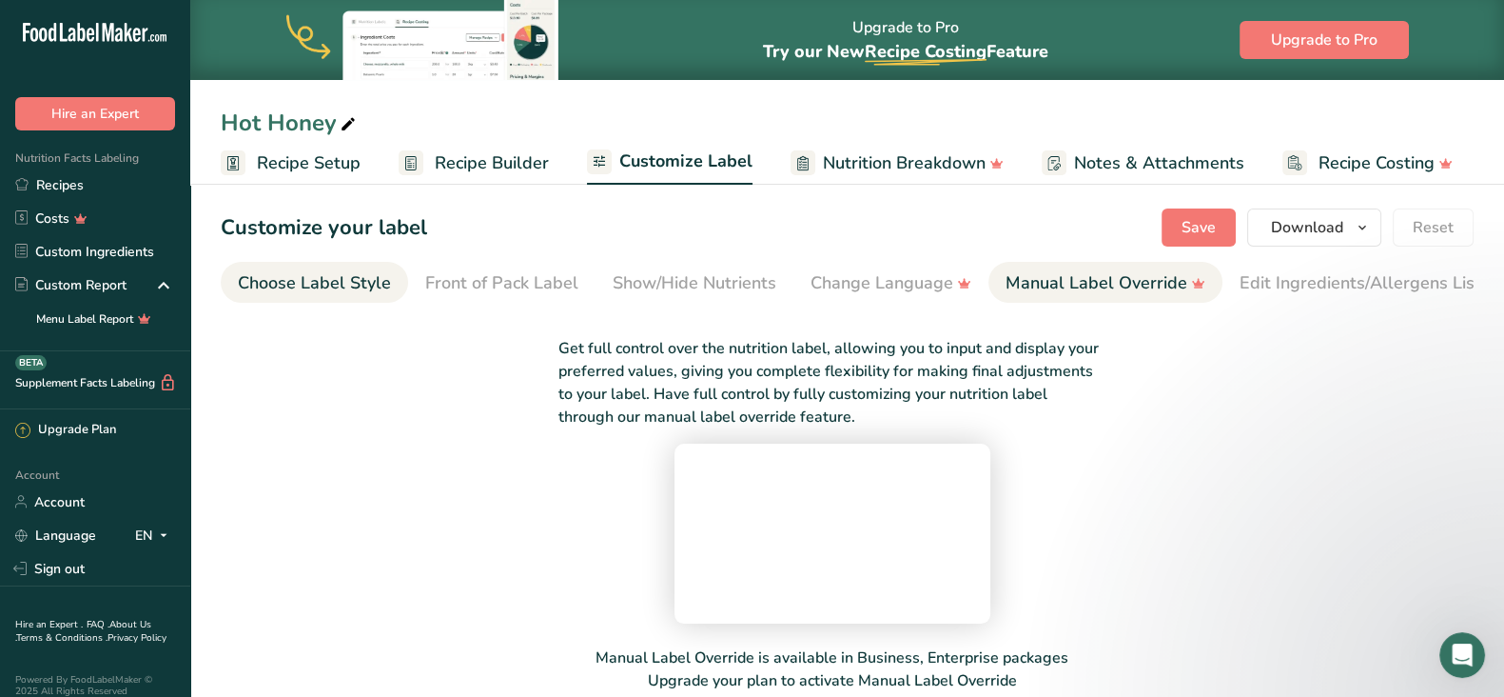
click at [319, 283] on div "Choose Label Style" at bounding box center [314, 283] width 153 height 26
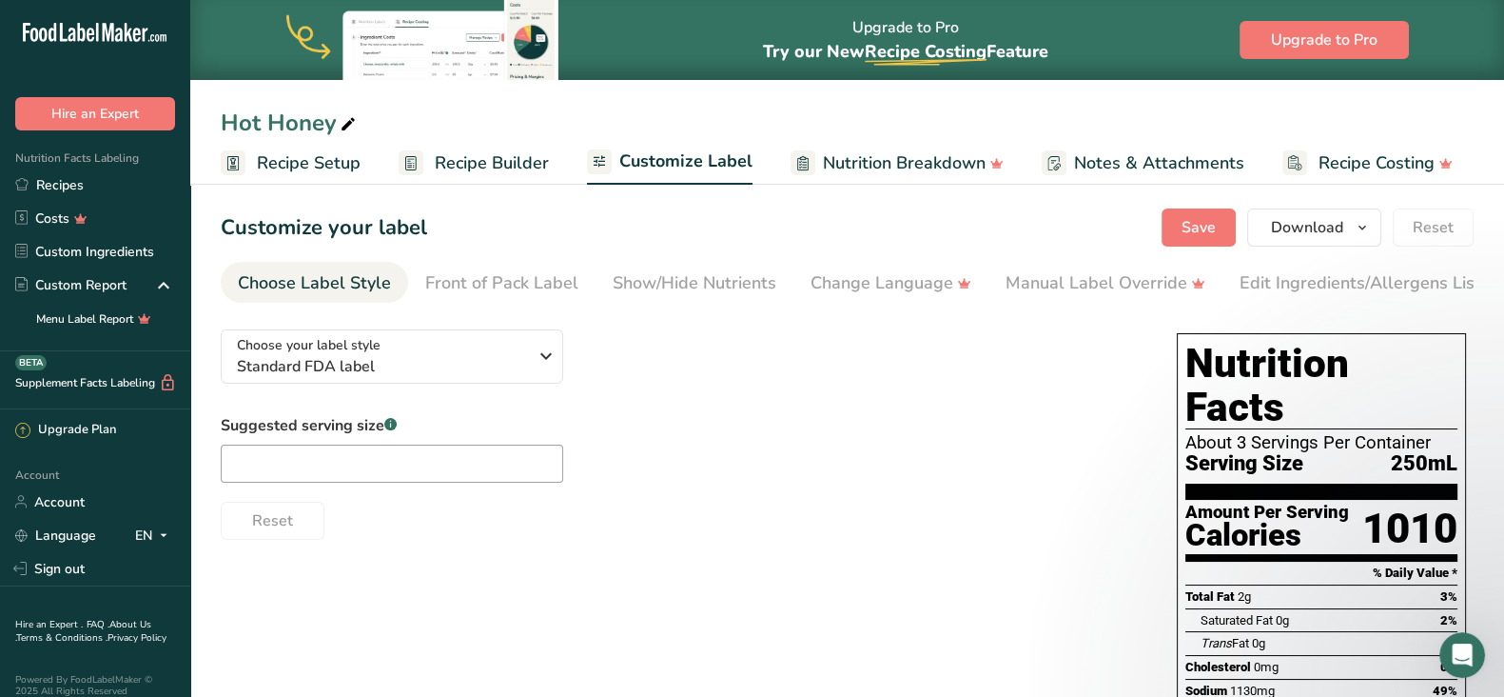
click at [485, 155] on span "Recipe Builder" at bounding box center [492, 163] width 114 height 26
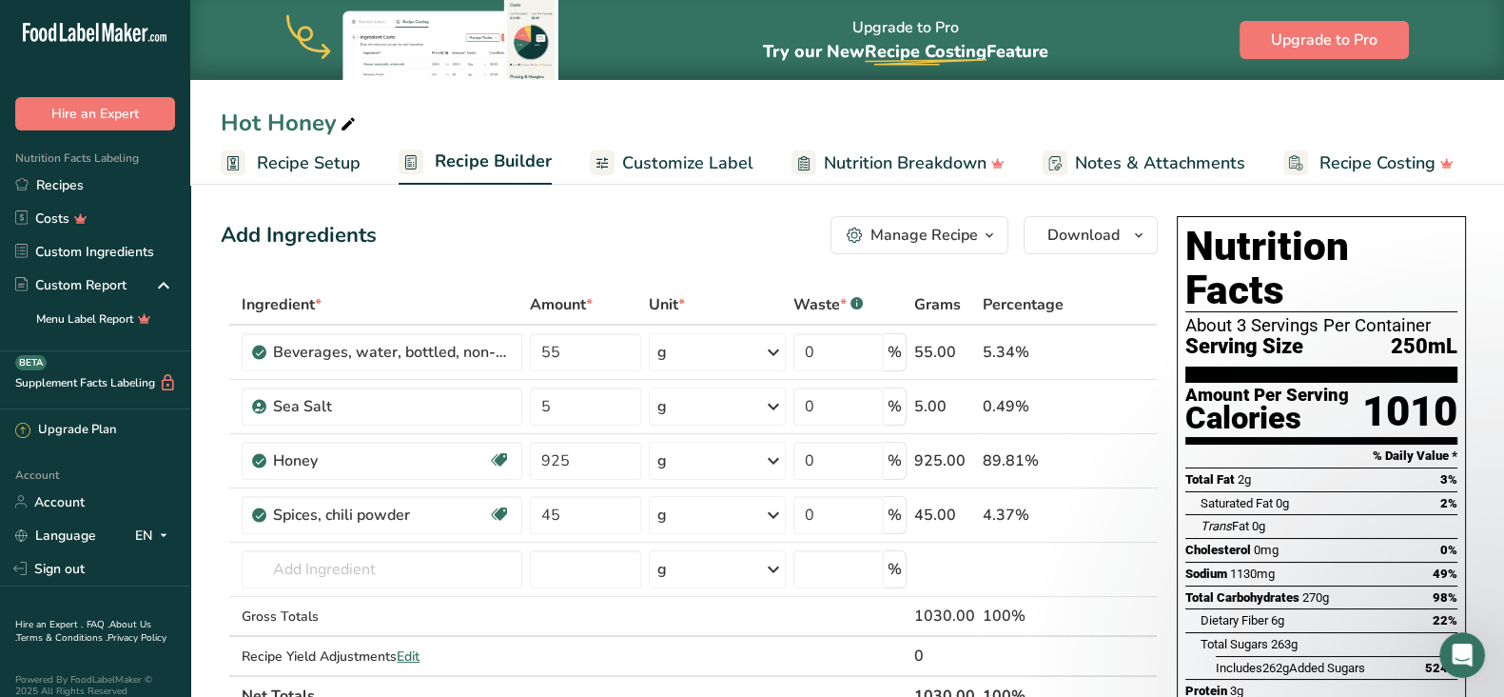
click at [290, 171] on span "Recipe Setup" at bounding box center [309, 163] width 104 height 26
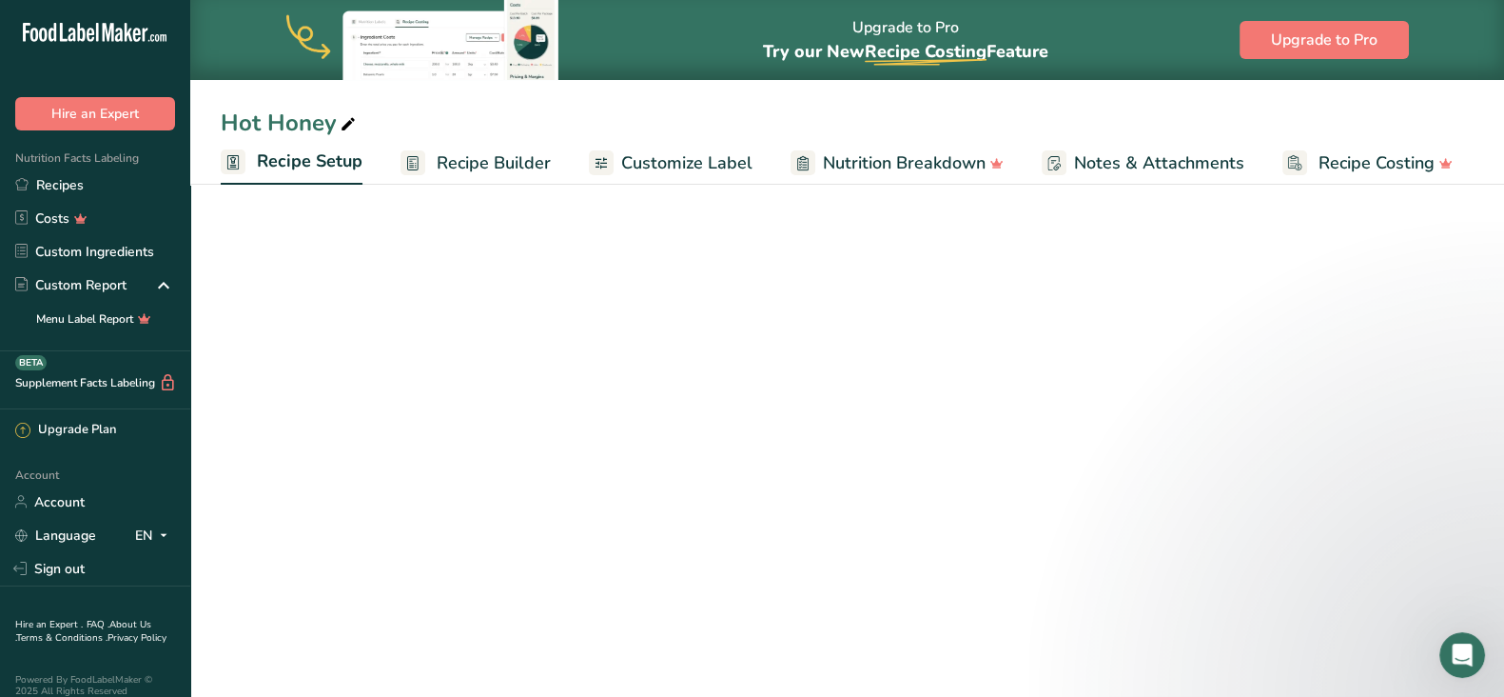
select select "17"
select select "22"
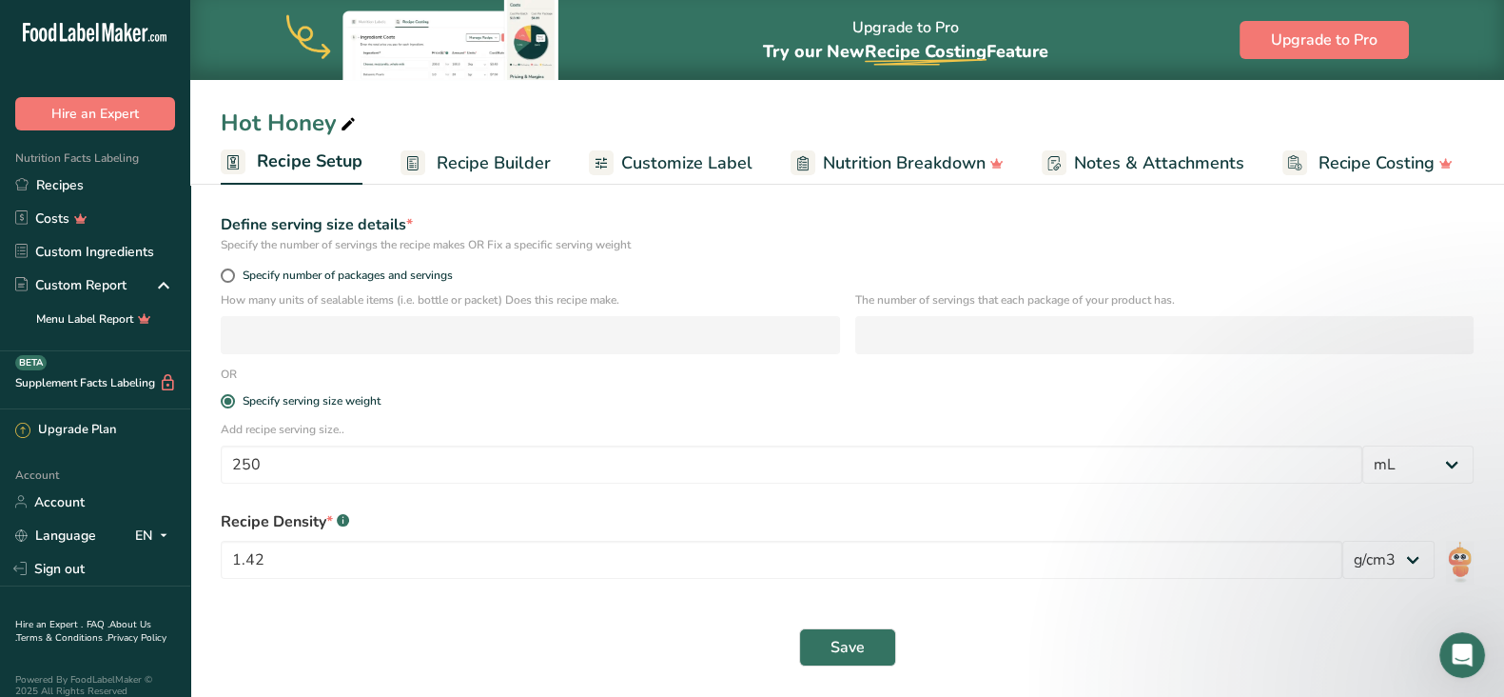
scroll to position [238, 0]
click at [519, 155] on span "Recipe Builder" at bounding box center [494, 163] width 114 height 26
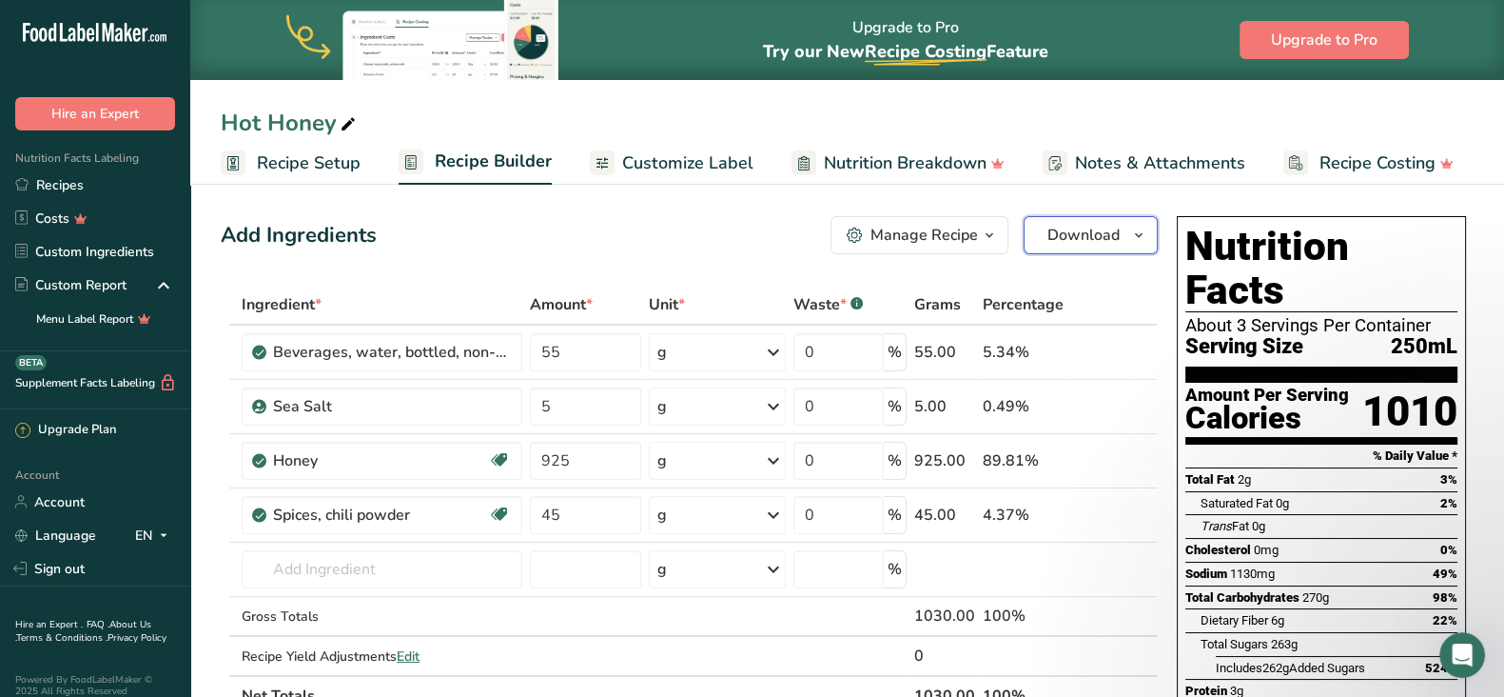
click at [1119, 243] on span "Download" at bounding box center [1084, 235] width 72 height 23
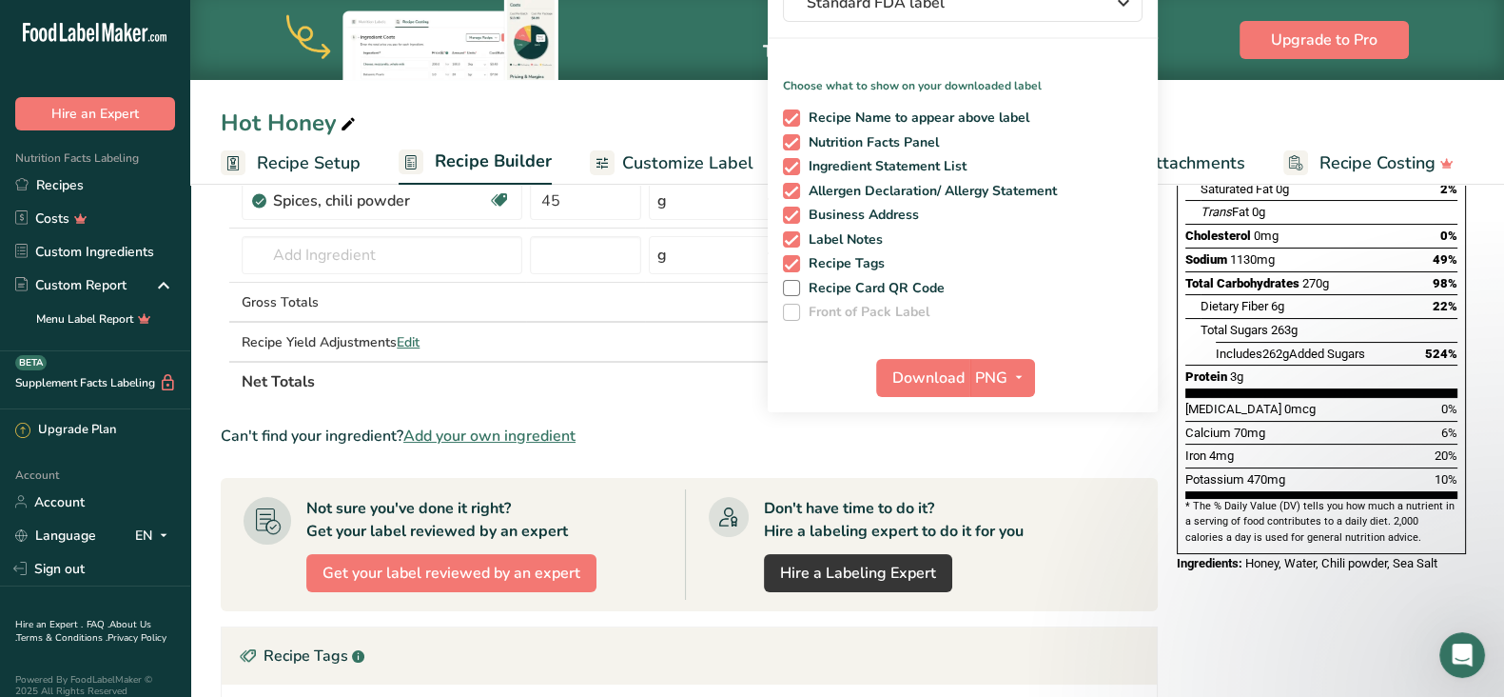
scroll to position [315, 0]
click at [990, 375] on span "PNG" at bounding box center [991, 376] width 32 height 23
click at [1013, 502] on link "PDF" at bounding box center [1004, 509] width 61 height 31
click at [935, 374] on span "Download" at bounding box center [930, 376] width 72 height 23
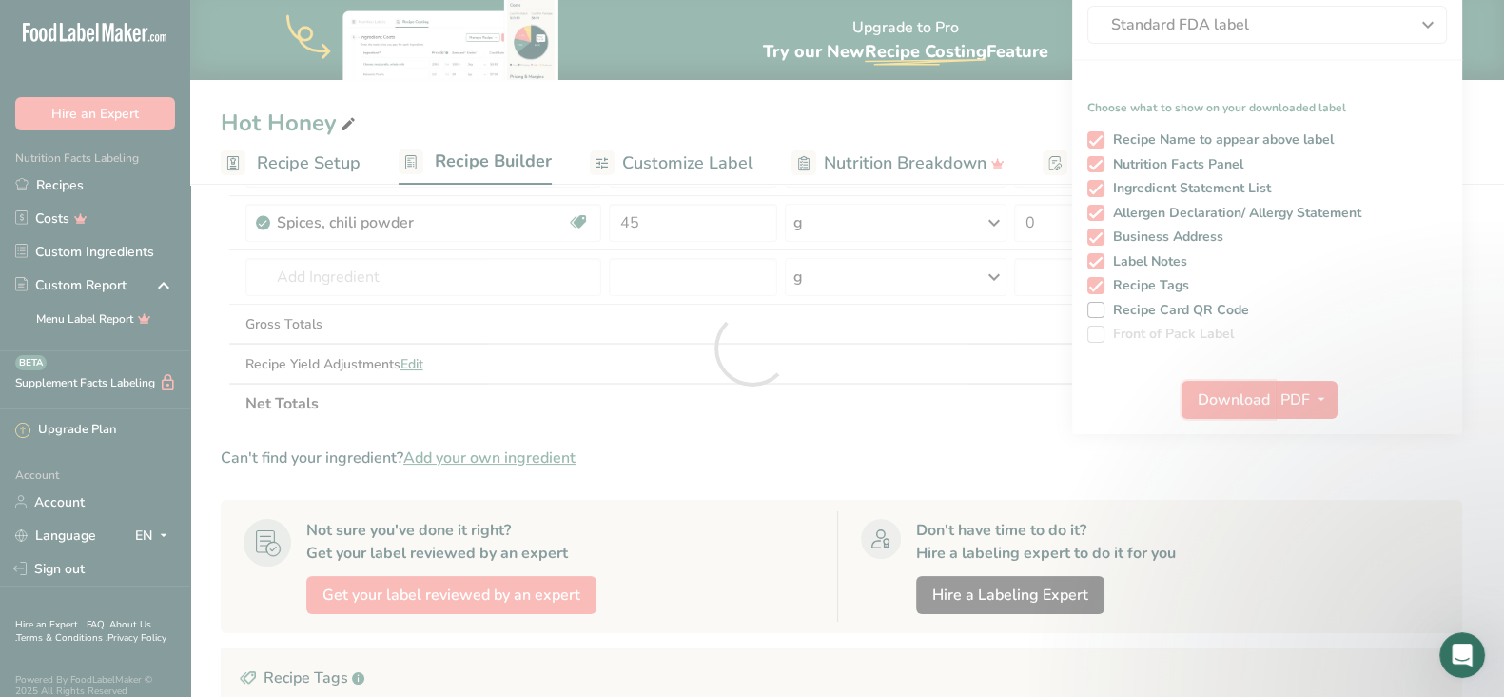
scroll to position [0, 0]
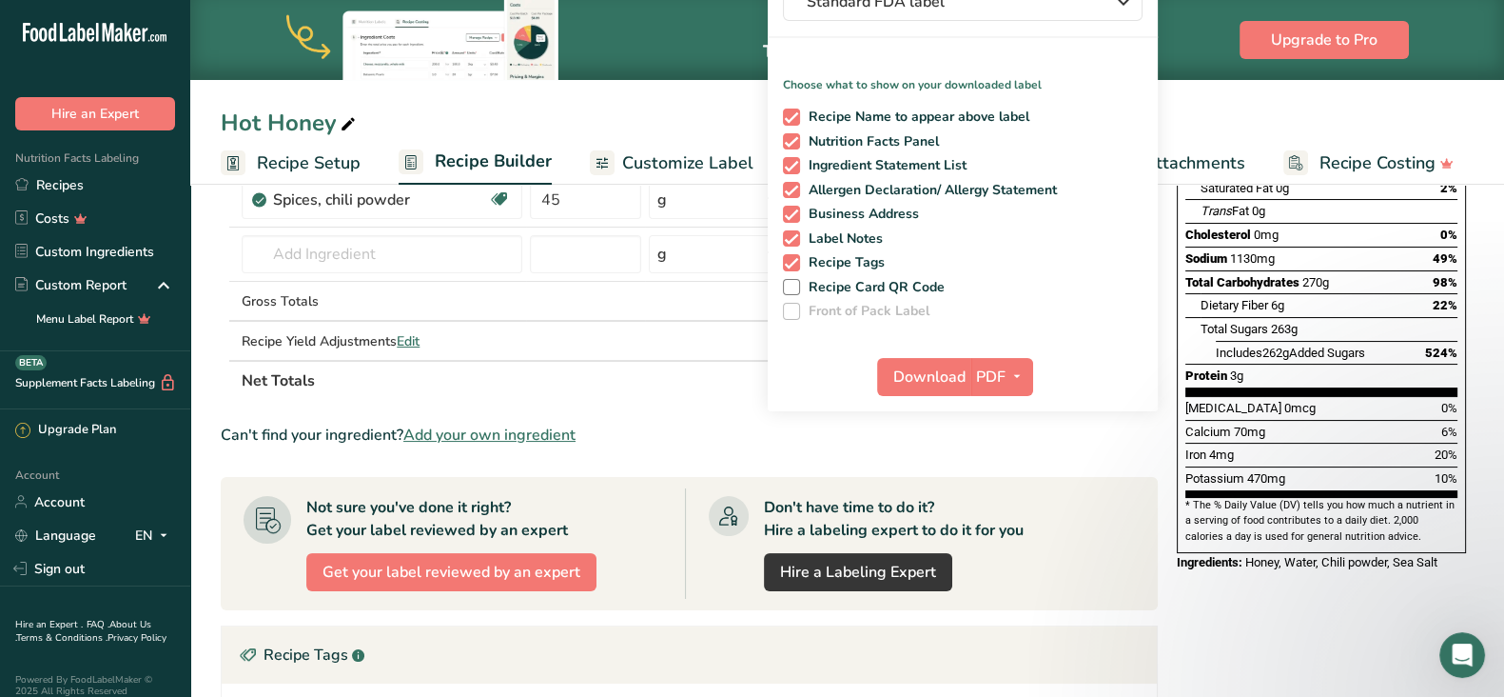
click at [495, 368] on th "Net Totals" at bounding box center [574, 380] width 673 height 40
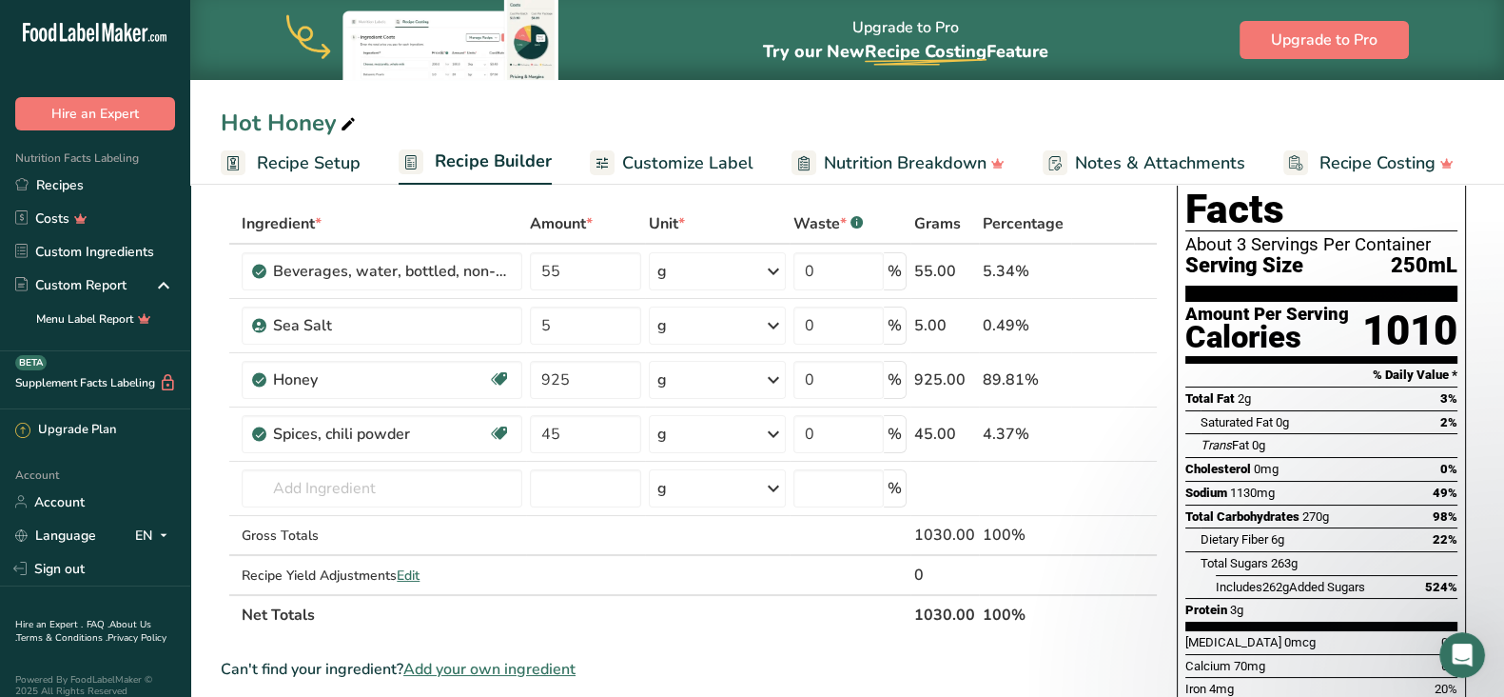
scroll to position [80, 0]
click at [344, 163] on span "Recipe Setup" at bounding box center [309, 163] width 104 height 26
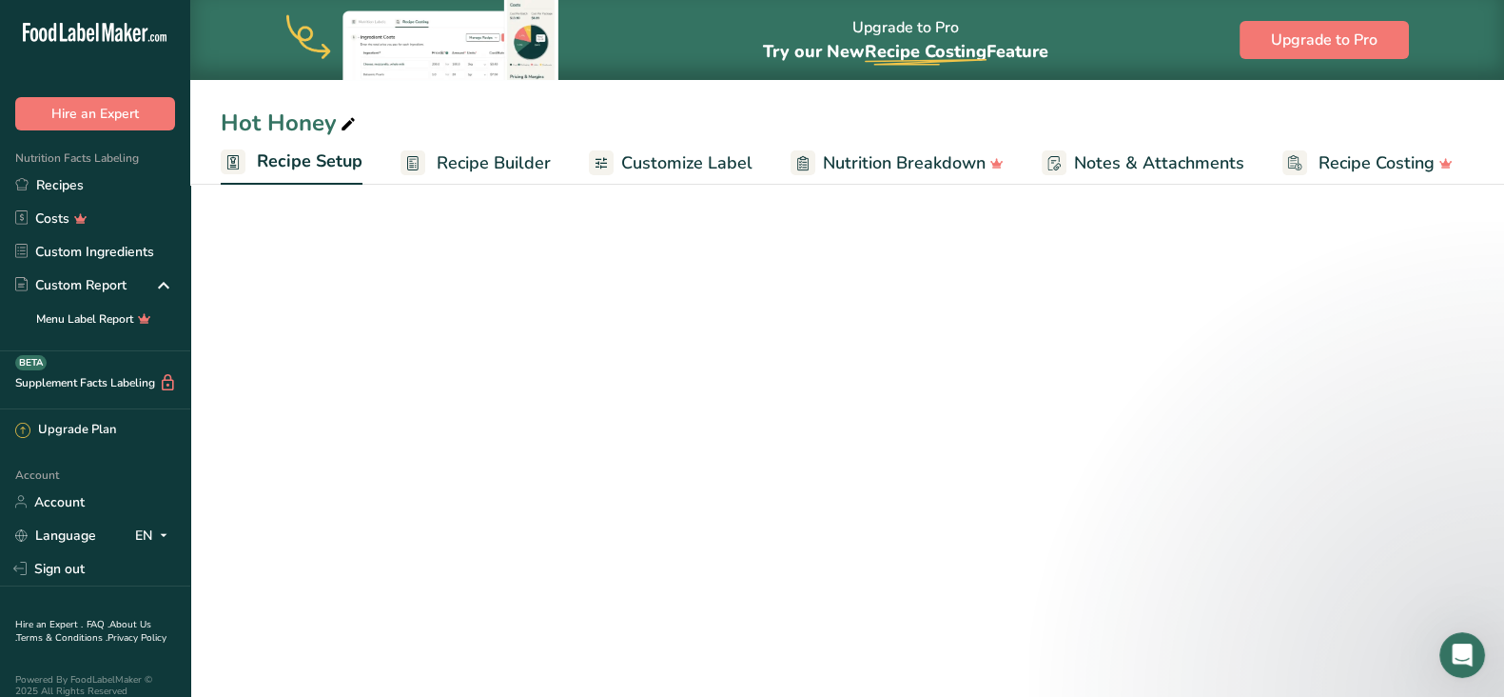
select select "17"
select select "22"
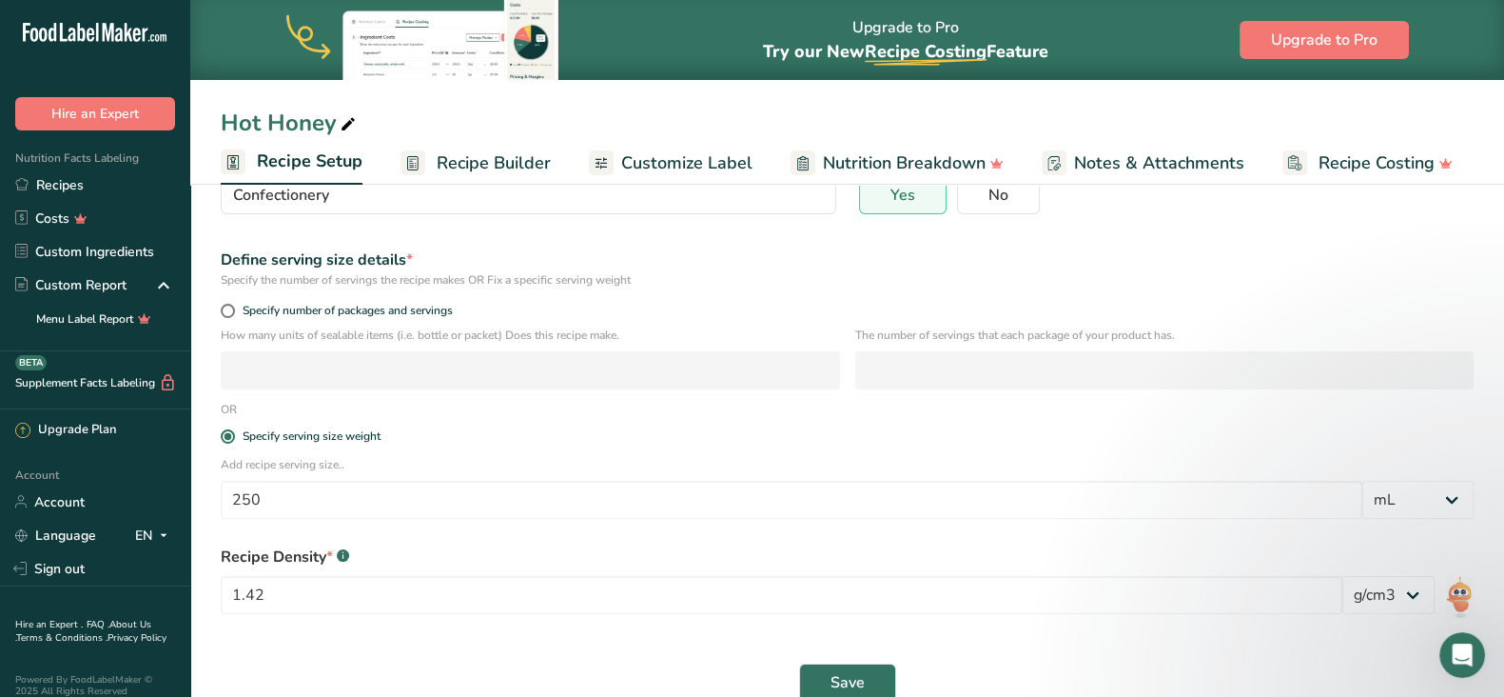
scroll to position [238, 0]
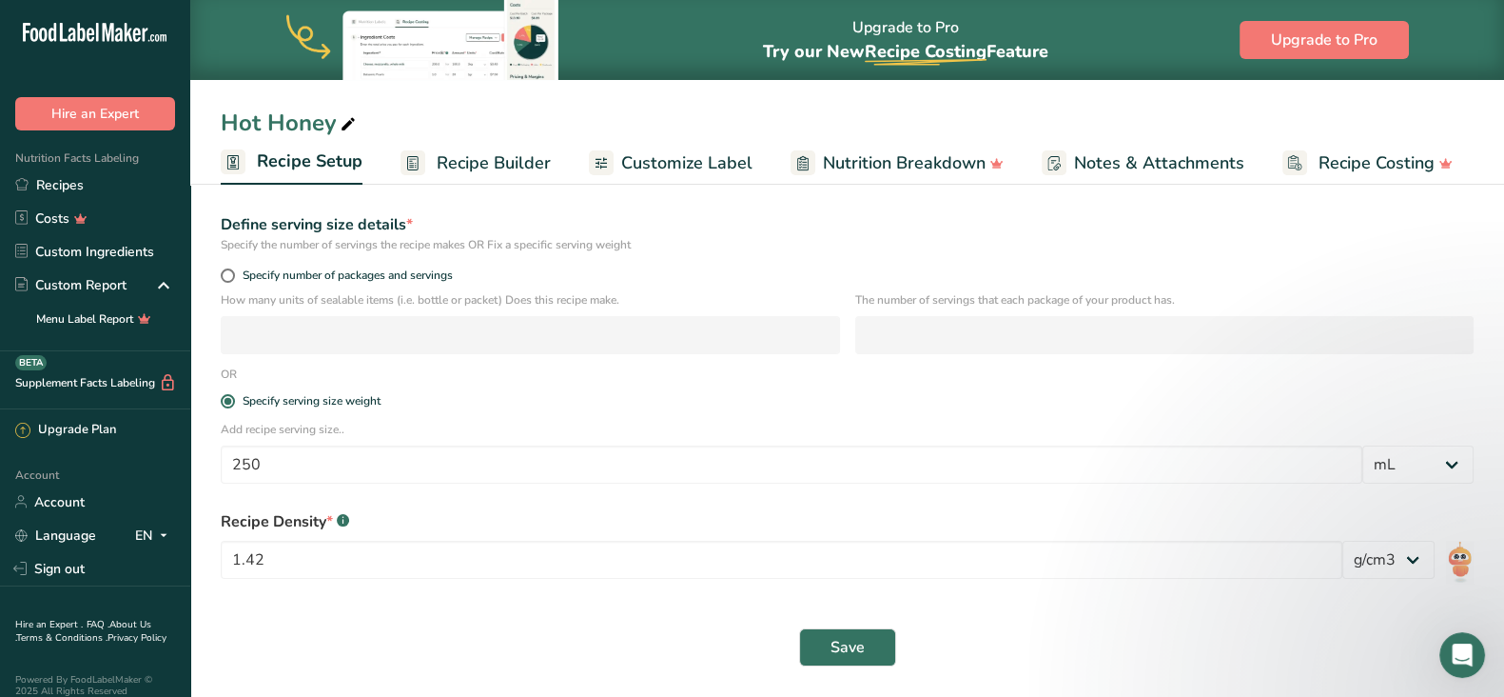
click at [486, 173] on span "Recipe Builder" at bounding box center [494, 163] width 114 height 26
